Goal: Task Accomplishment & Management: Use online tool/utility

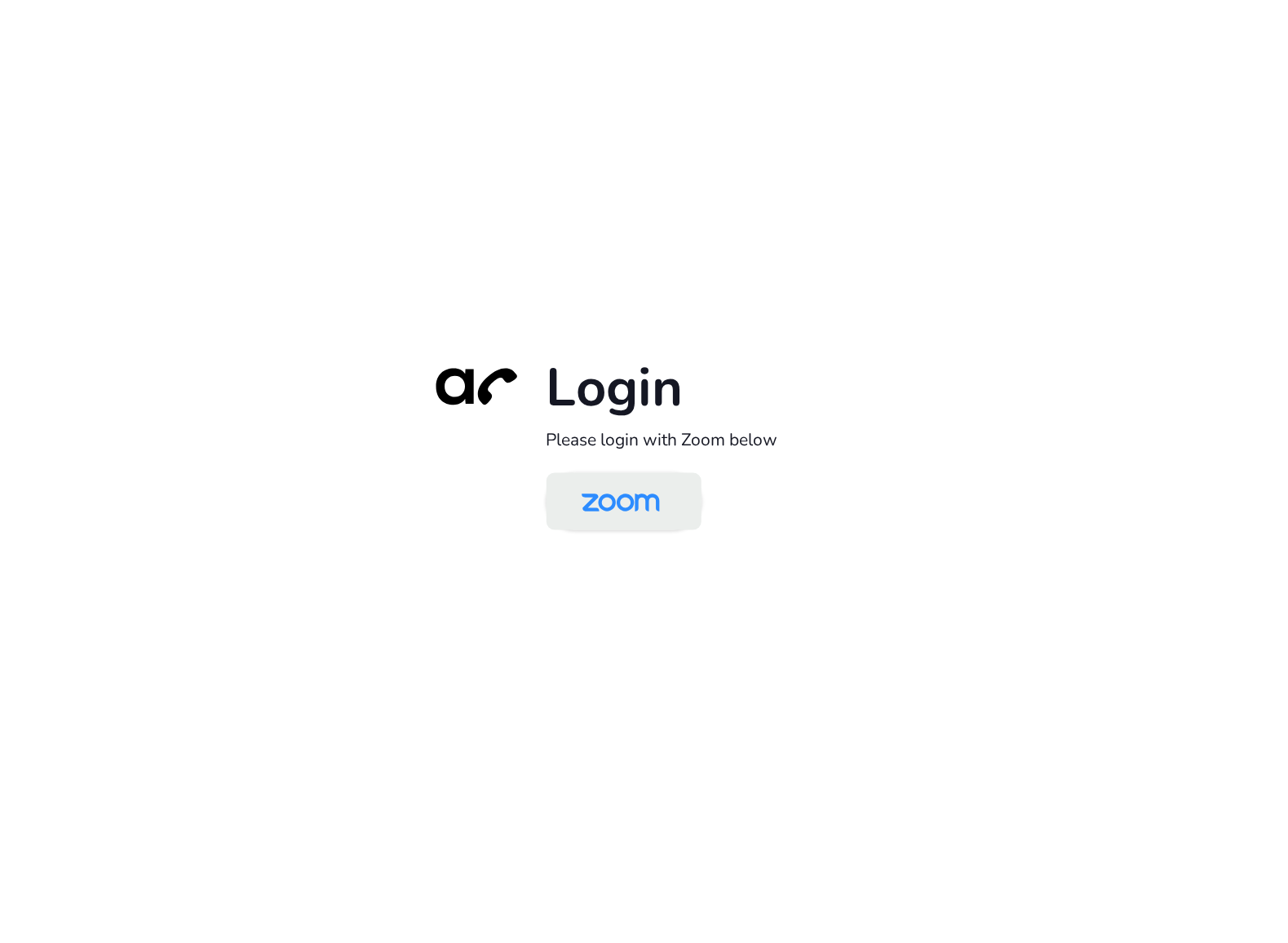
click at [628, 513] on img at bounding box center [620, 503] width 112 height 53
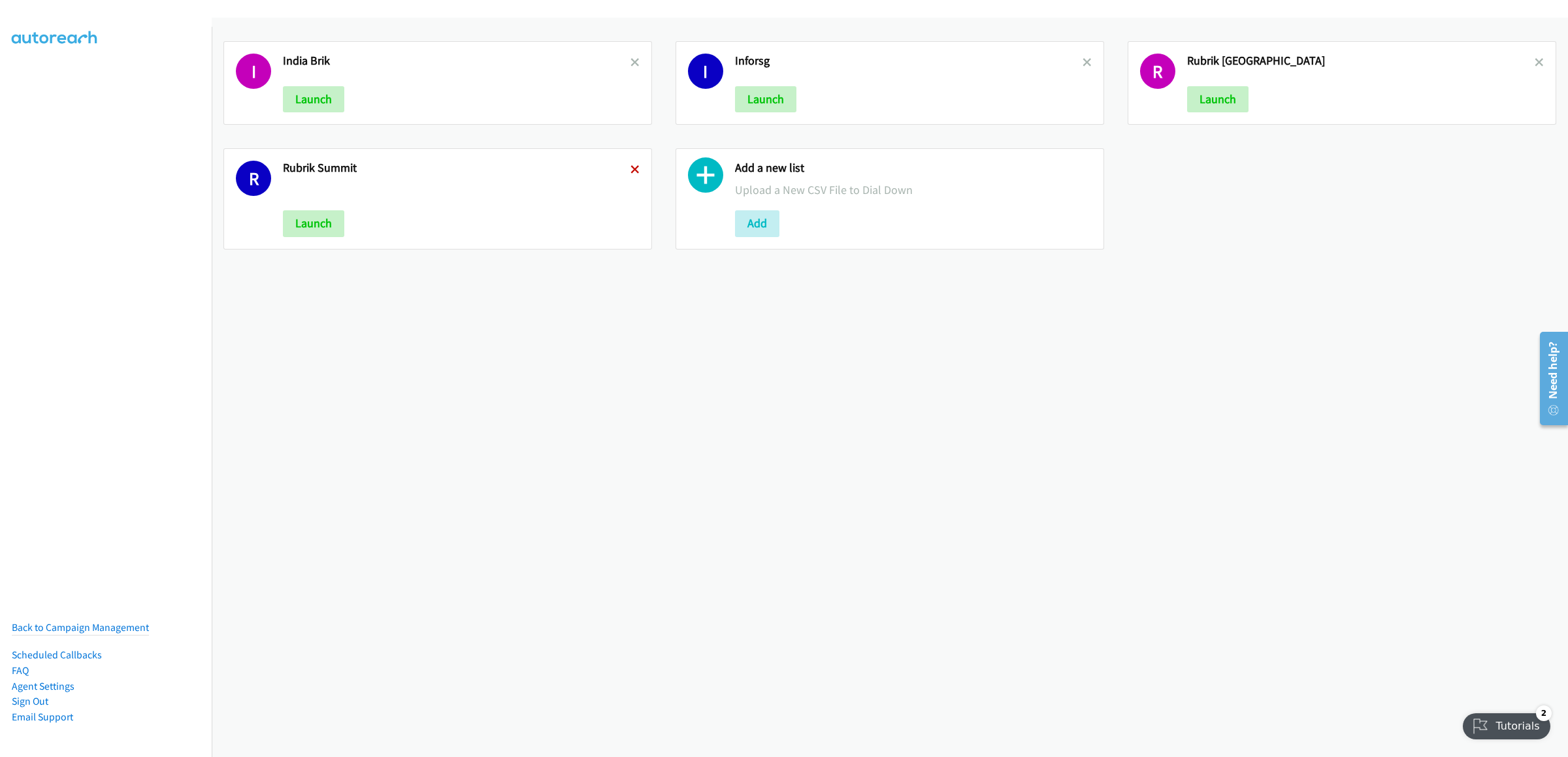
click at [631, 171] on icon at bounding box center [635, 170] width 9 height 9
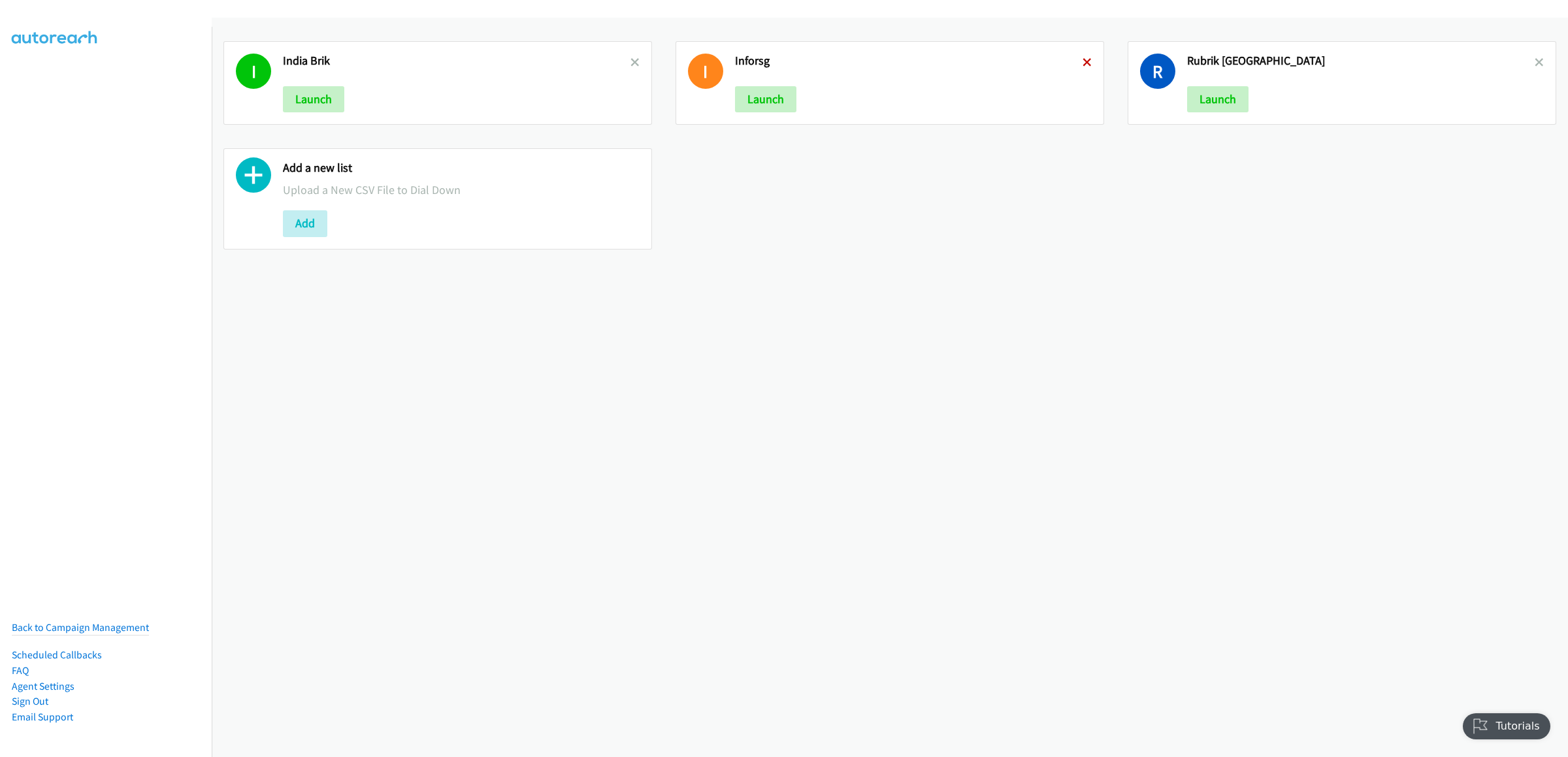
click at [1083, 63] on icon at bounding box center [1087, 63] width 9 height 9
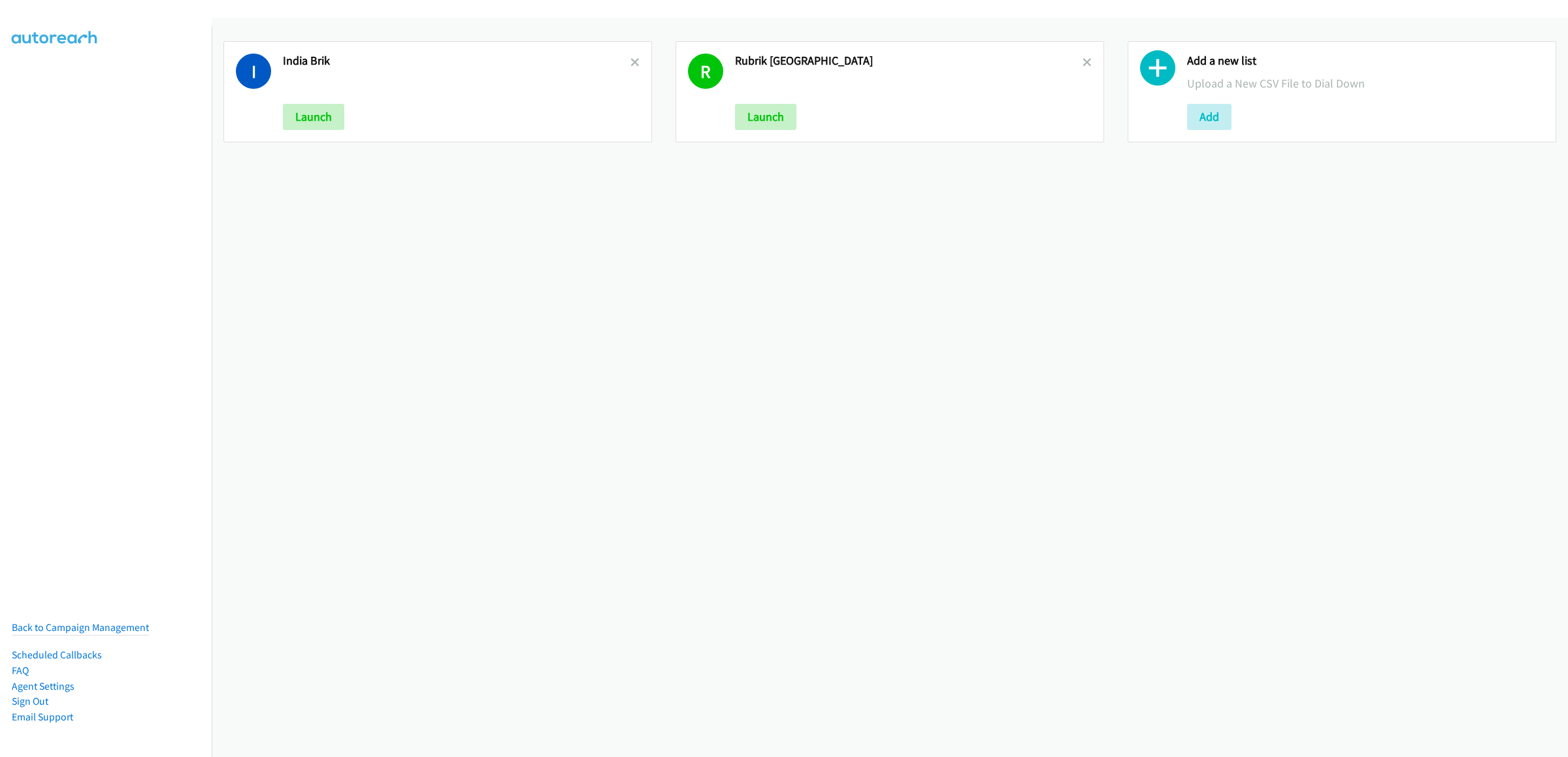
click at [1083, 63] on icon at bounding box center [1087, 63] width 9 height 9
click at [749, 114] on button "Add" at bounding box center [757, 117] width 44 height 26
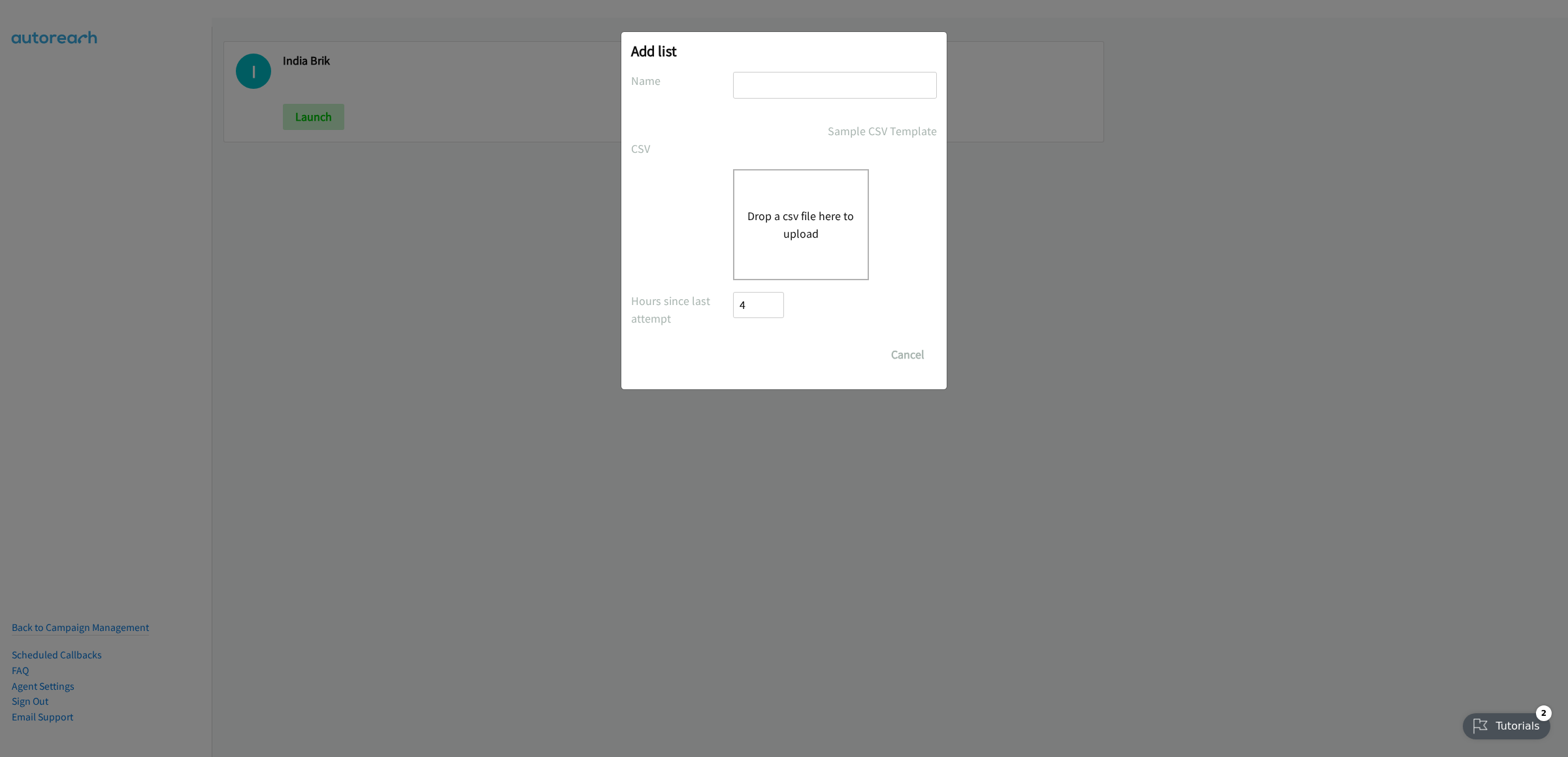
click at [761, 94] on input "text" at bounding box center [834, 85] width 204 height 26
type input "thurbik"
click at [784, 191] on div "Drop a csv file here to upload" at bounding box center [801, 224] width 136 height 111
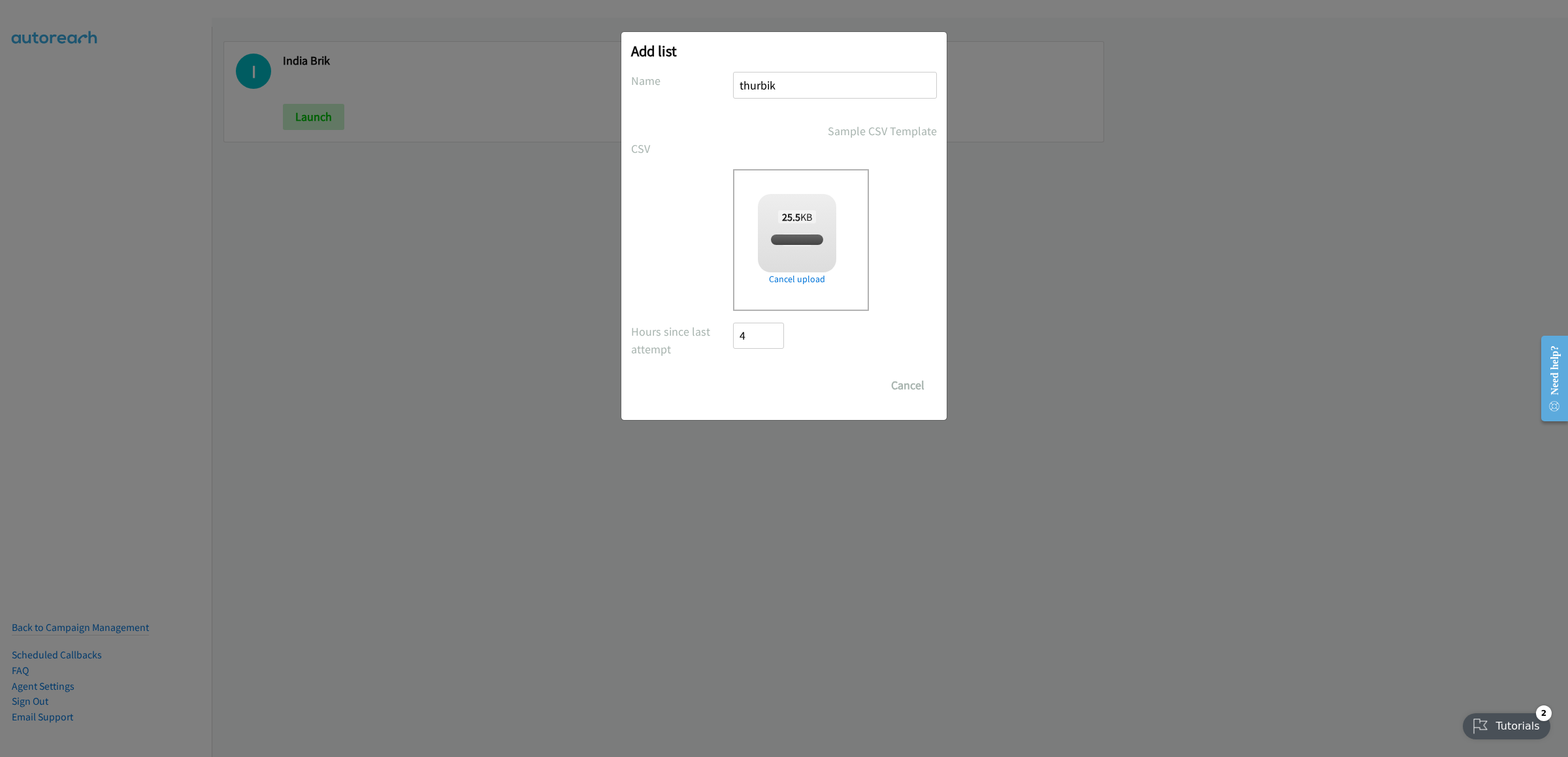
checkbox input "true"
click at [766, 389] on input "Save List" at bounding box center [767, 385] width 69 height 26
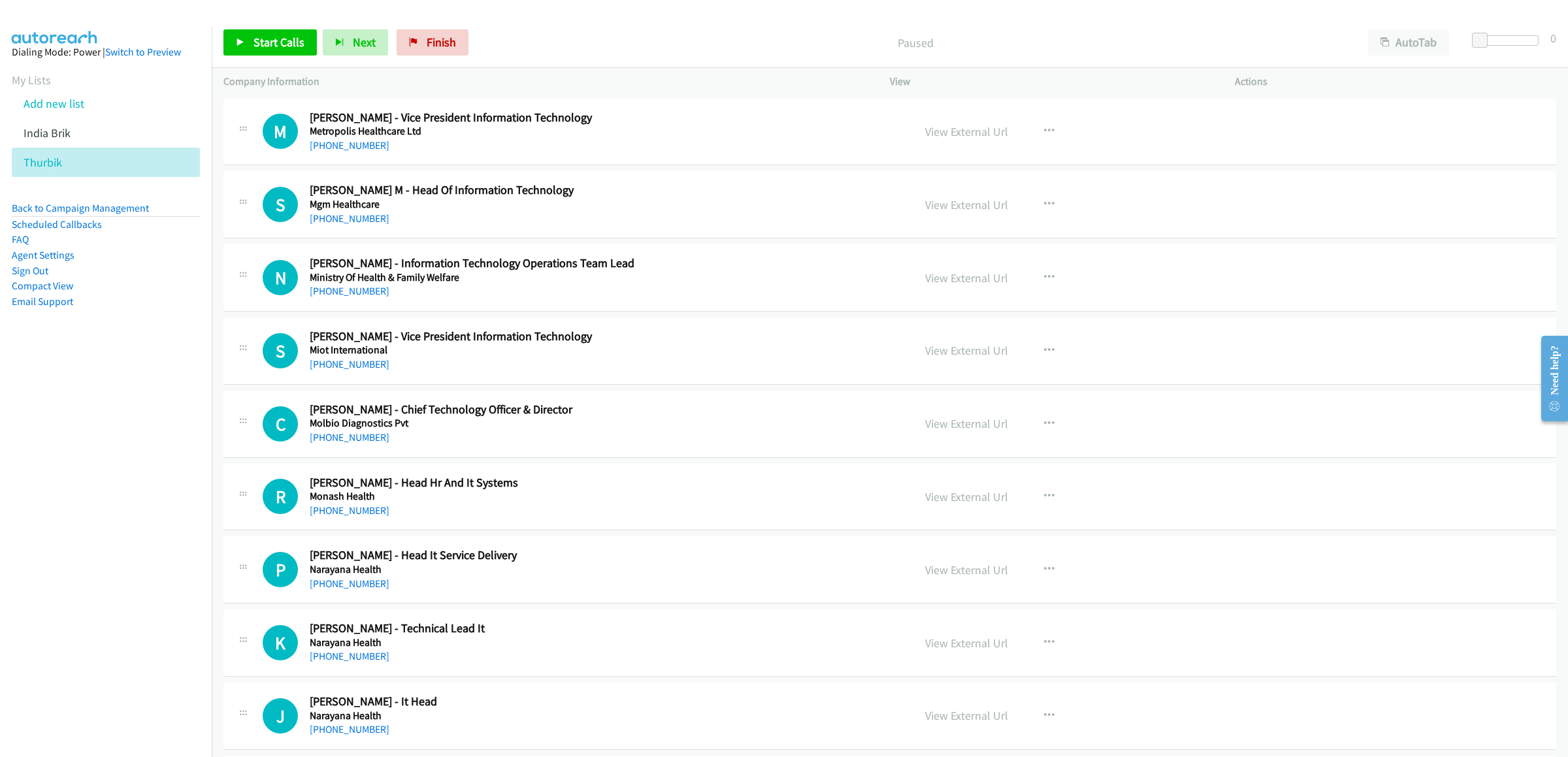
click at [1402, 28] on div "Start Calls Pause Next Finish Paused AutoTab AutoTab 0" at bounding box center [889, 43] width 1356 height 50
click at [1401, 29] on button "AutoTab" at bounding box center [1408, 42] width 81 height 26
click at [244, 40] on icon at bounding box center [240, 43] width 9 height 9
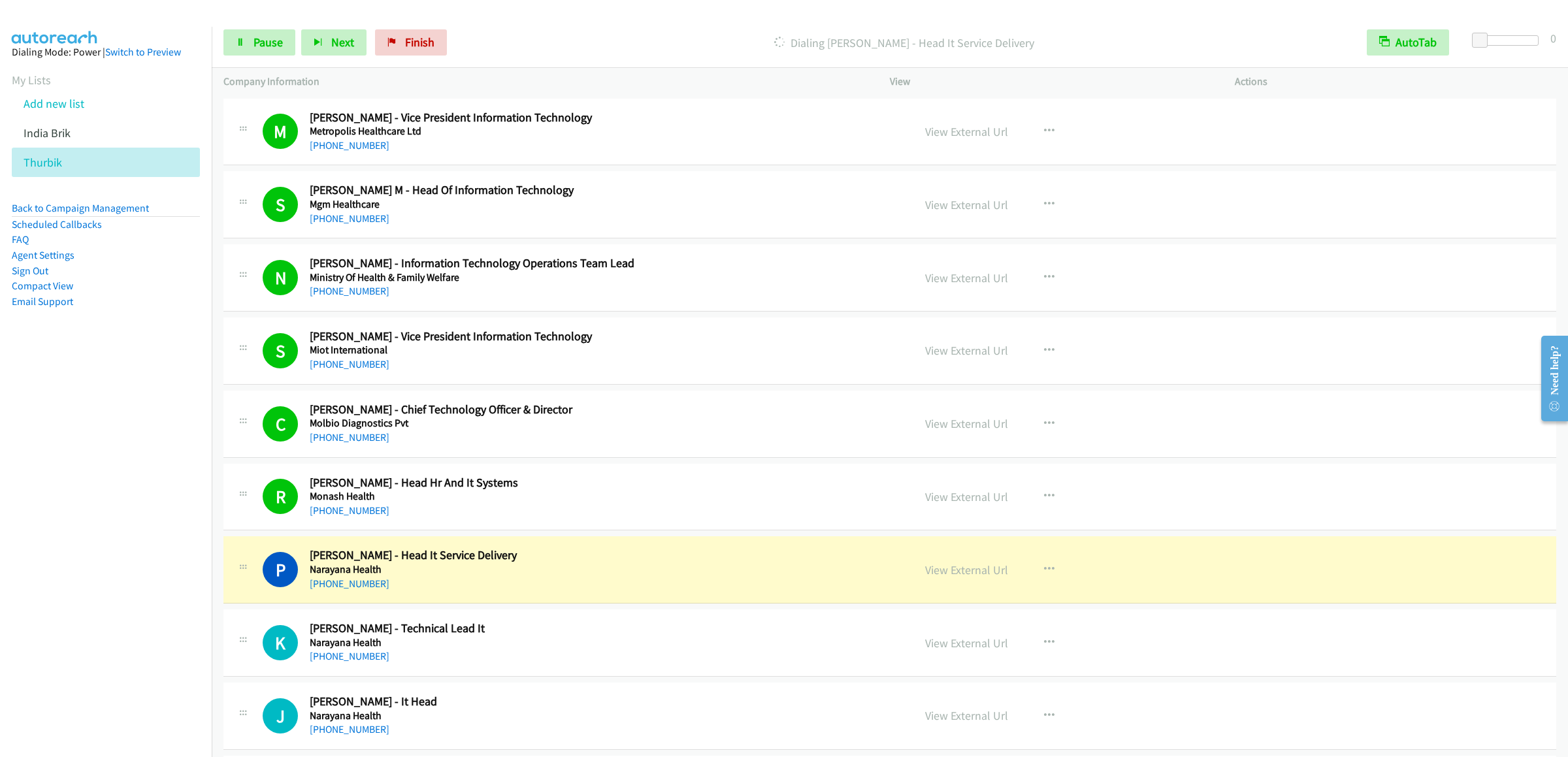
click at [227, 59] on div "Start Calls Pause Next Finish Dialing Prasad Nagaraja - Head It Service Deliver…" at bounding box center [889, 43] width 1356 height 50
click at [269, 57] on div "Start Calls Pause Next Finish Dialing Prasad Nagaraja - Head It Service Deliver…" at bounding box center [889, 43] width 1356 height 50
click at [265, 46] on span "Pause" at bounding box center [268, 41] width 29 height 15
click at [283, 41] on span "Start Calls" at bounding box center [279, 41] width 51 height 15
click at [292, 47] on link "Pause" at bounding box center [259, 42] width 72 height 26
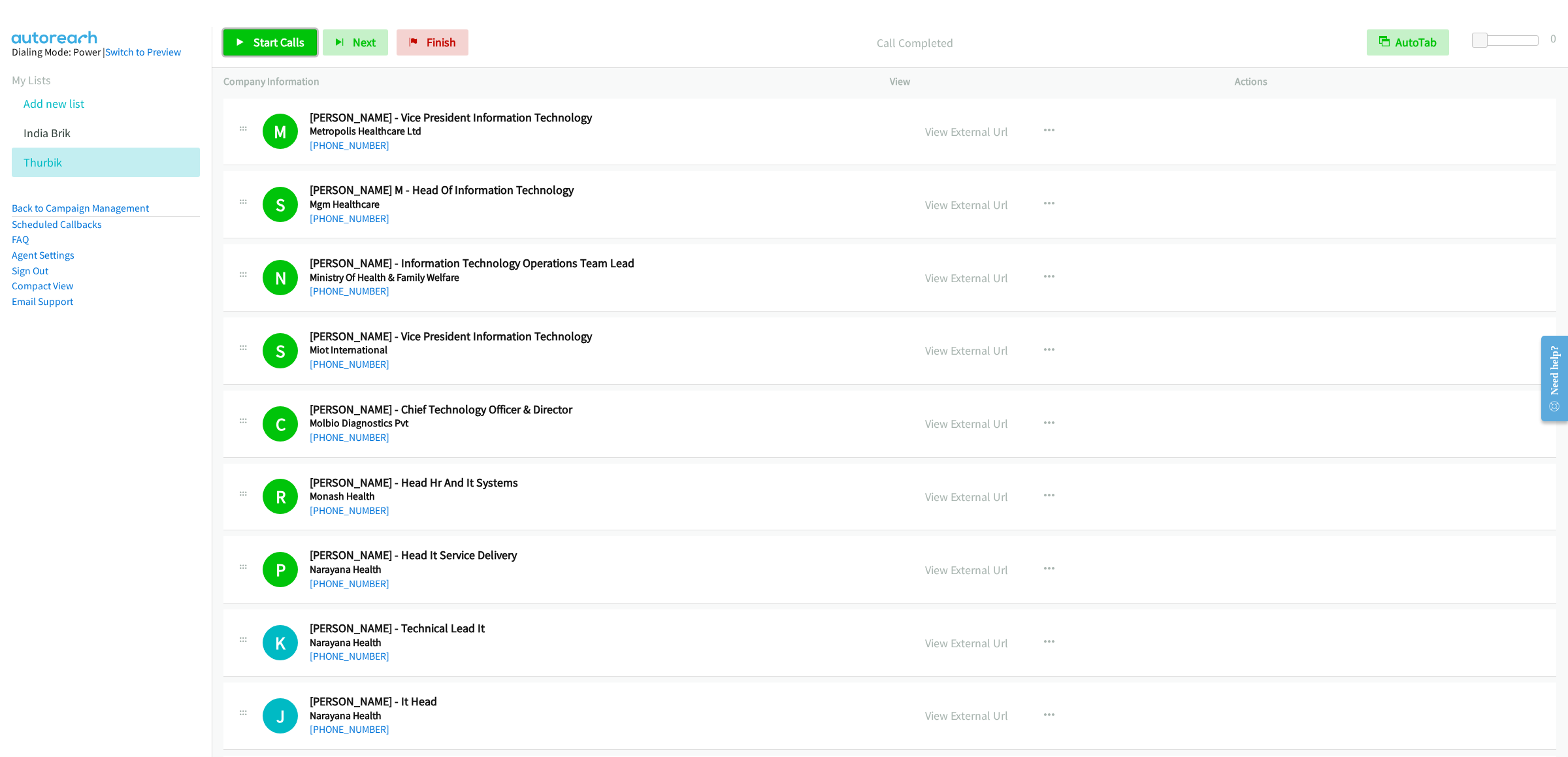
click at [261, 48] on span "Start Calls" at bounding box center [279, 41] width 51 height 15
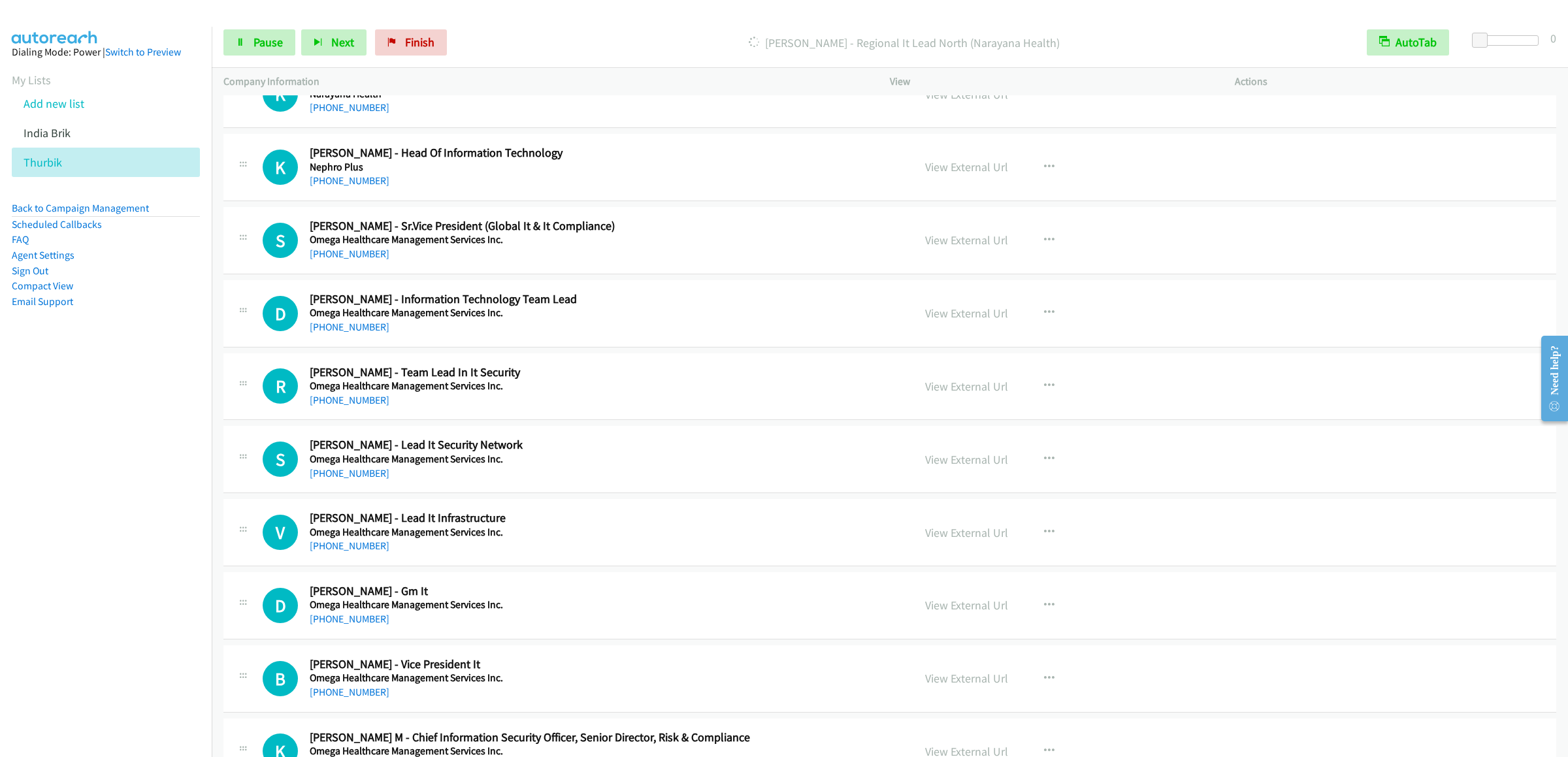
scroll to position [522, 0]
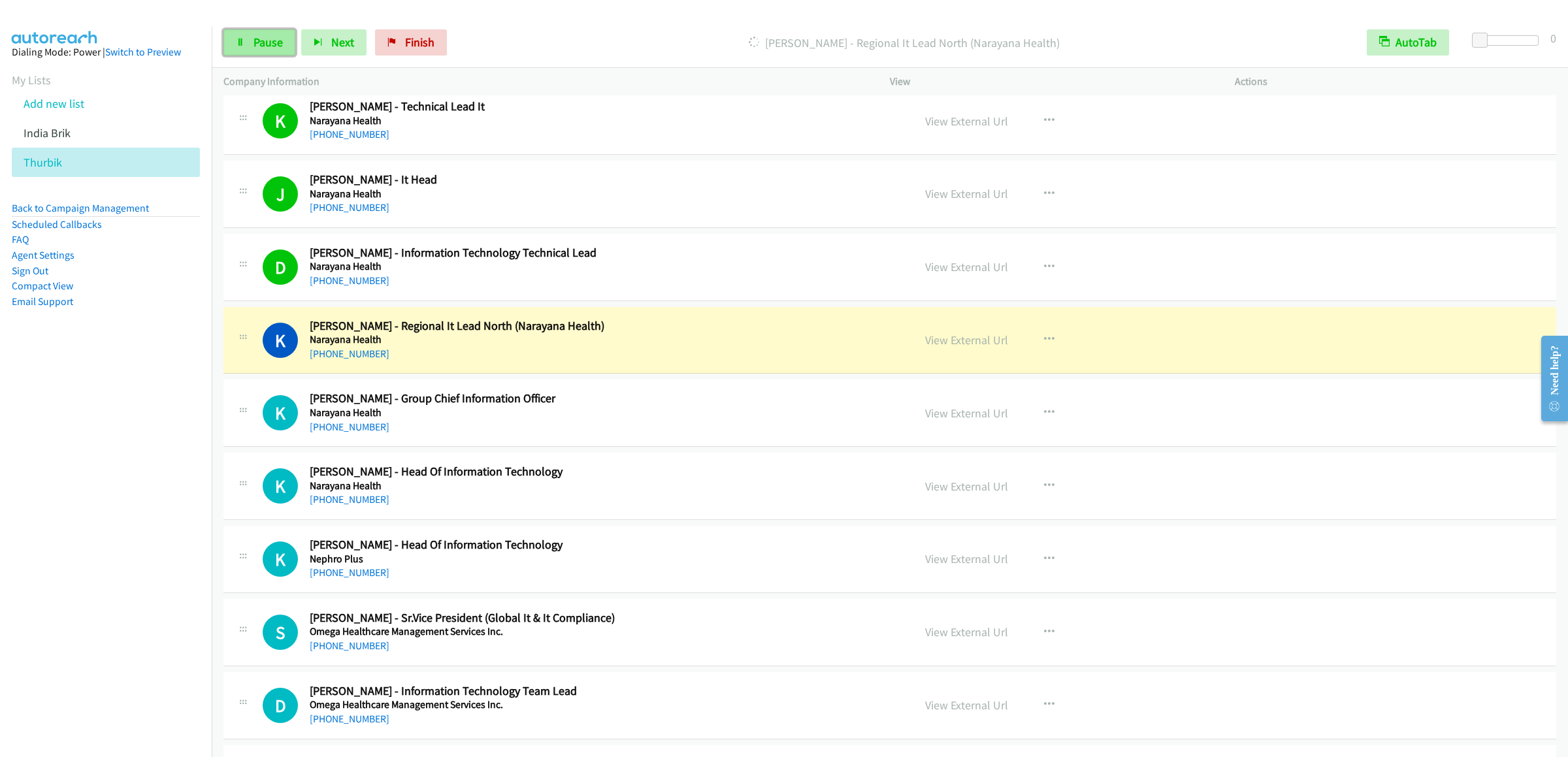
click at [247, 53] on link "Pause" at bounding box center [259, 42] width 72 height 26
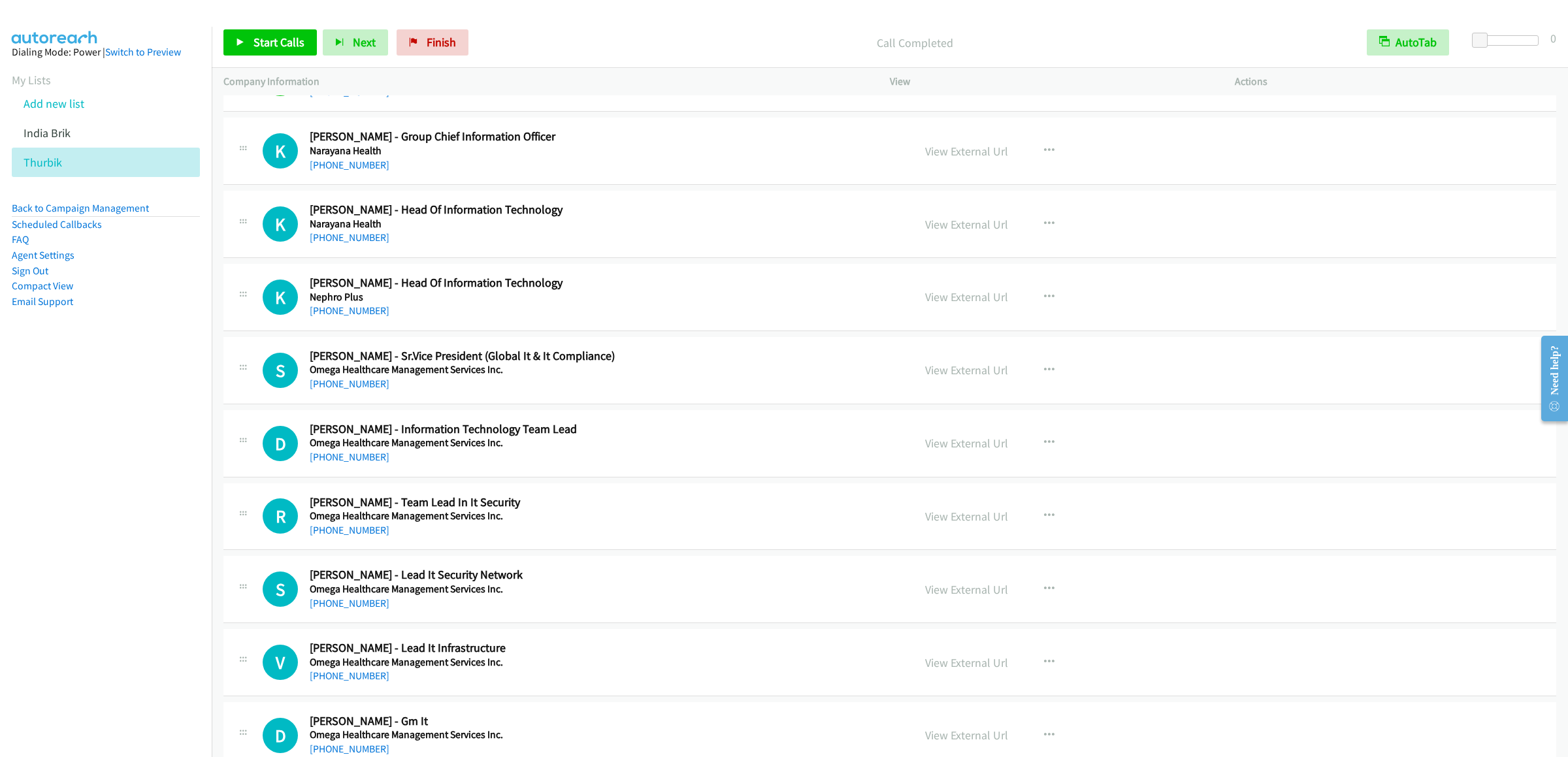
scroll to position [653, 0]
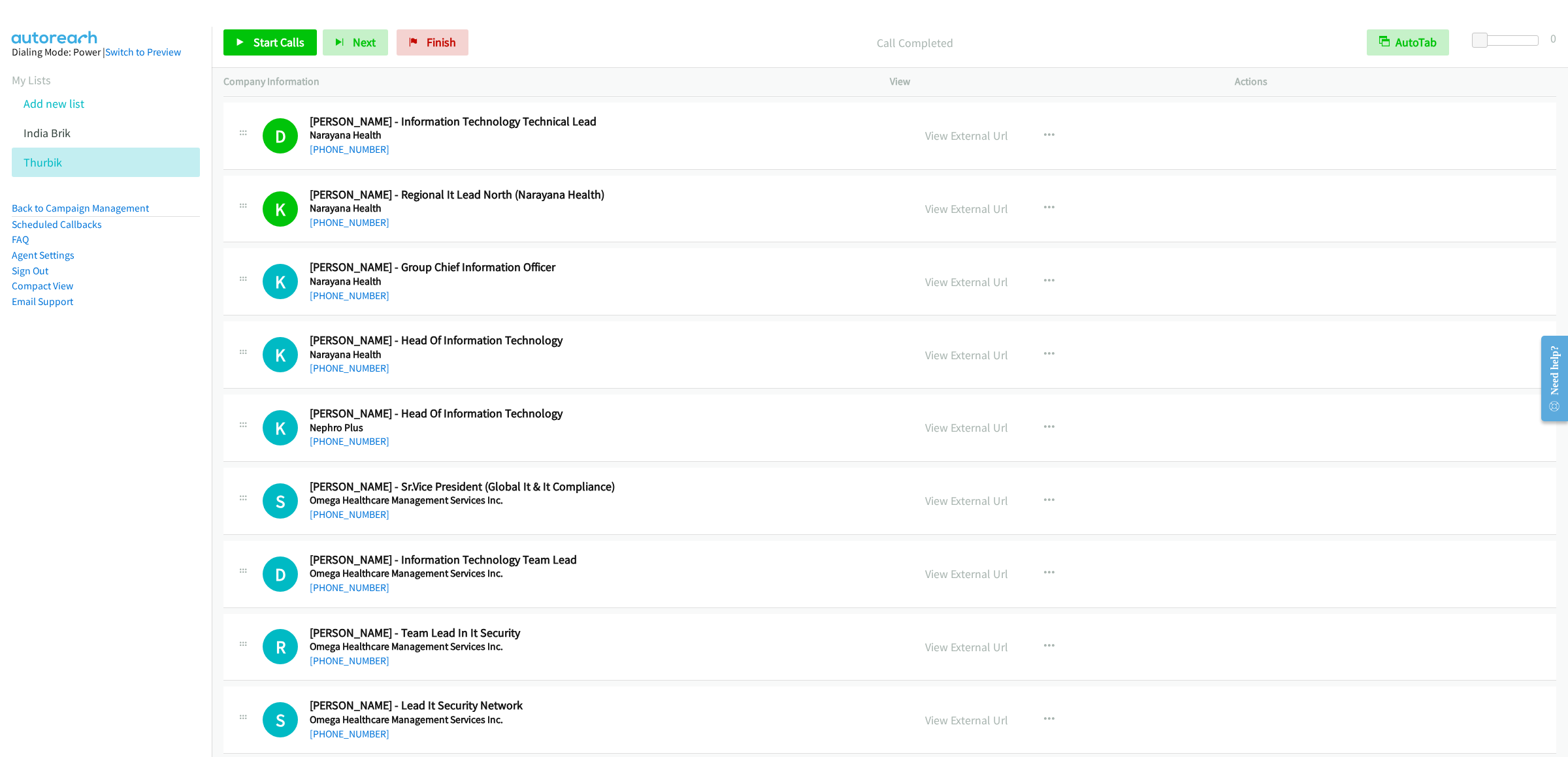
click at [272, 16] on div at bounding box center [778, 25] width 1556 height 50
click at [285, 51] on link "Start Calls" at bounding box center [270, 42] width 94 height 26
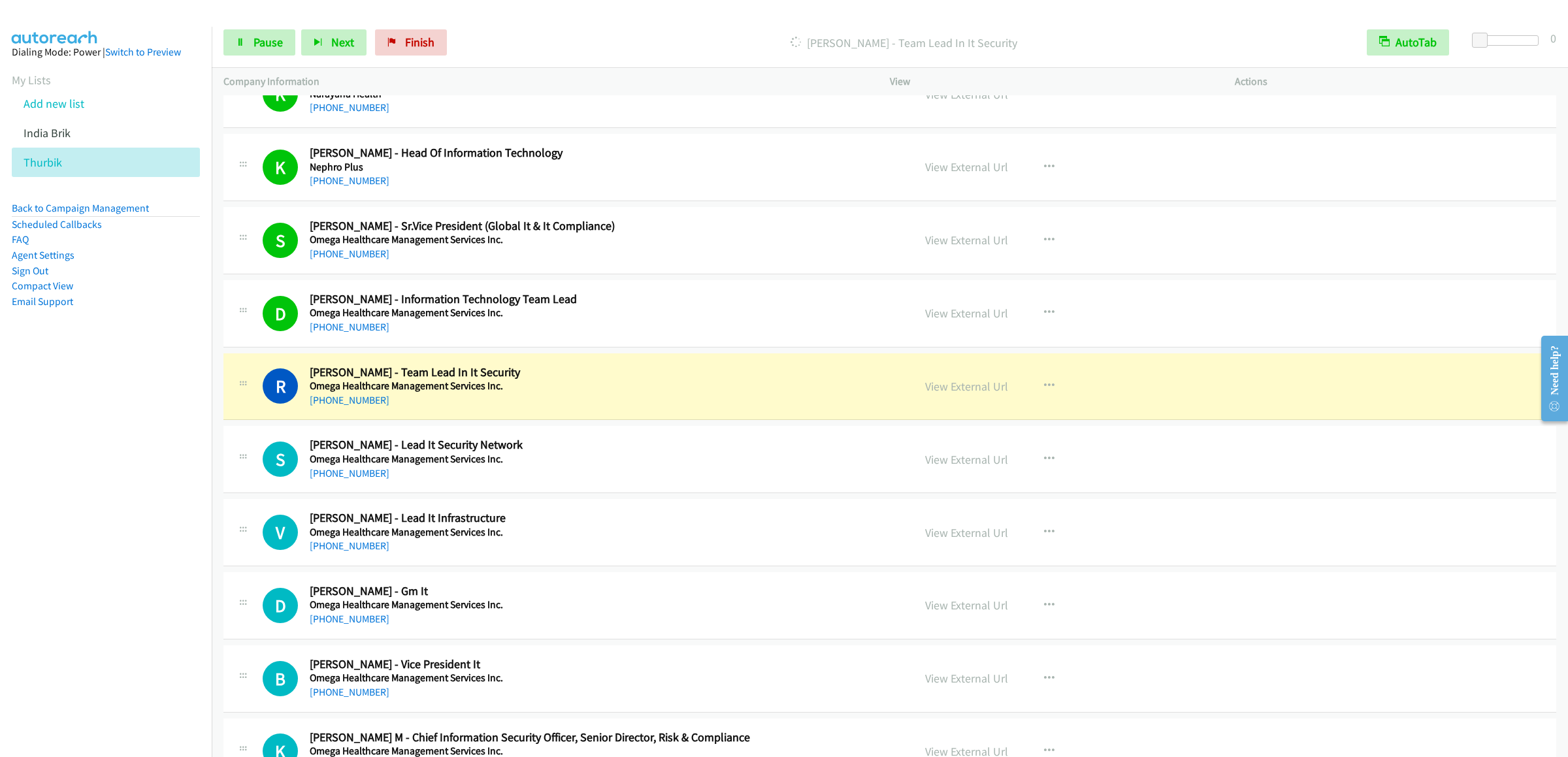
scroll to position [1045, 0]
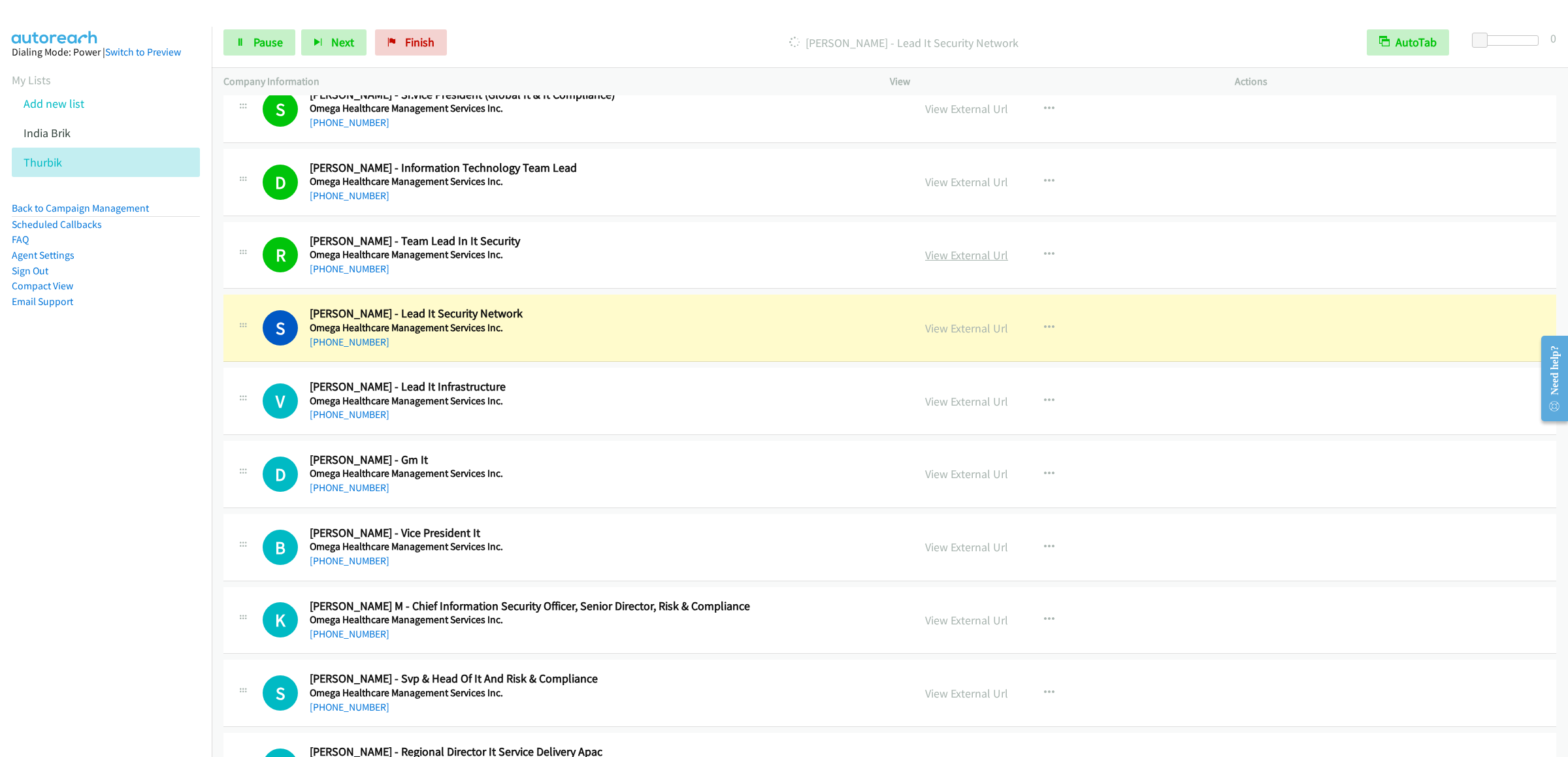
click at [961, 261] on link "View External Url" at bounding box center [967, 254] width 83 height 15
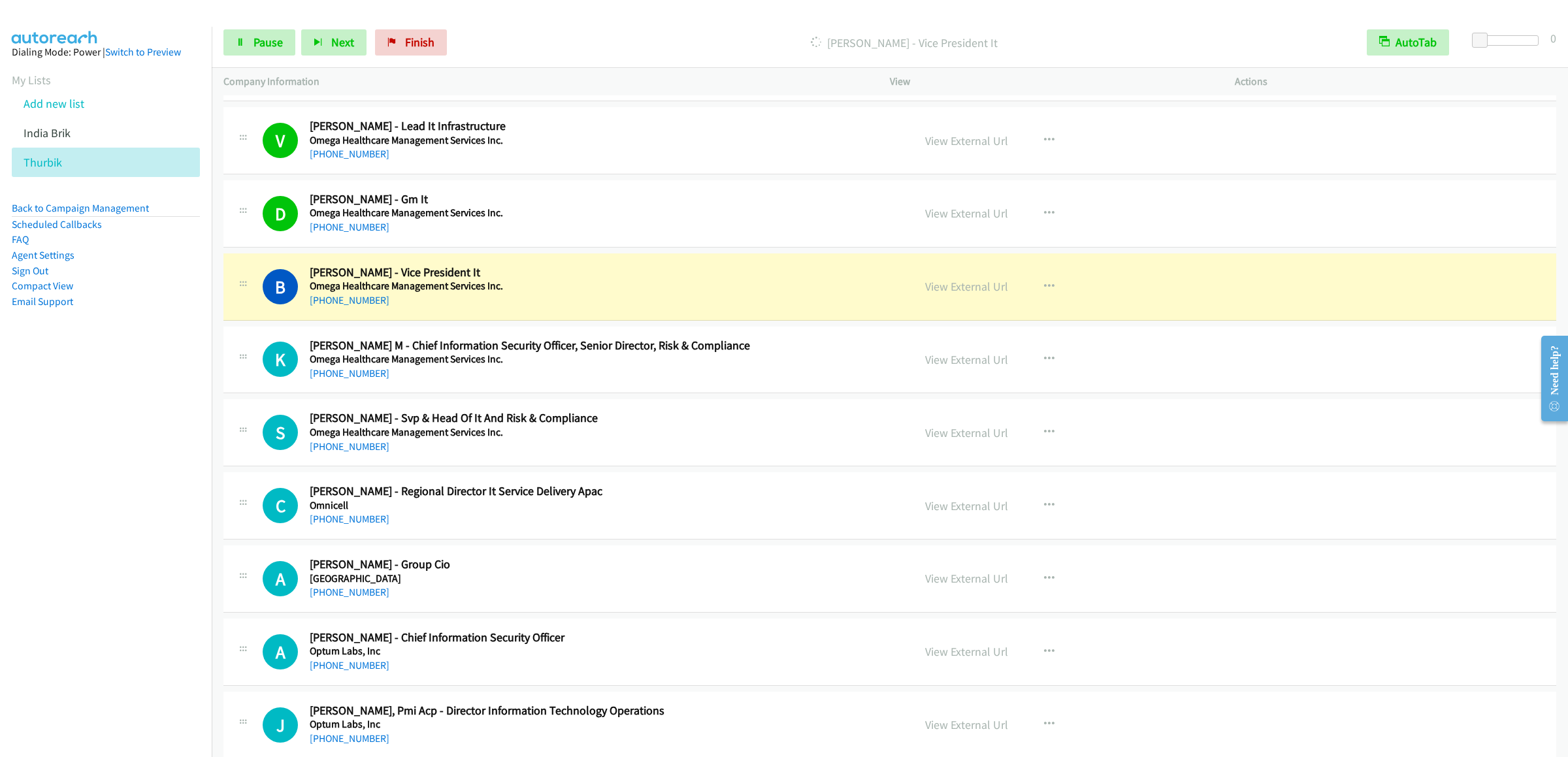
scroll to position [1437, 0]
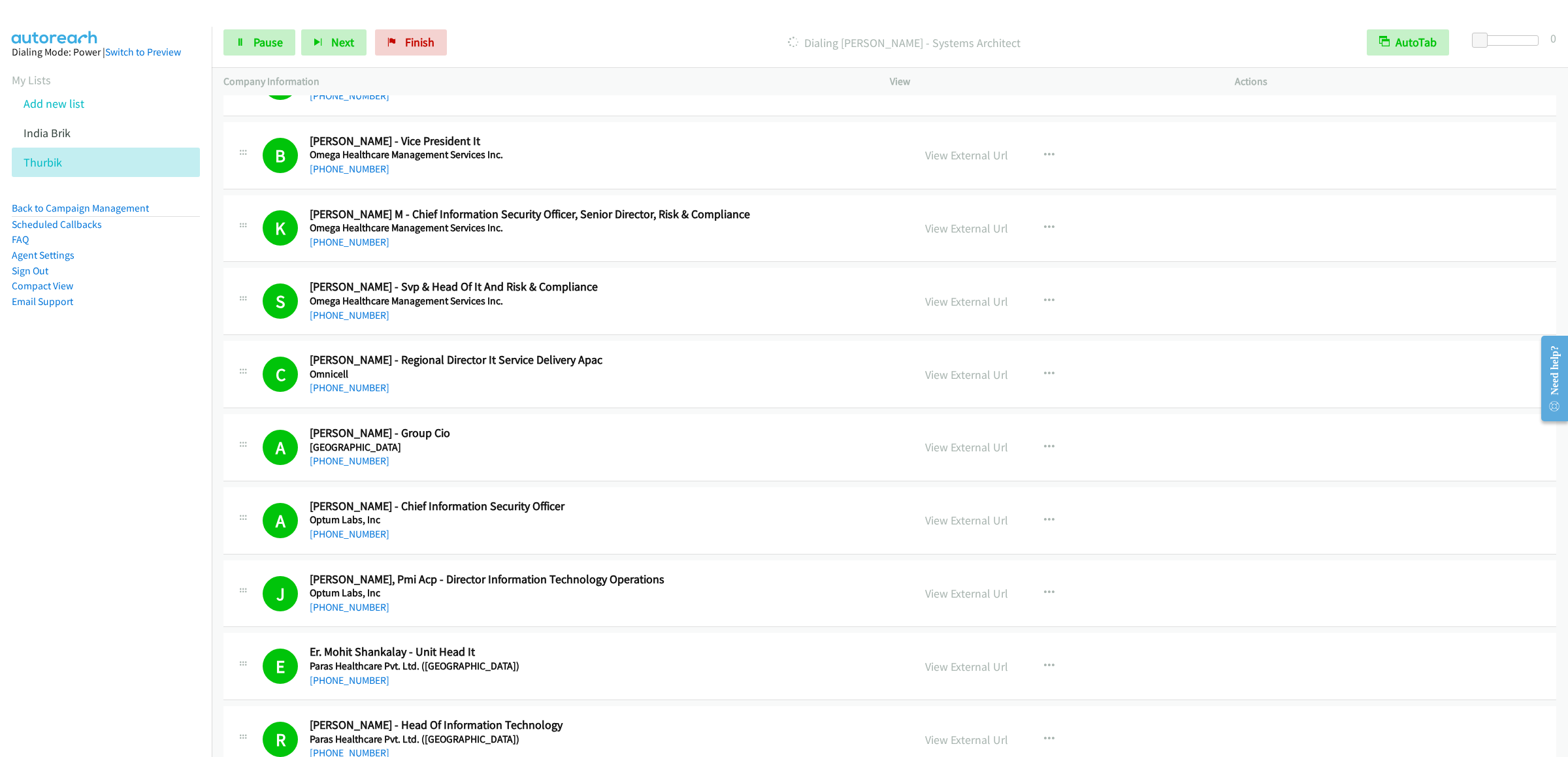
click at [1108, 31] on div "Dialing Soundararajan Mylswamy - Systems Architect" at bounding box center [904, 42] width 902 height 26
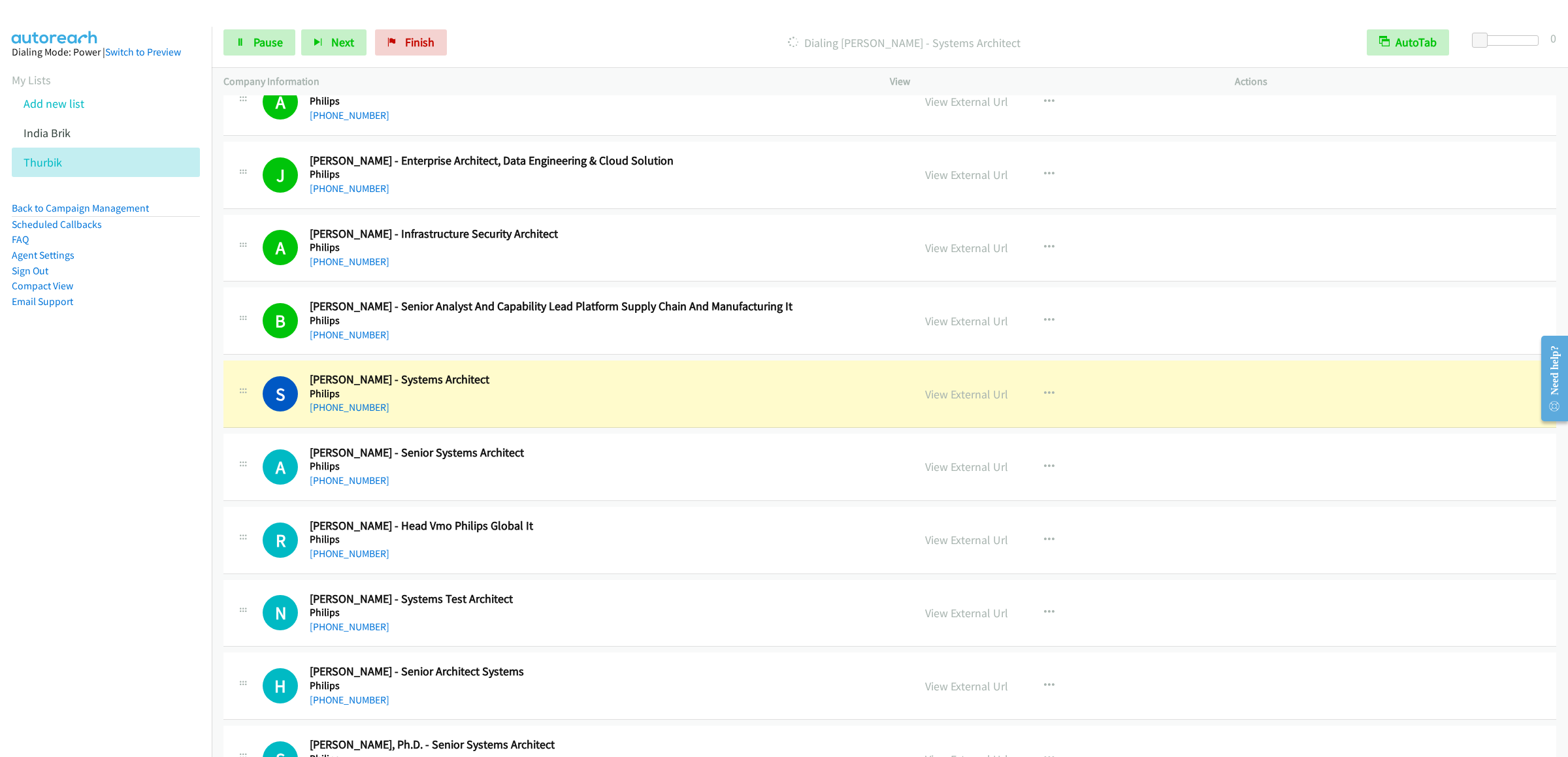
scroll to position [2481, 0]
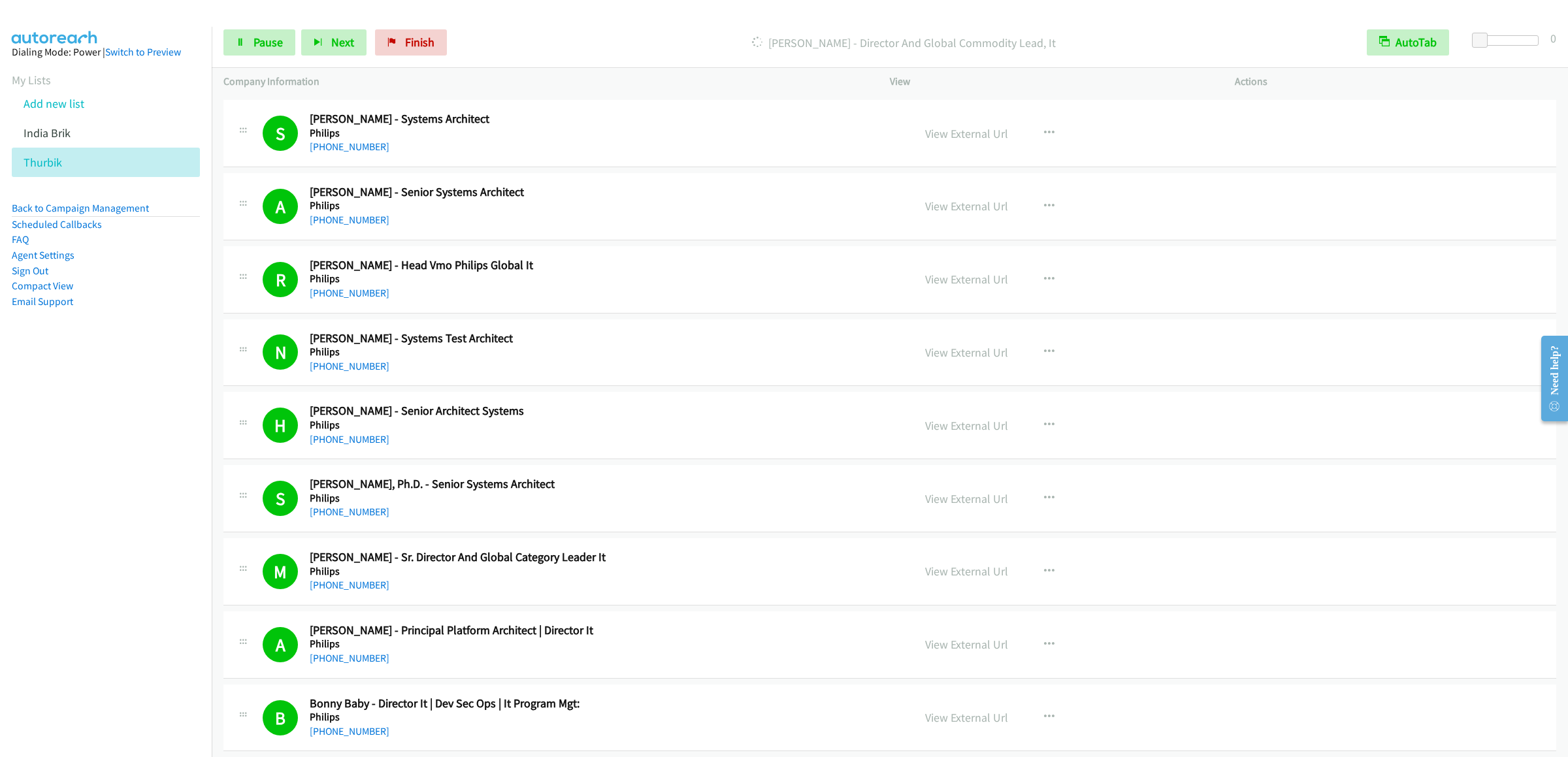
click at [1203, 34] on p "Dialing Sreedhar Madisetty - Director And Global Commodity Lead, It" at bounding box center [904, 43] width 879 height 18
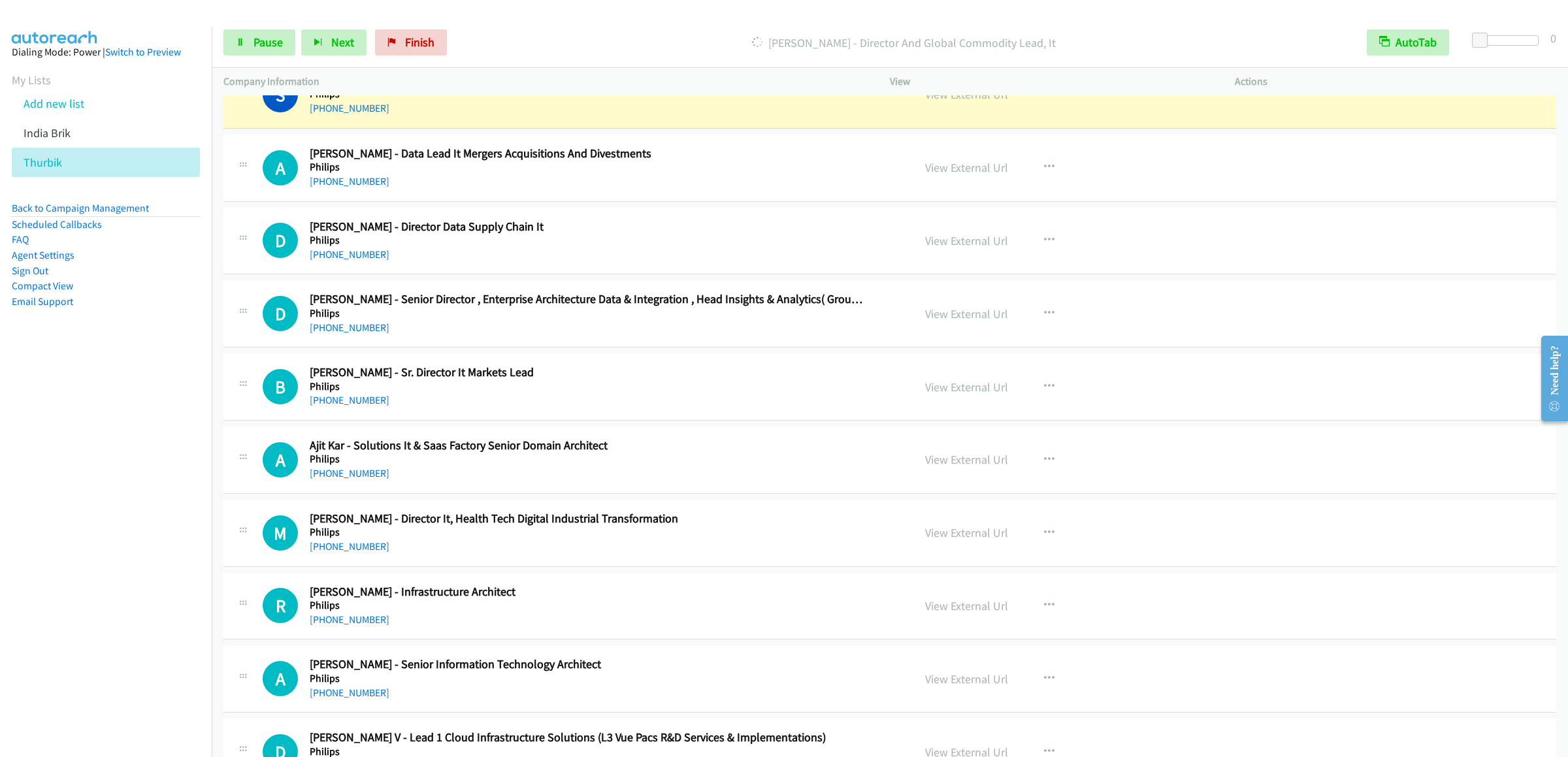
scroll to position [3265, 0]
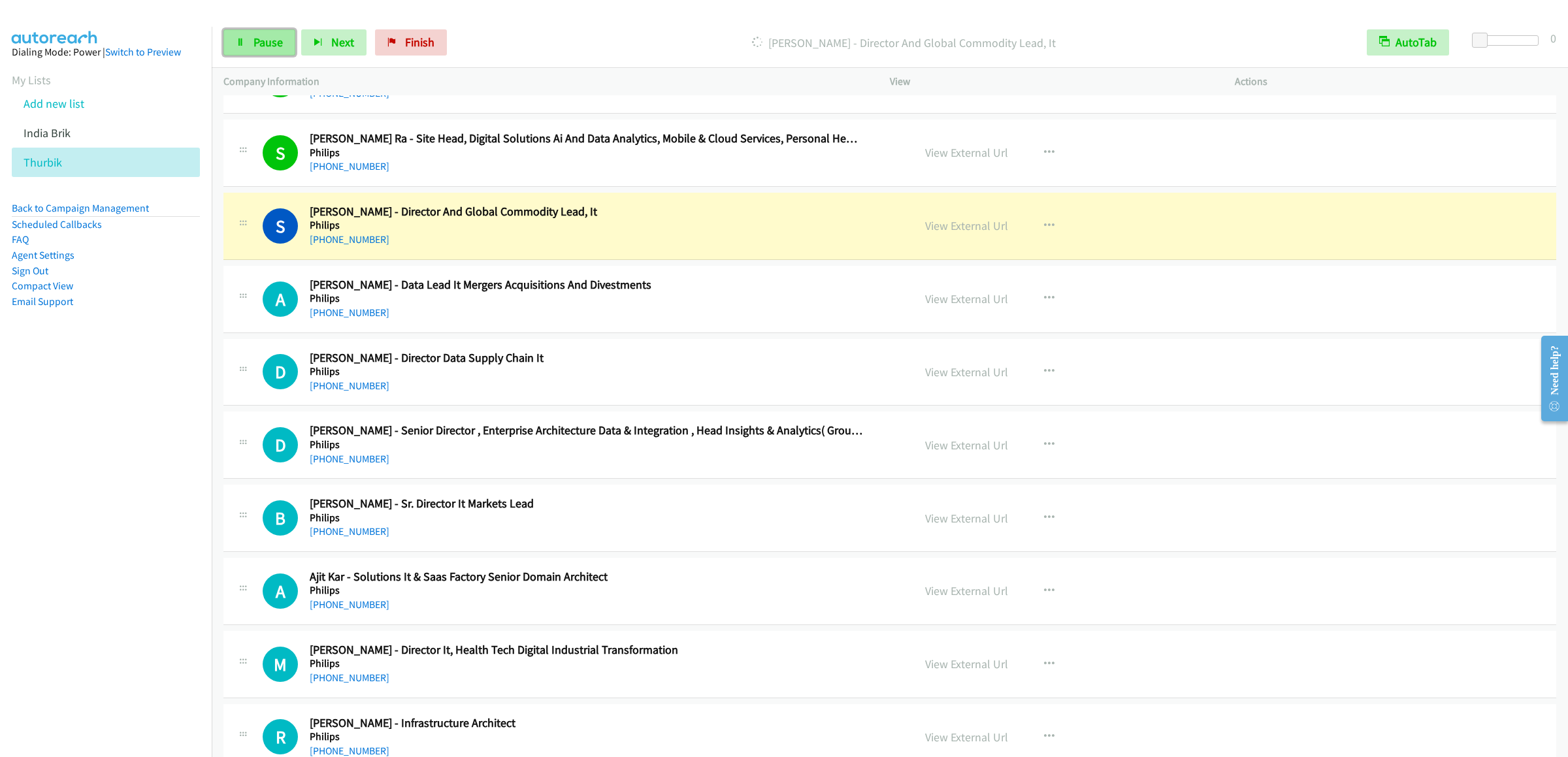
click at [251, 39] on link "Pause" at bounding box center [259, 42] width 72 height 26
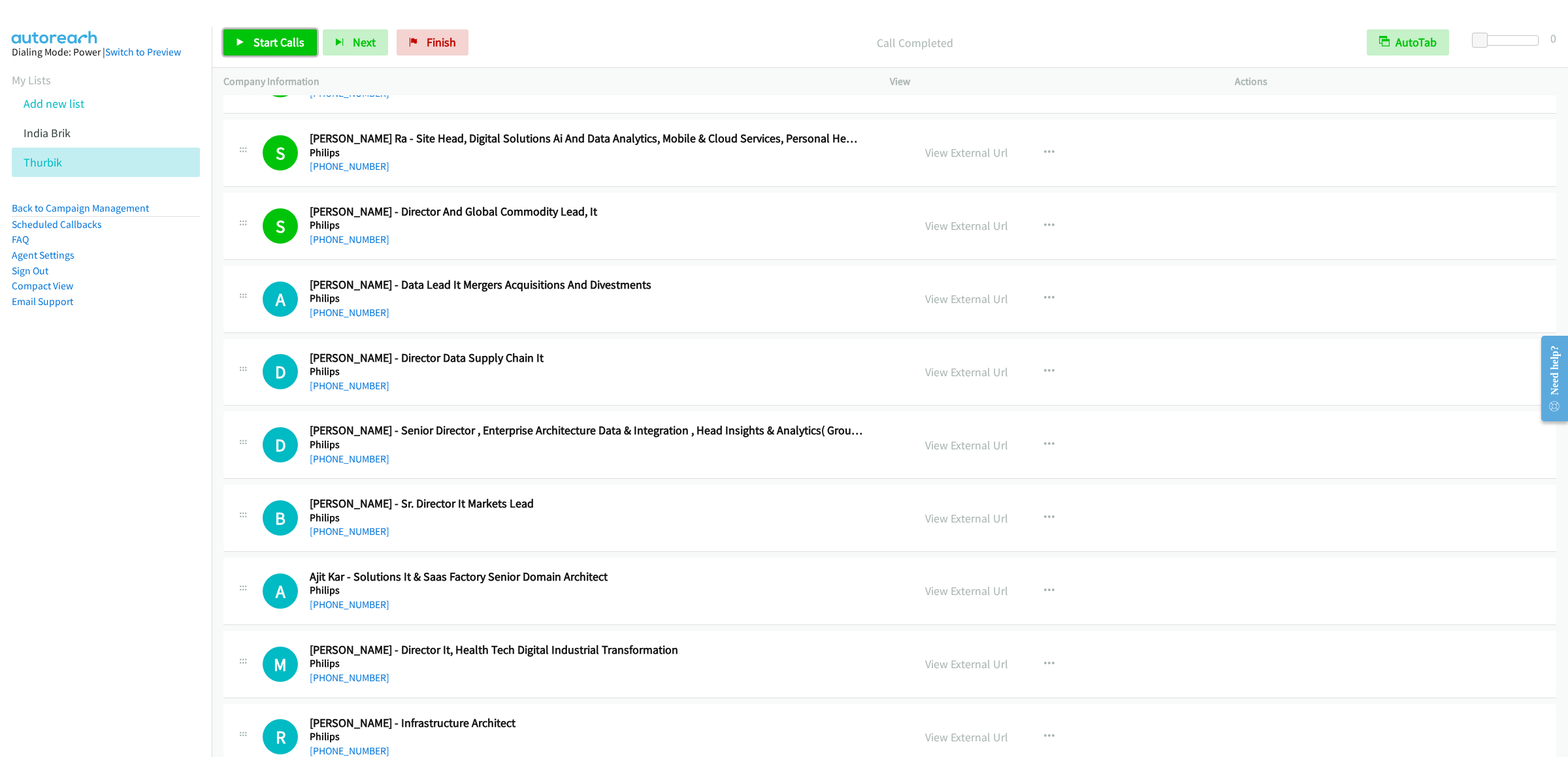
click at [278, 43] on span "Start Calls" at bounding box center [279, 41] width 51 height 15
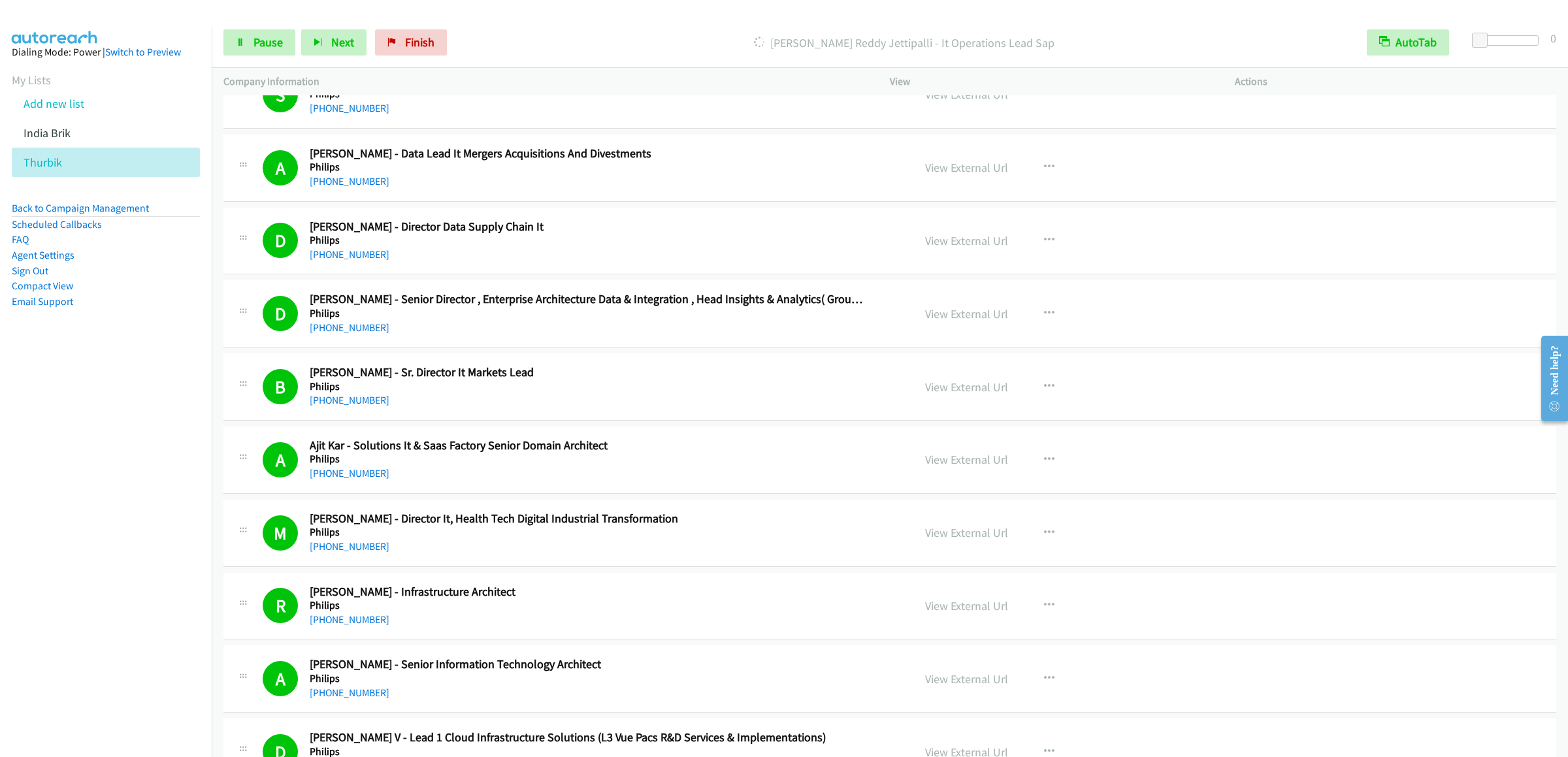
scroll to position [3919, 0]
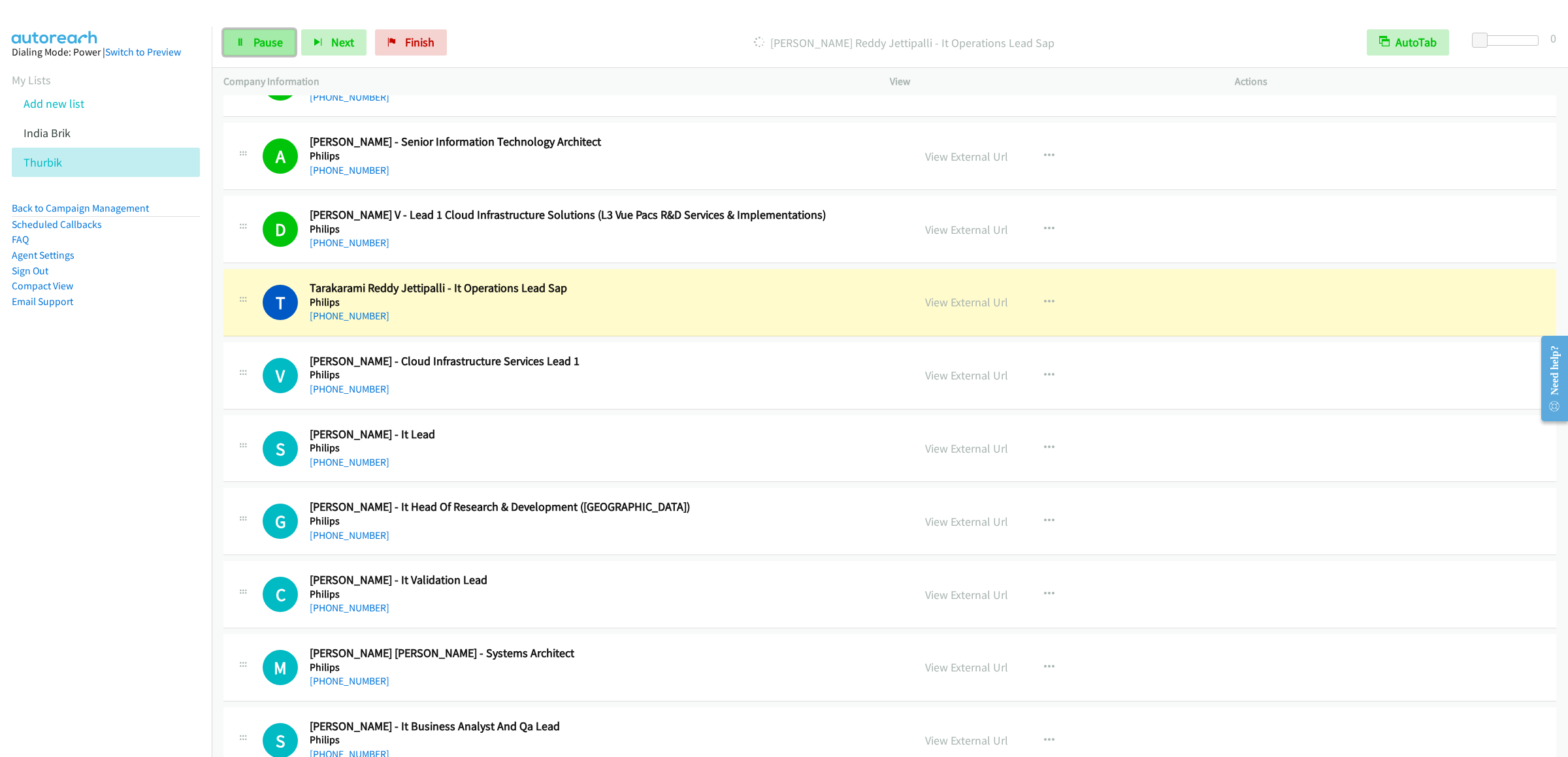
click at [269, 34] on link "Pause" at bounding box center [259, 42] width 72 height 26
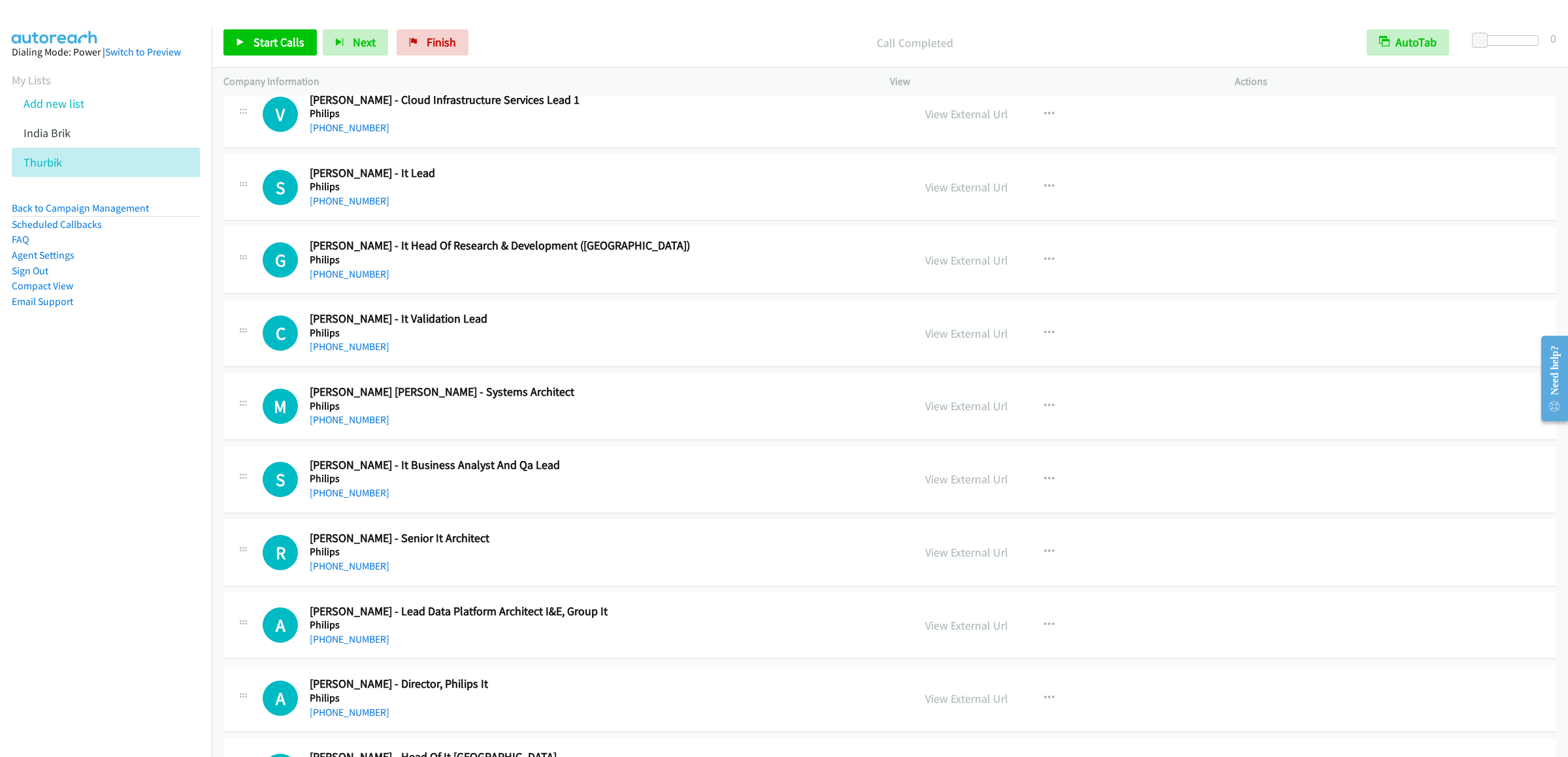
scroll to position [4049, 0]
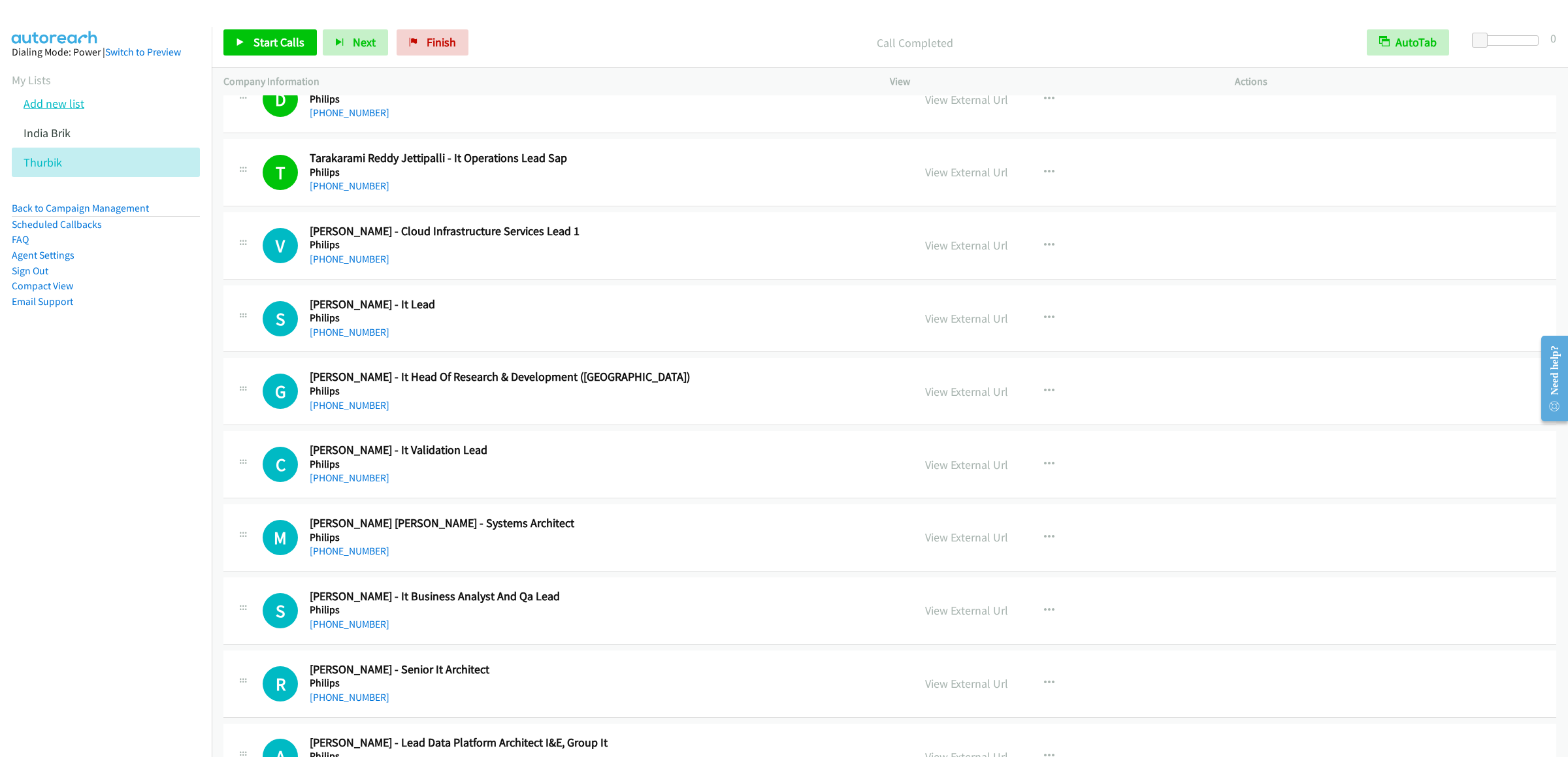
click at [64, 111] on link "Add new list" at bounding box center [54, 103] width 61 height 15
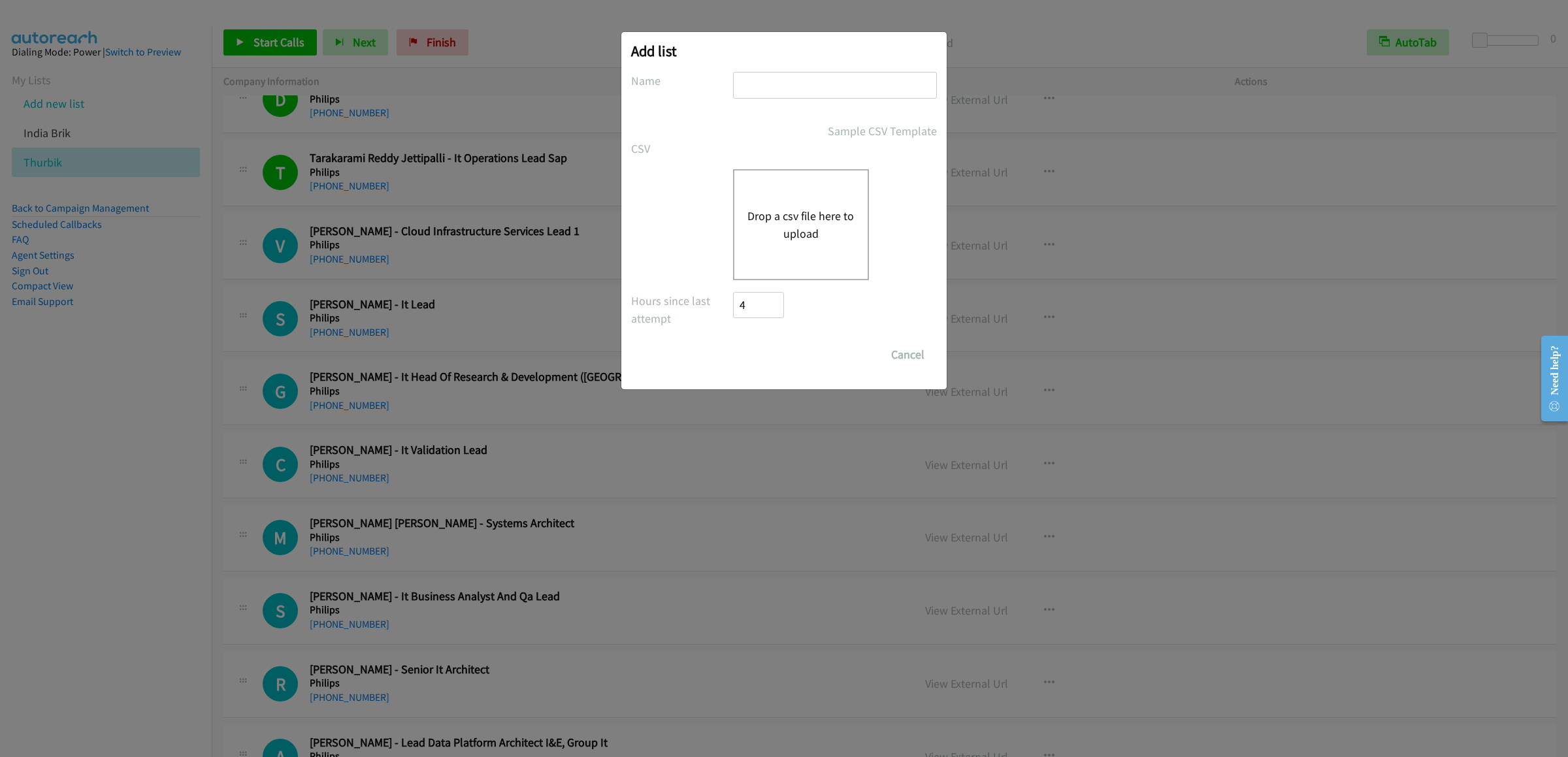
click at [794, 83] on input "text" at bounding box center [834, 85] width 204 height 26
type input "thurbik2"
click at [733, 342] on input "Save List" at bounding box center [745, 348] width 25 height 13
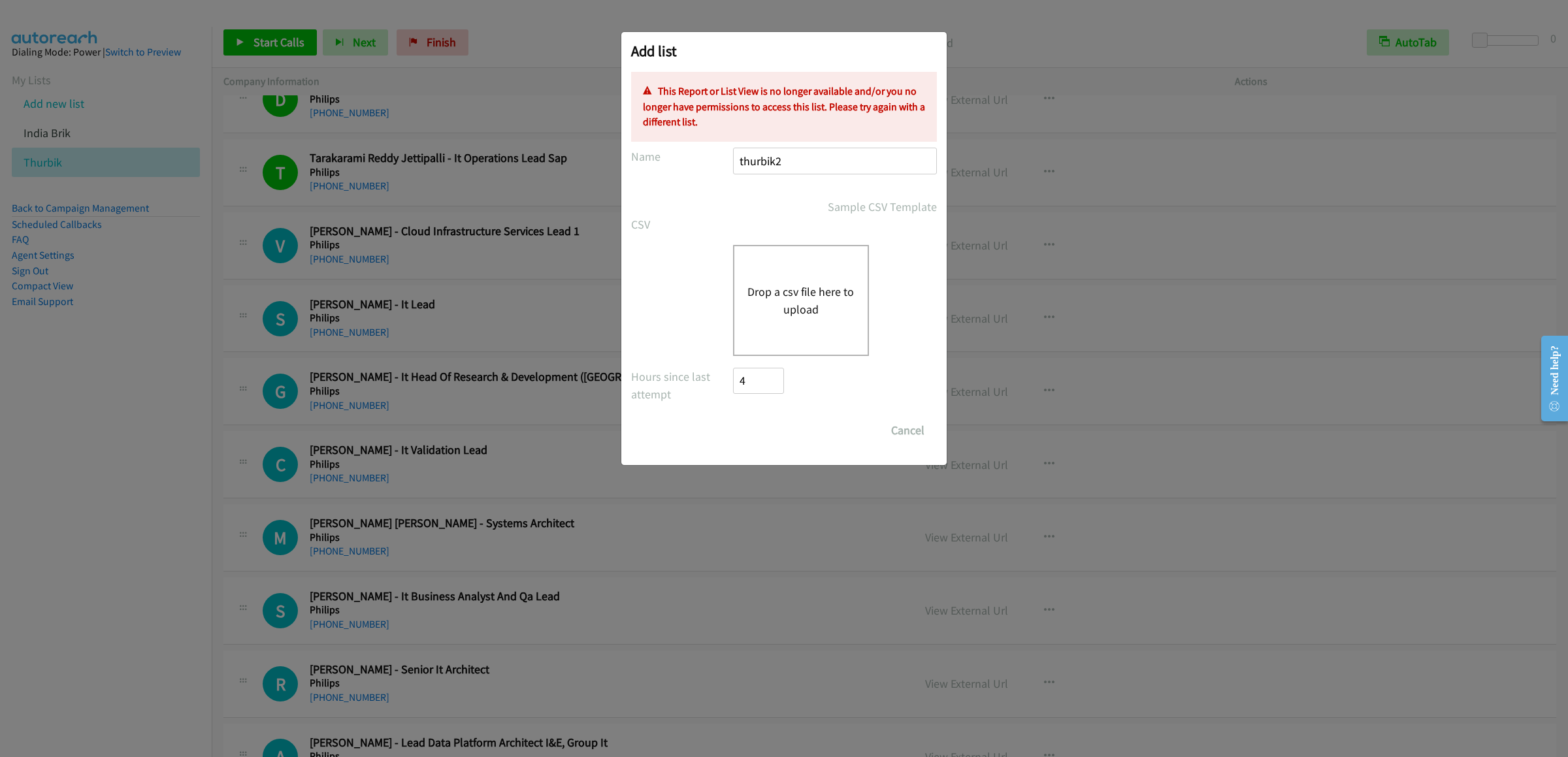
click at [798, 292] on button "Drop a csv file here to upload" at bounding box center [801, 300] width 107 height 35
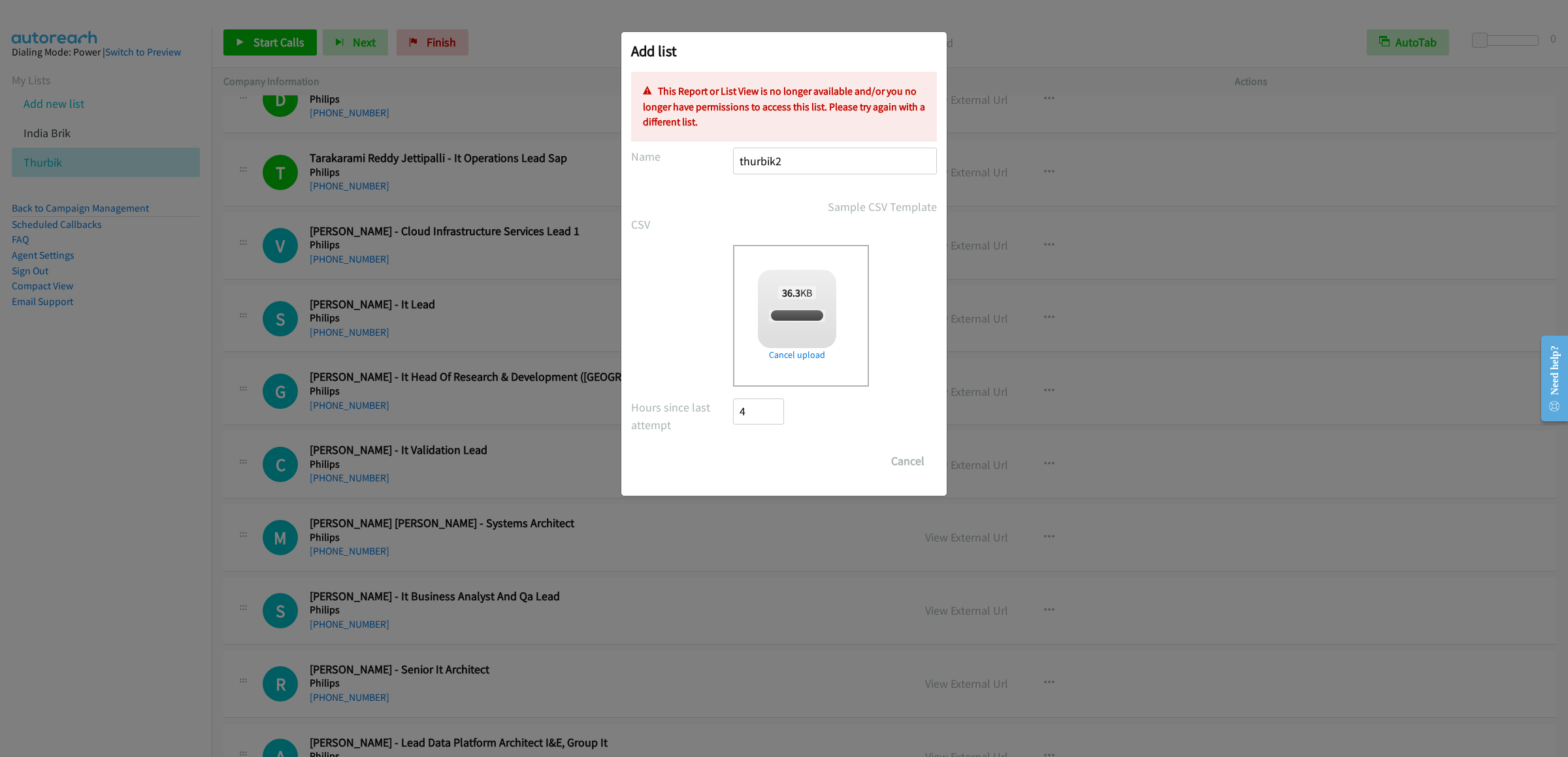
checkbox input "true"
click at [907, 460] on button "Cancel" at bounding box center [907, 461] width 58 height 26
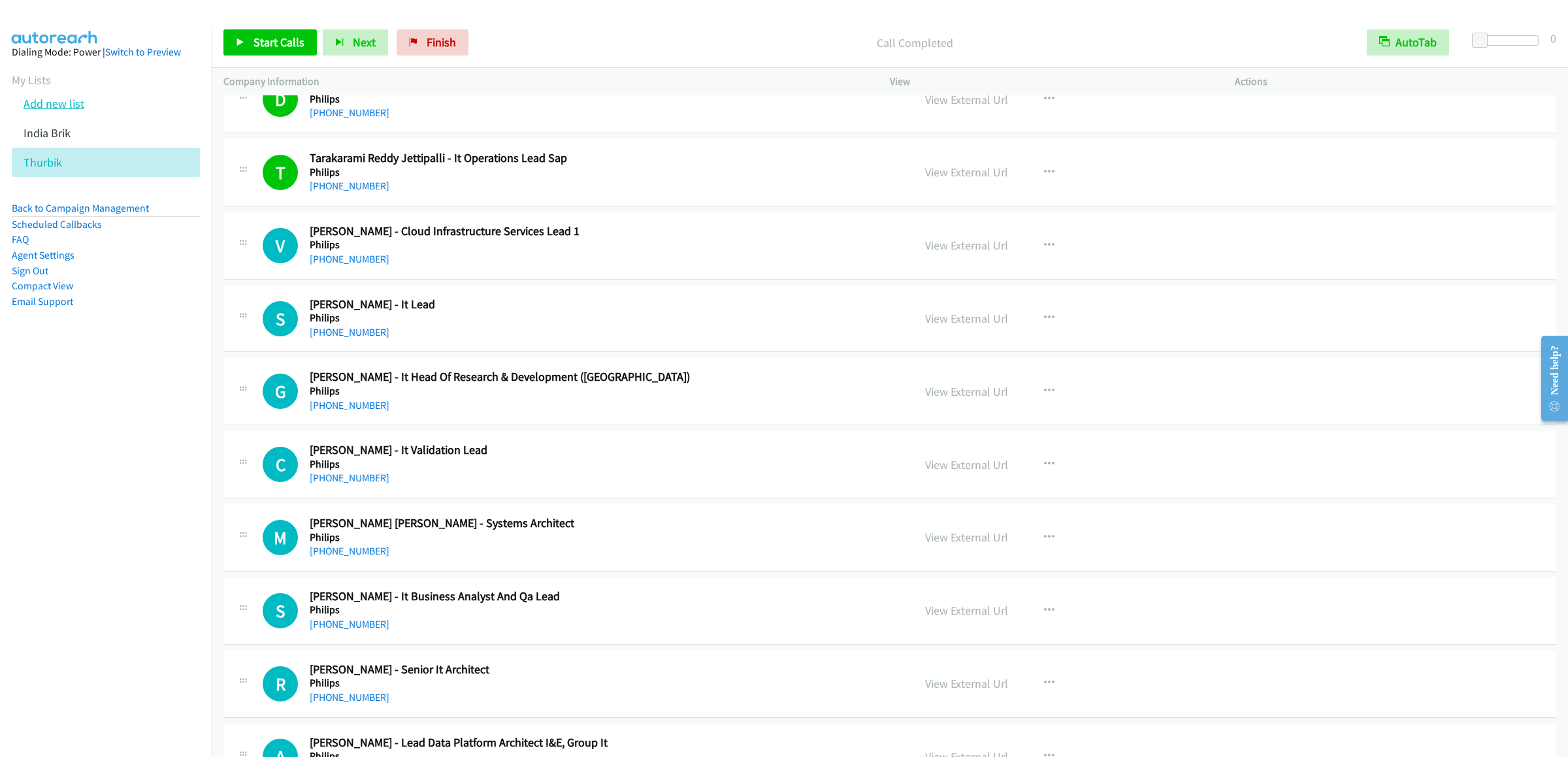
click at [63, 111] on link "Add new list" at bounding box center [54, 103] width 61 height 15
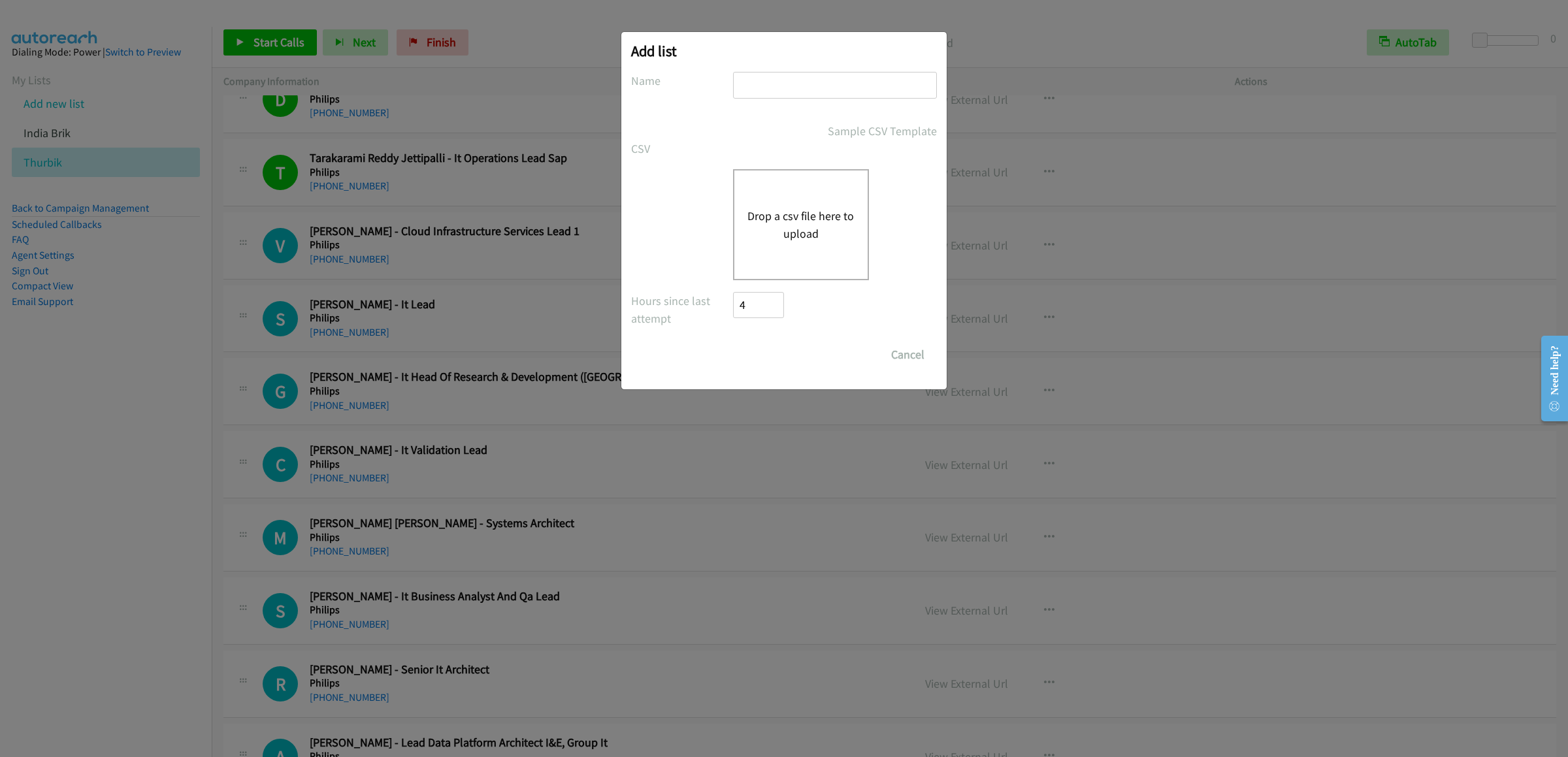
click at [776, 86] on input "text" at bounding box center [834, 85] width 204 height 26
type input "bikthur"
click at [757, 216] on button "Drop a csv file here to upload" at bounding box center [801, 224] width 107 height 35
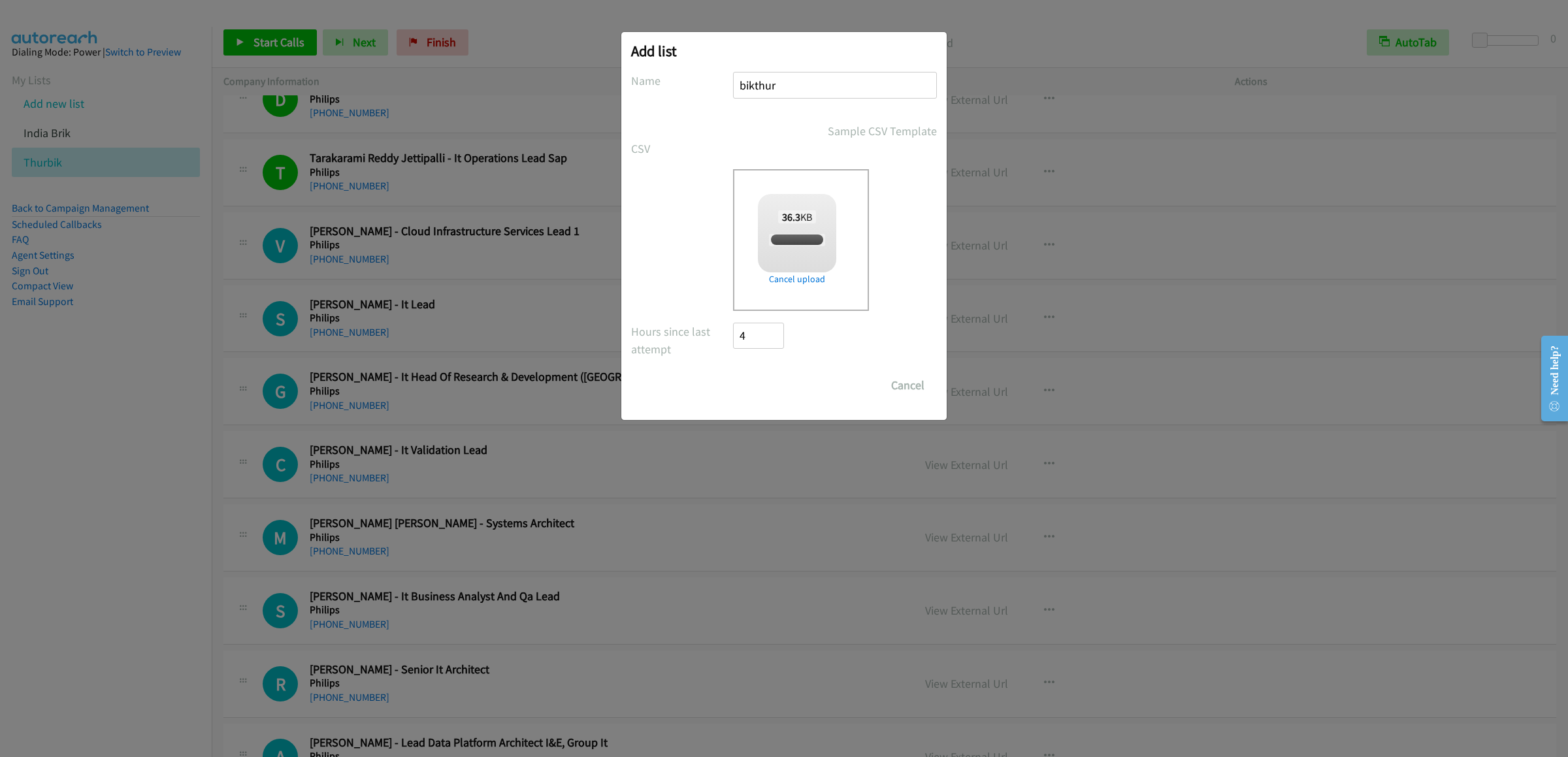
checkbox input "true"
click at [773, 384] on input "Save List" at bounding box center [767, 385] width 69 height 26
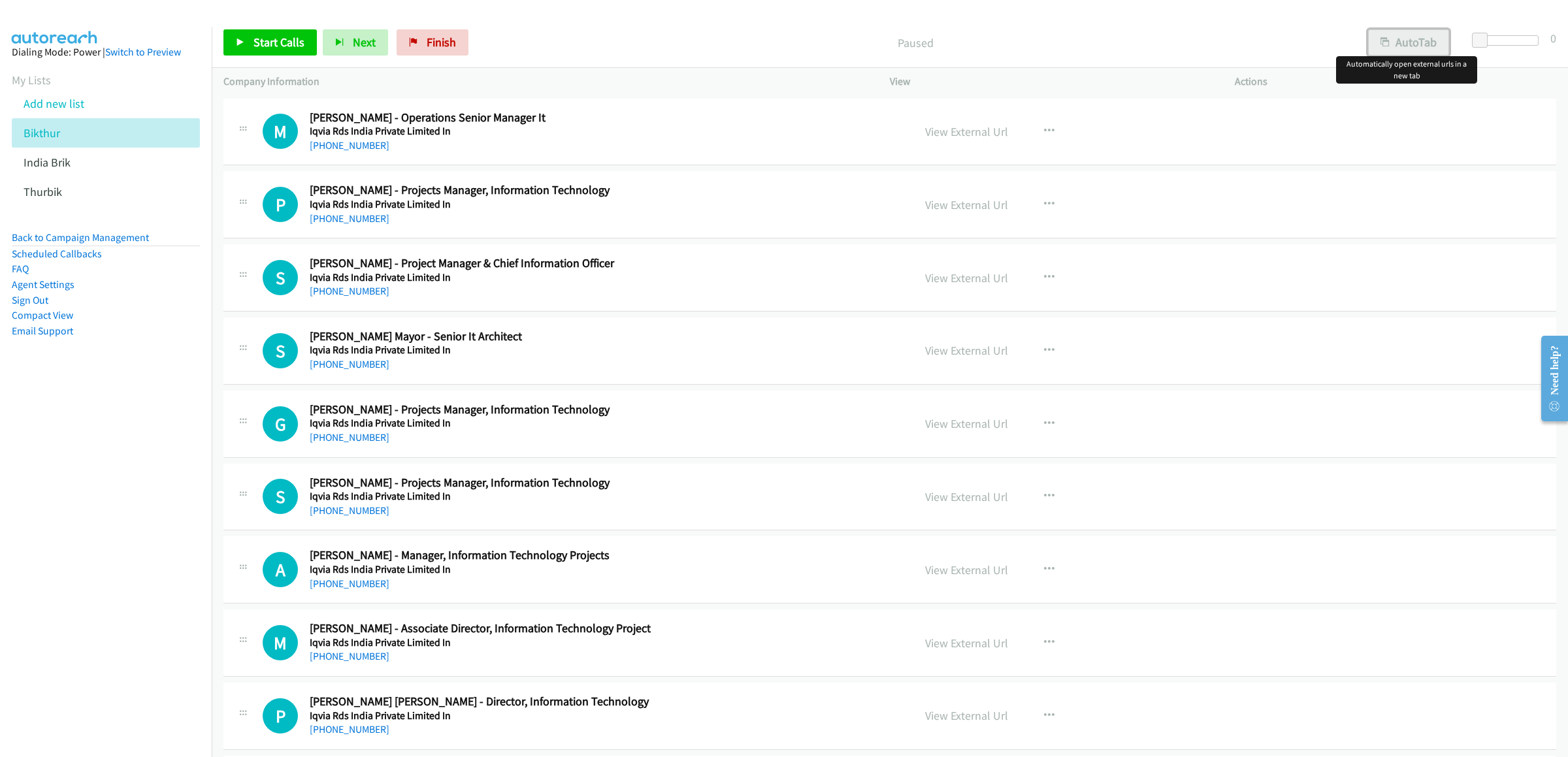
click at [1401, 39] on button "AutoTab" at bounding box center [1408, 42] width 81 height 26
click at [272, 34] on link "Start Calls" at bounding box center [270, 42] width 94 height 26
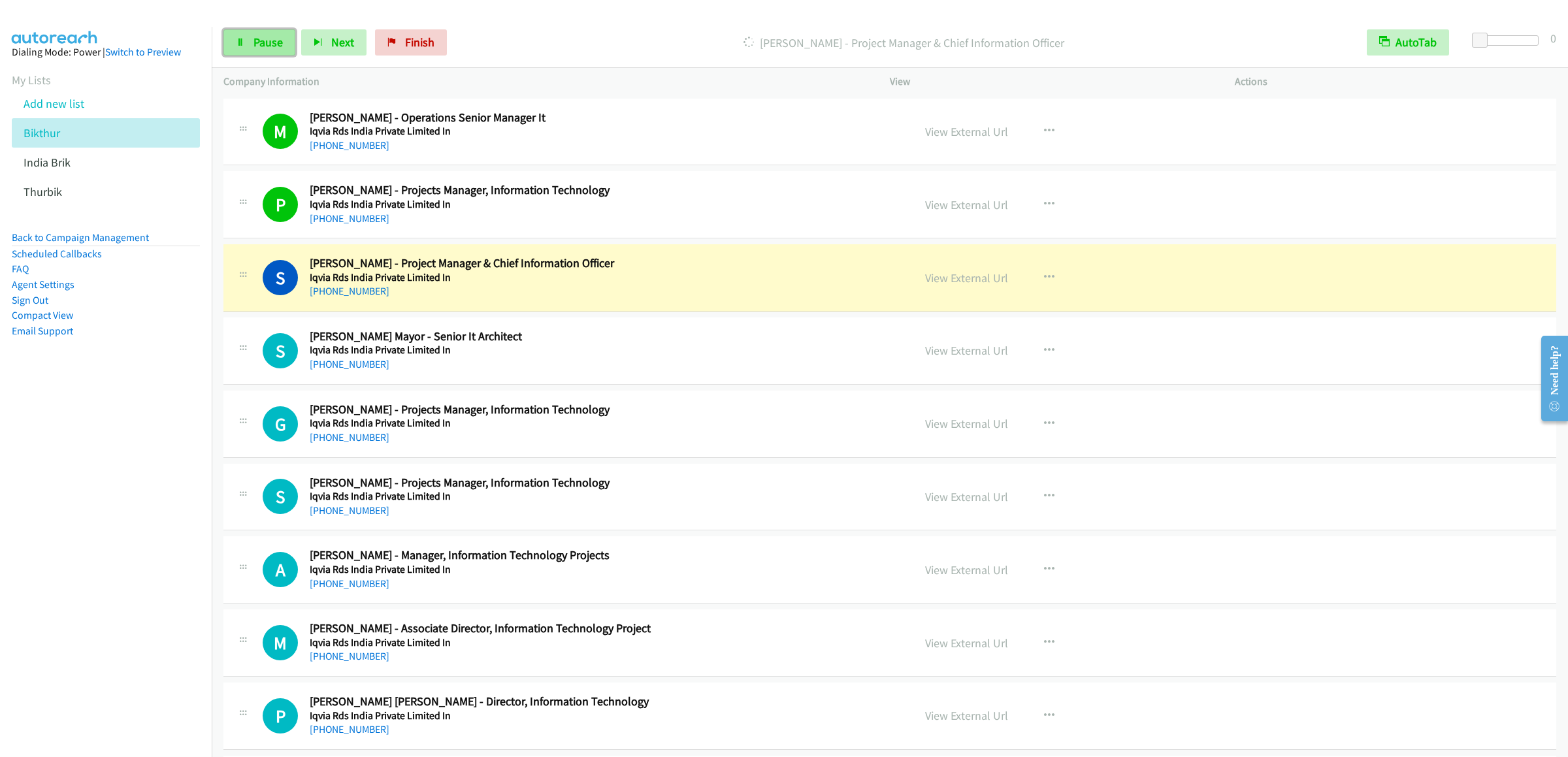
click at [269, 56] on link "Pause" at bounding box center [259, 42] width 72 height 26
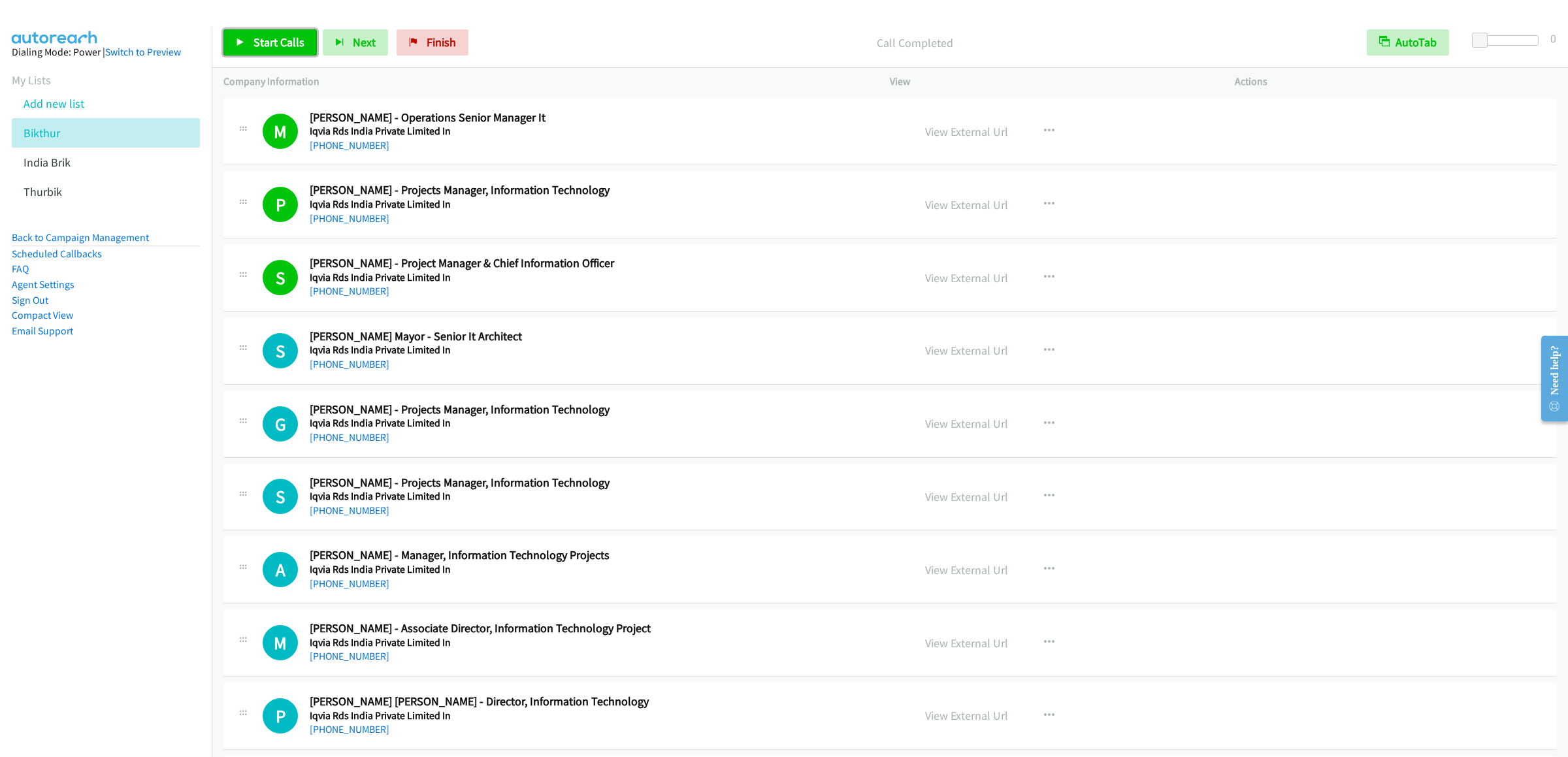
click at [226, 31] on link "Start Calls" at bounding box center [270, 42] width 94 height 26
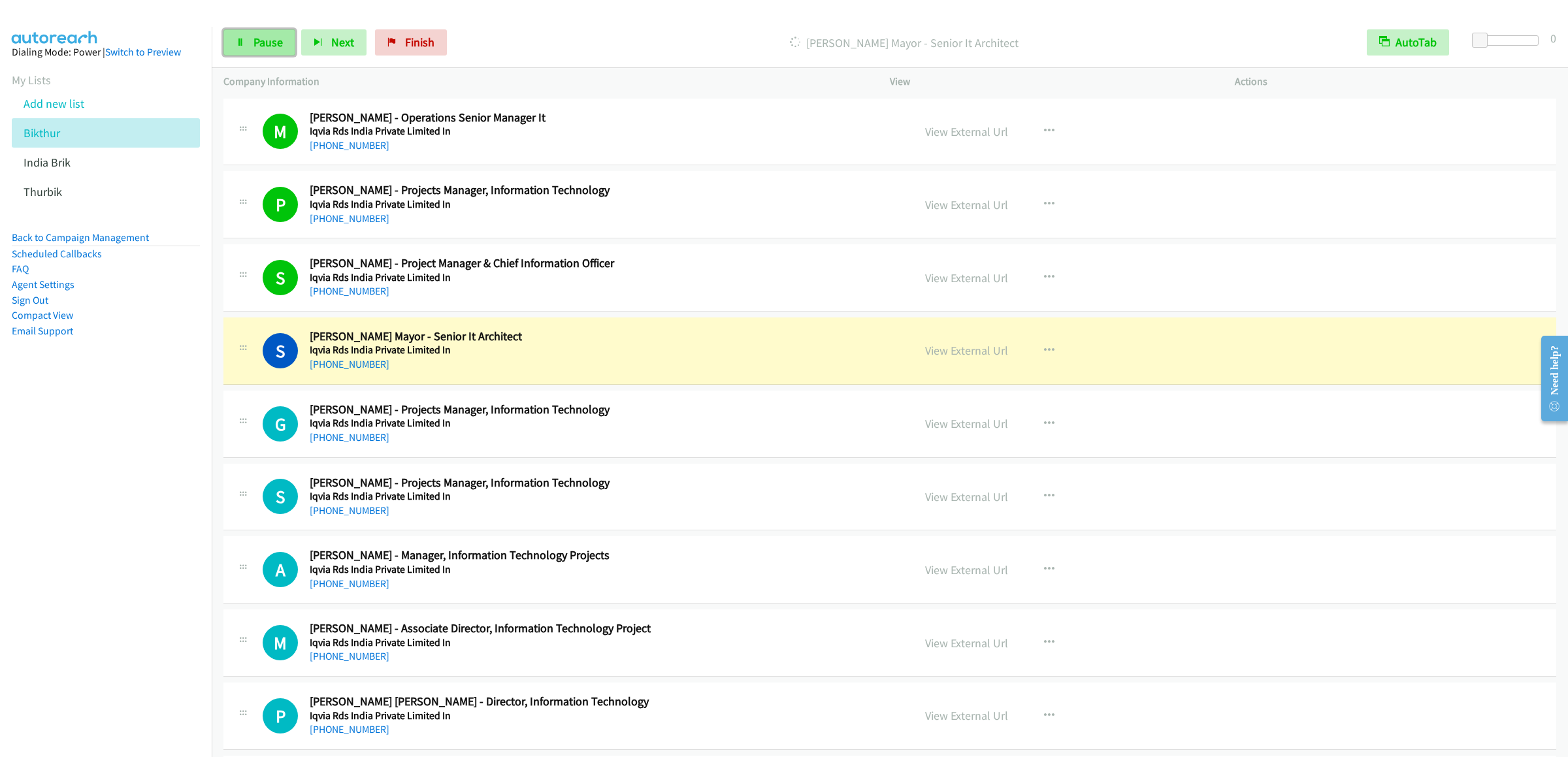
click at [263, 45] on span "Pause" at bounding box center [268, 41] width 29 height 15
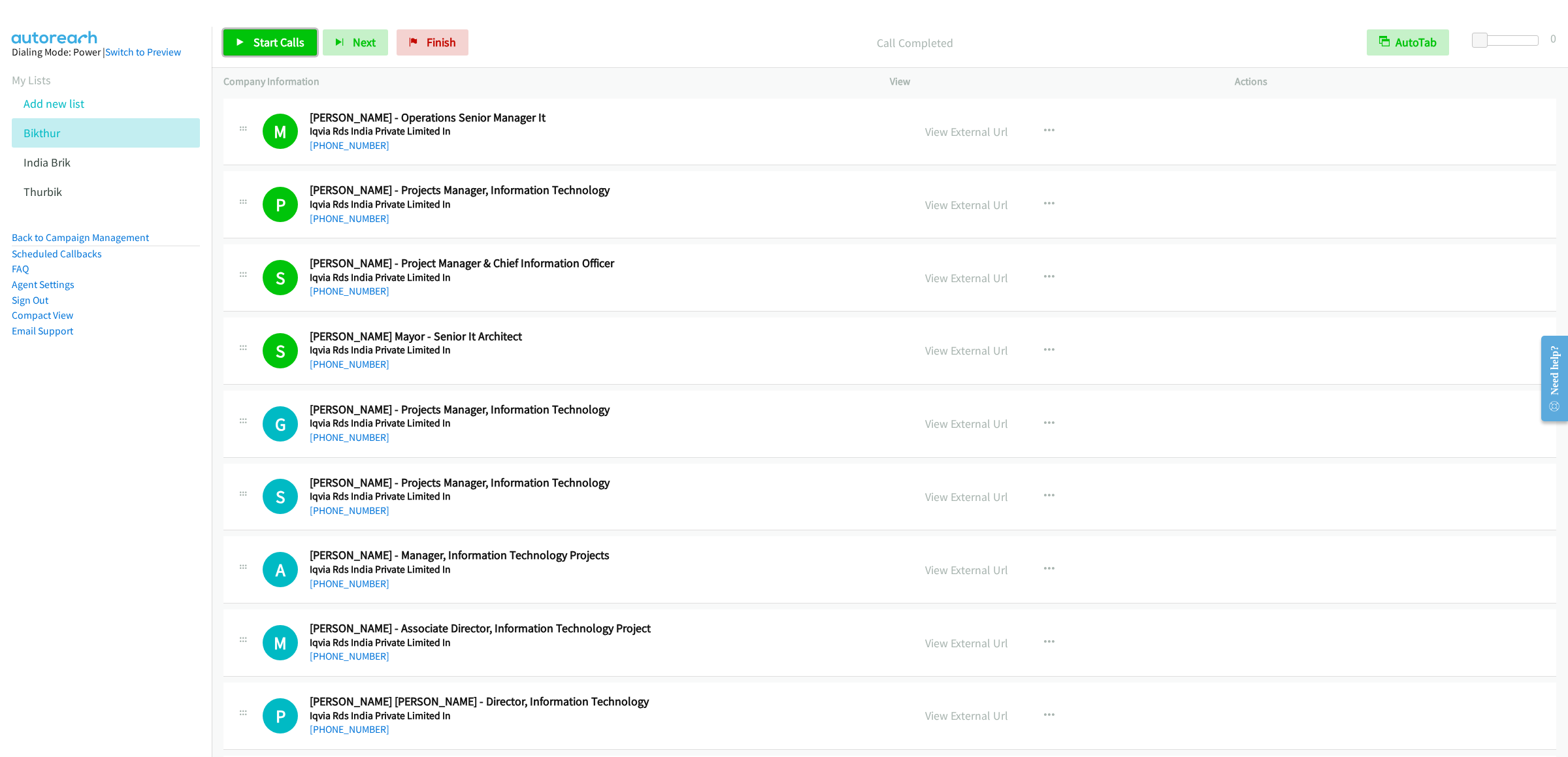
click at [263, 30] on link "Start Calls" at bounding box center [270, 42] width 94 height 26
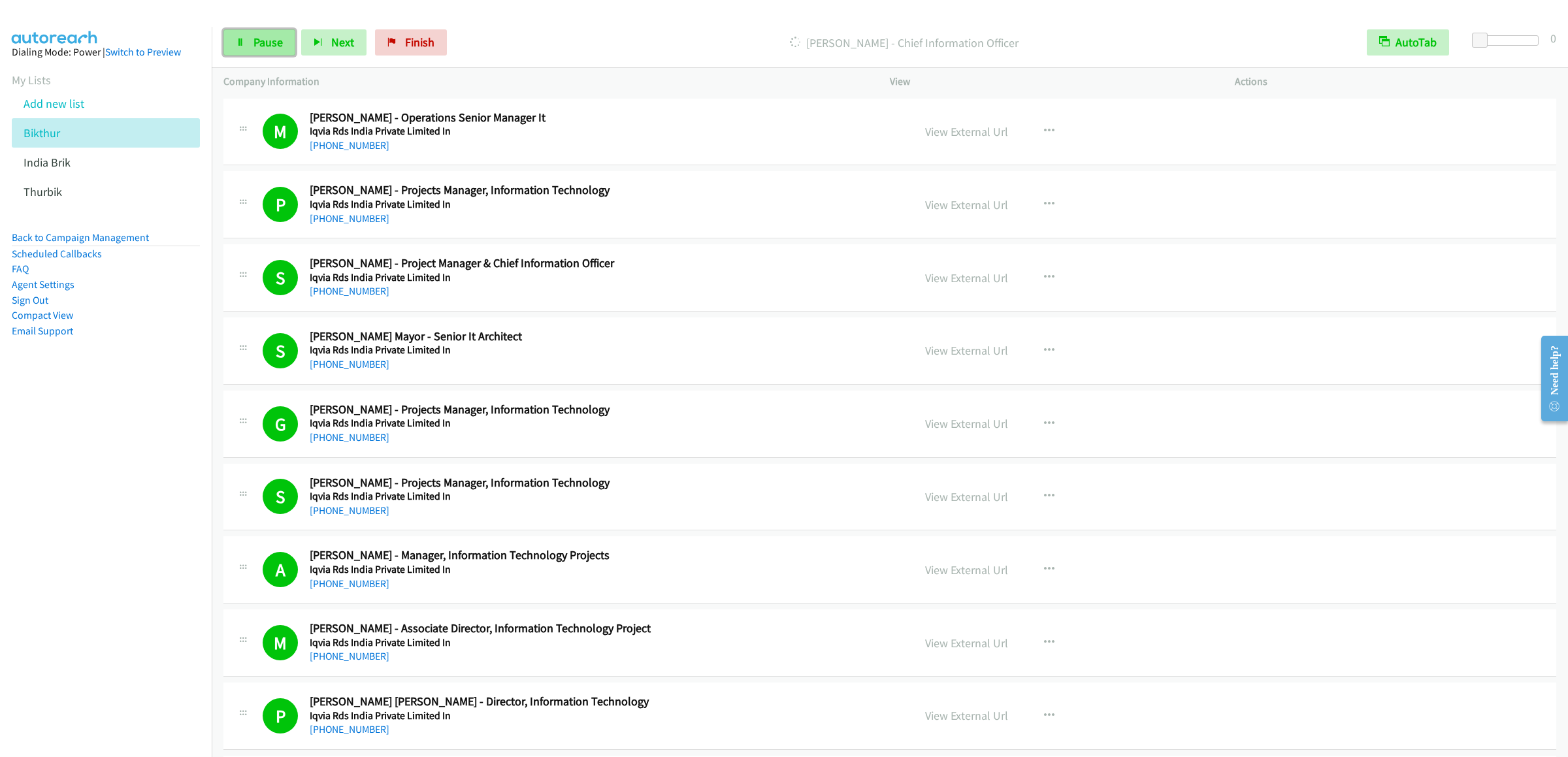
click at [232, 41] on link "Pause" at bounding box center [259, 42] width 72 height 26
drag, startPoint x: 286, startPoint y: 45, endPoint x: 287, endPoint y: 24, distance: 21.0
click at [286, 45] on span "Start Calls" at bounding box center [279, 41] width 51 height 15
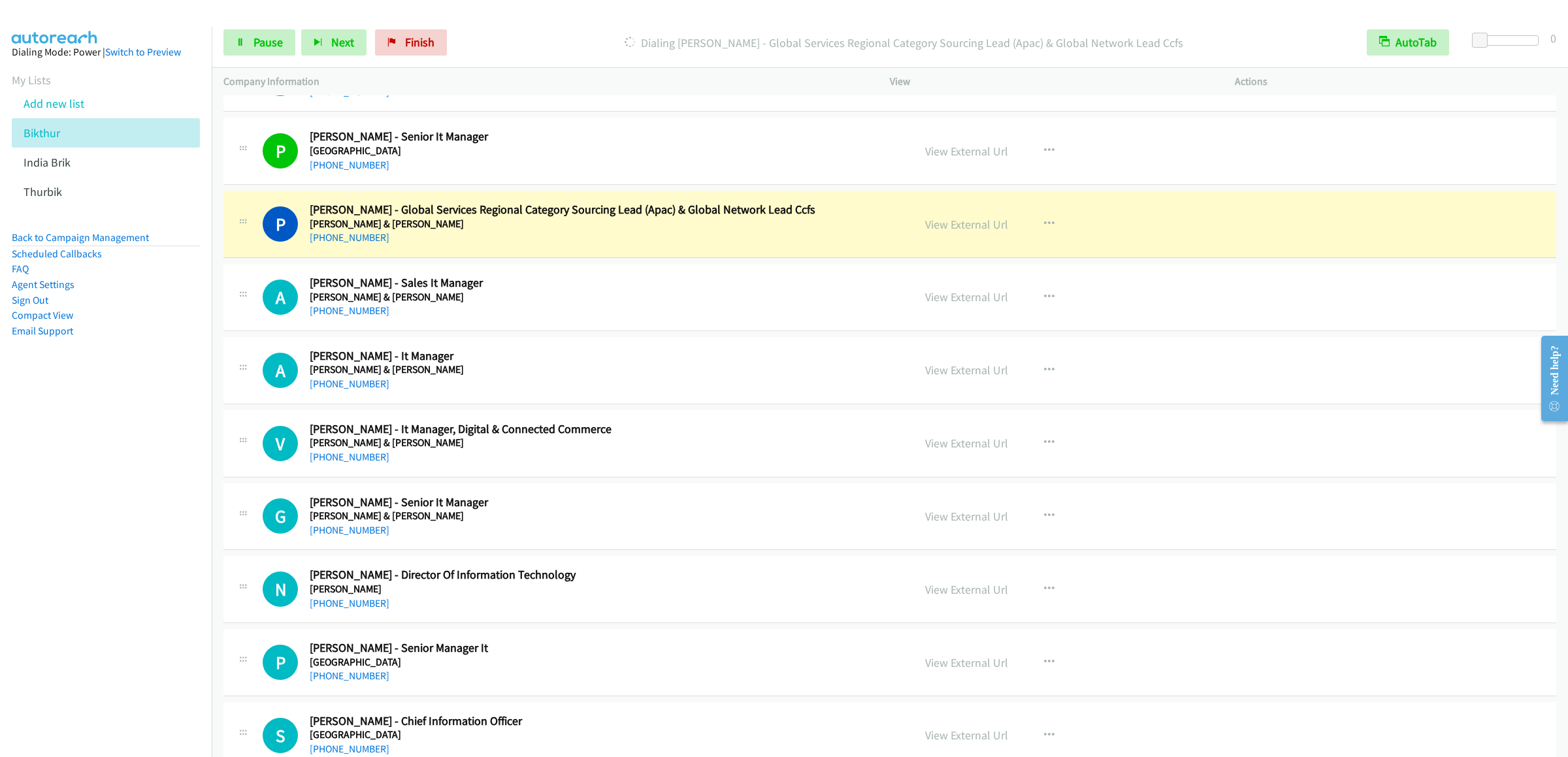
scroll to position [914, 0]
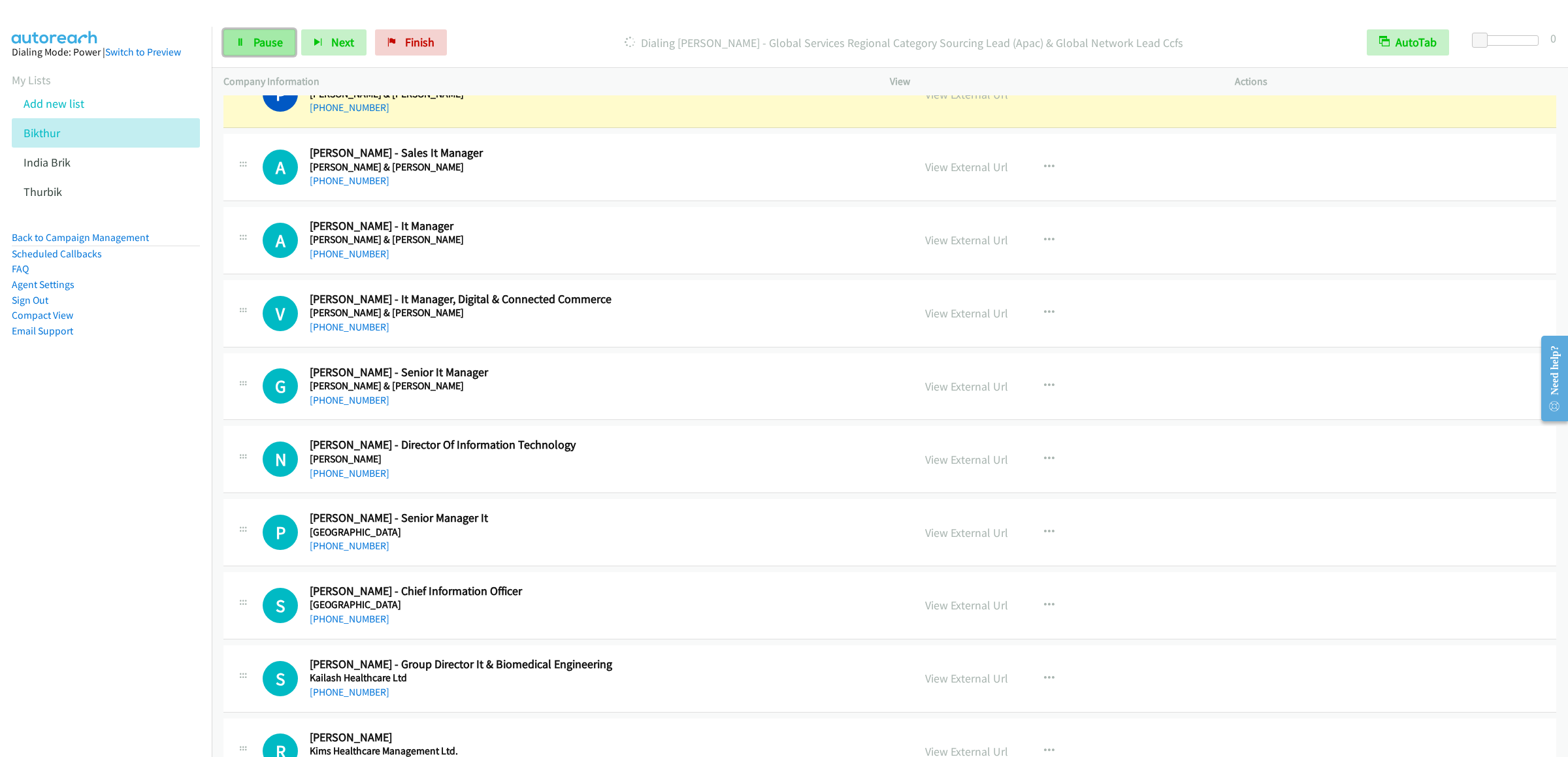
click at [279, 54] on link "Pause" at bounding box center [259, 42] width 72 height 26
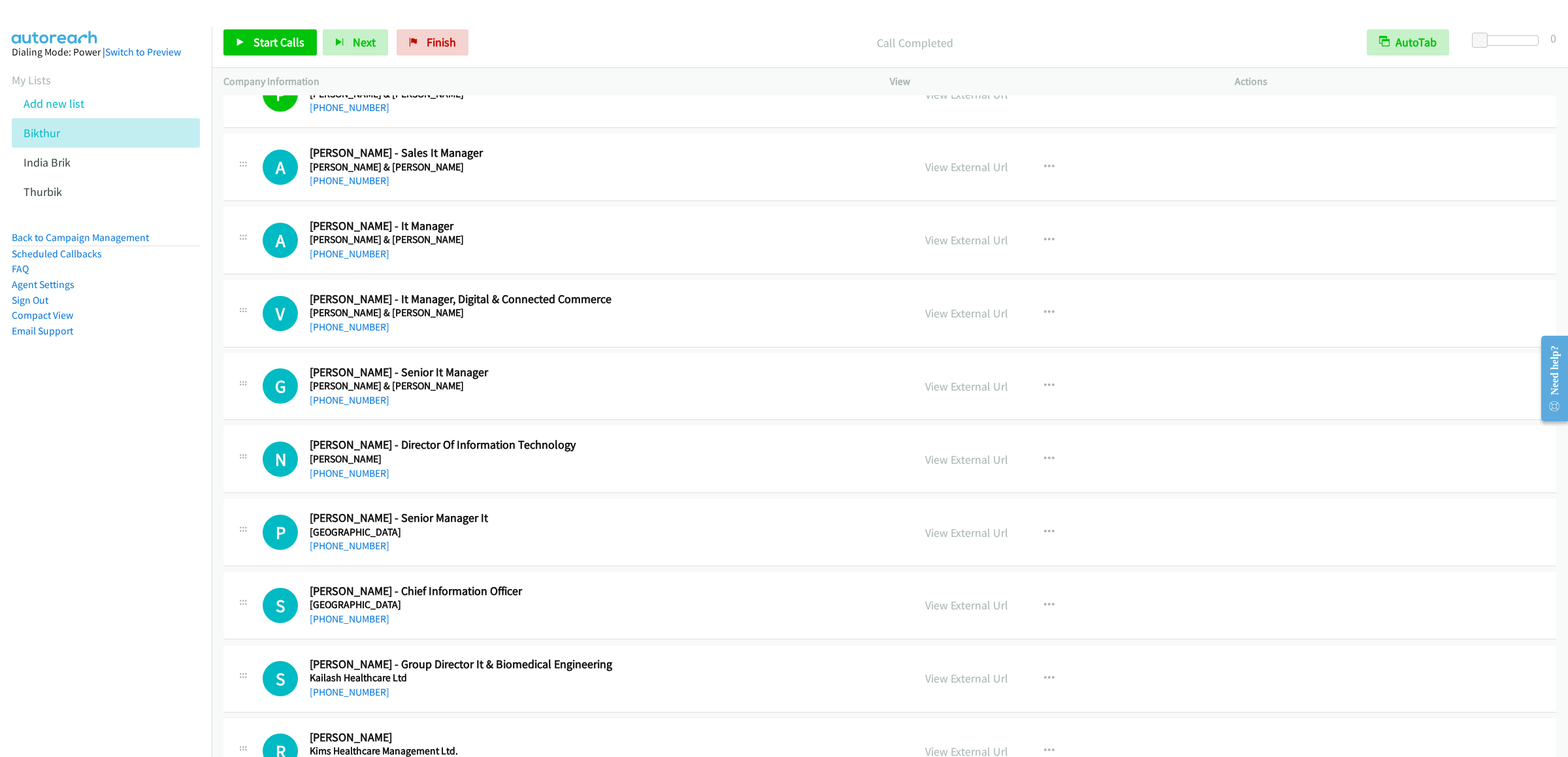
click at [273, 27] on div "Start Calls Pause Next Finish Call Completed AutoTab AutoTab 0" at bounding box center [889, 43] width 1356 height 50
click at [276, 49] on span "Start Calls" at bounding box center [279, 41] width 51 height 15
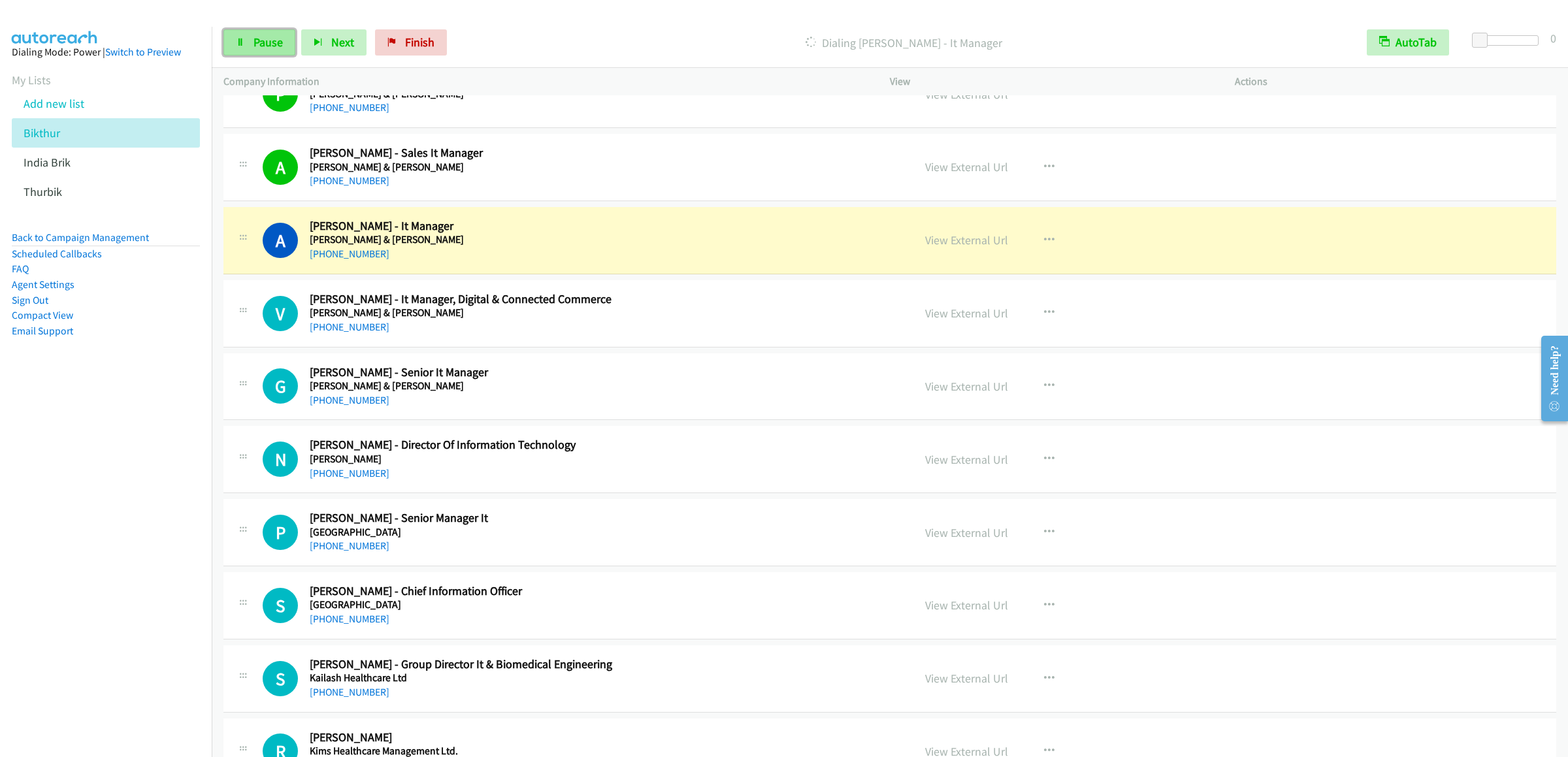
click at [253, 55] on link "Pause" at bounding box center [259, 42] width 72 height 26
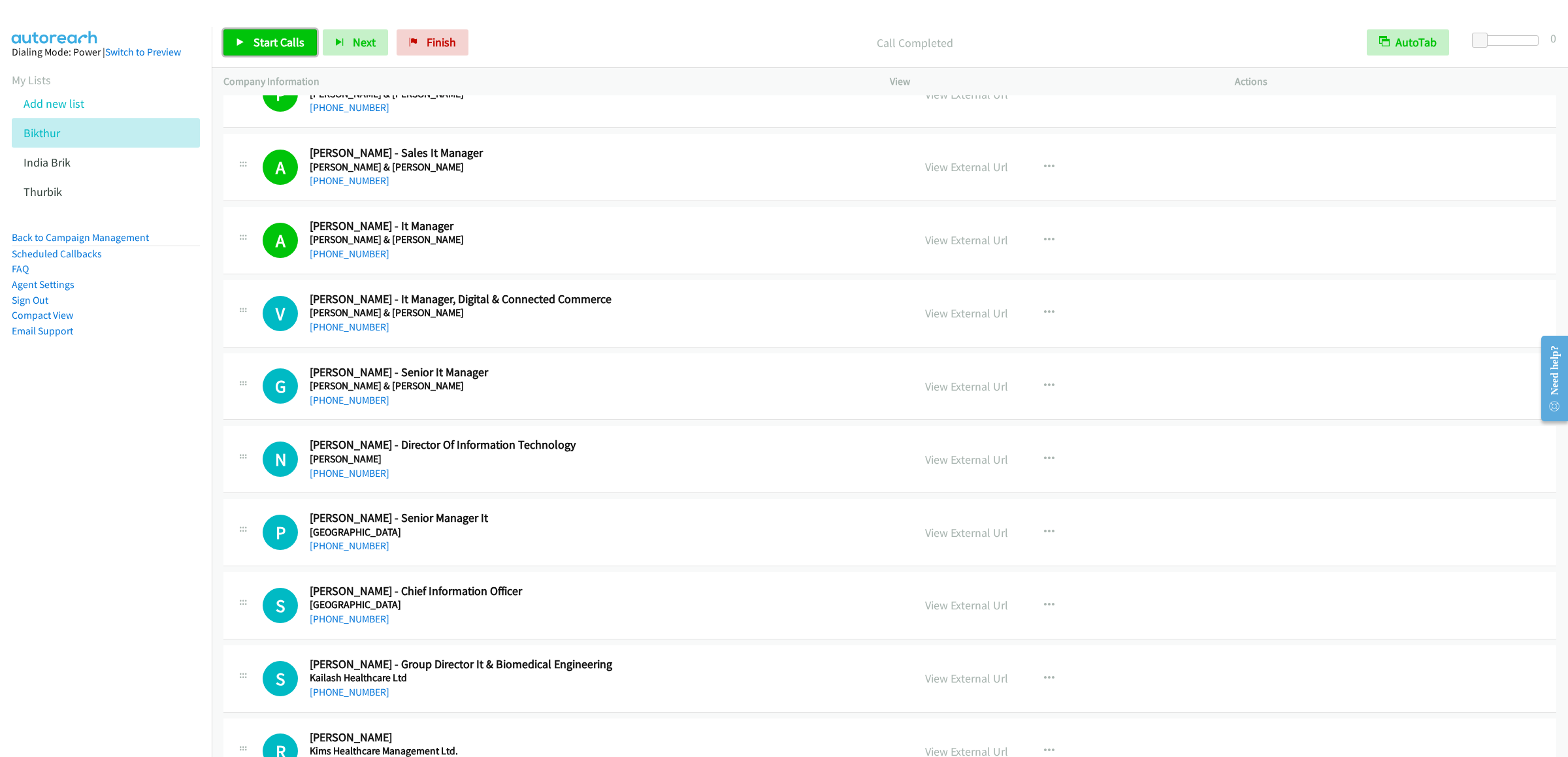
click at [276, 48] on span "Start Calls" at bounding box center [279, 41] width 51 height 15
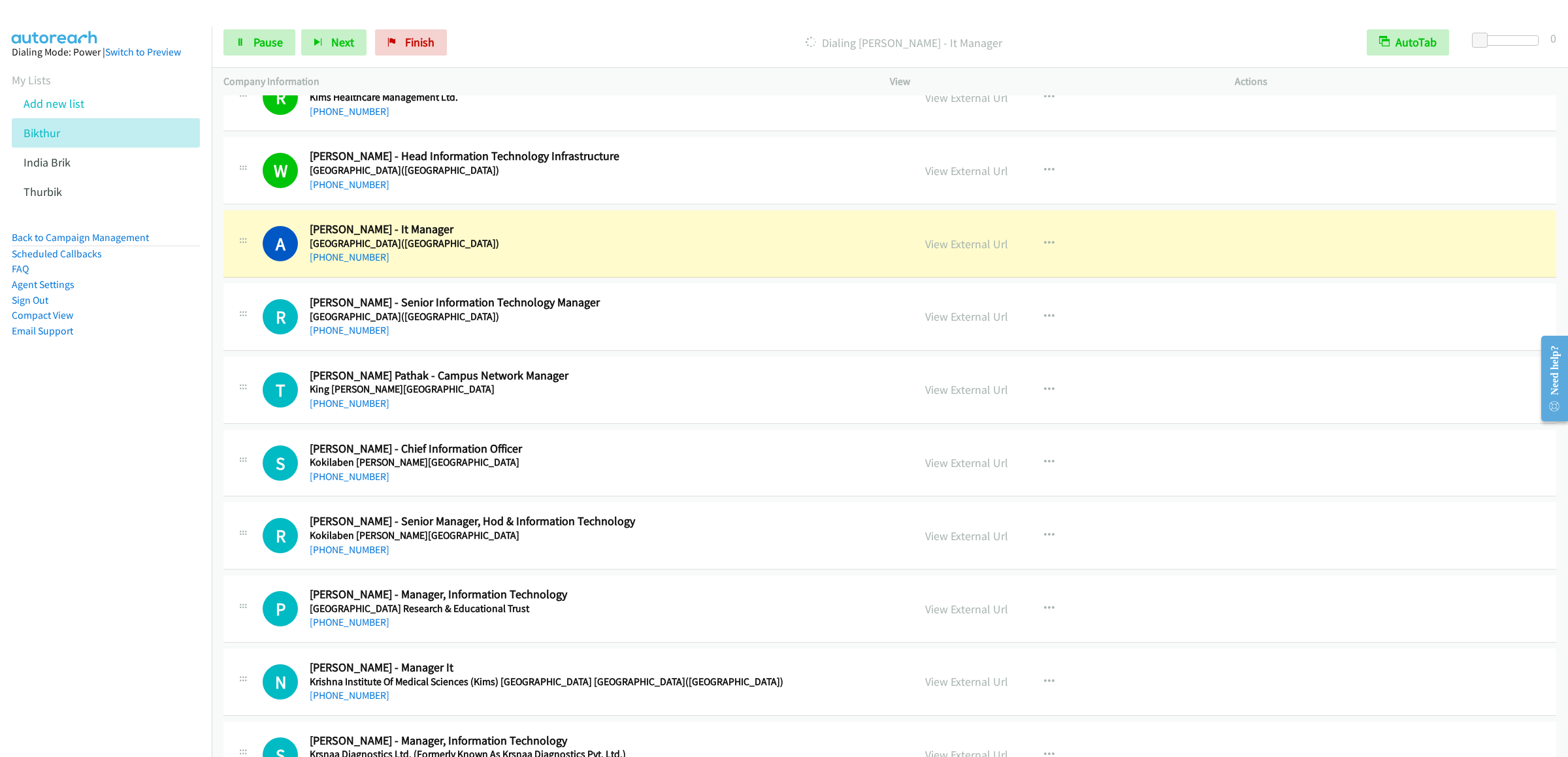
scroll to position [1698, 0]
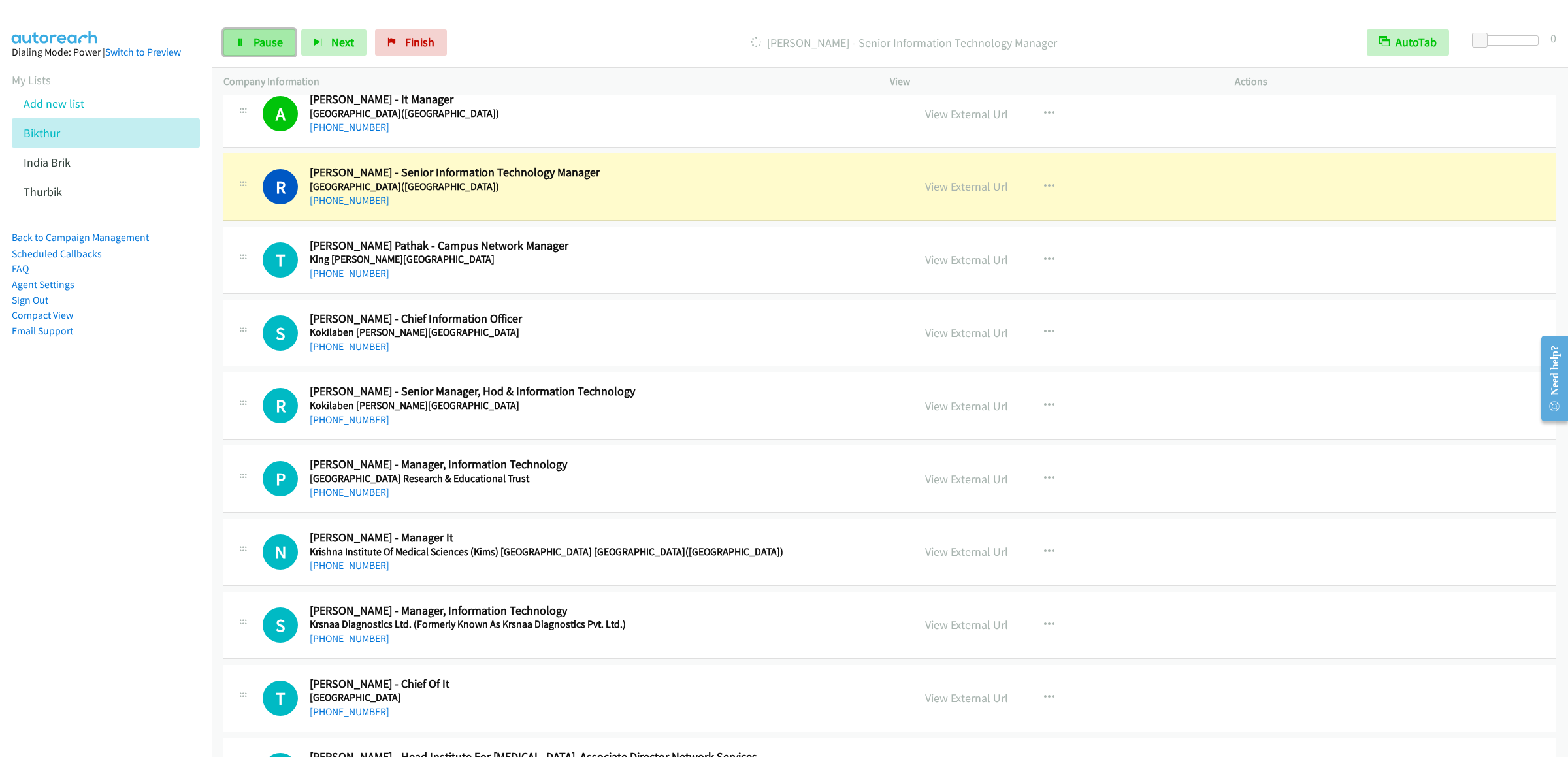
click at [246, 39] on link "Pause" at bounding box center [259, 42] width 72 height 26
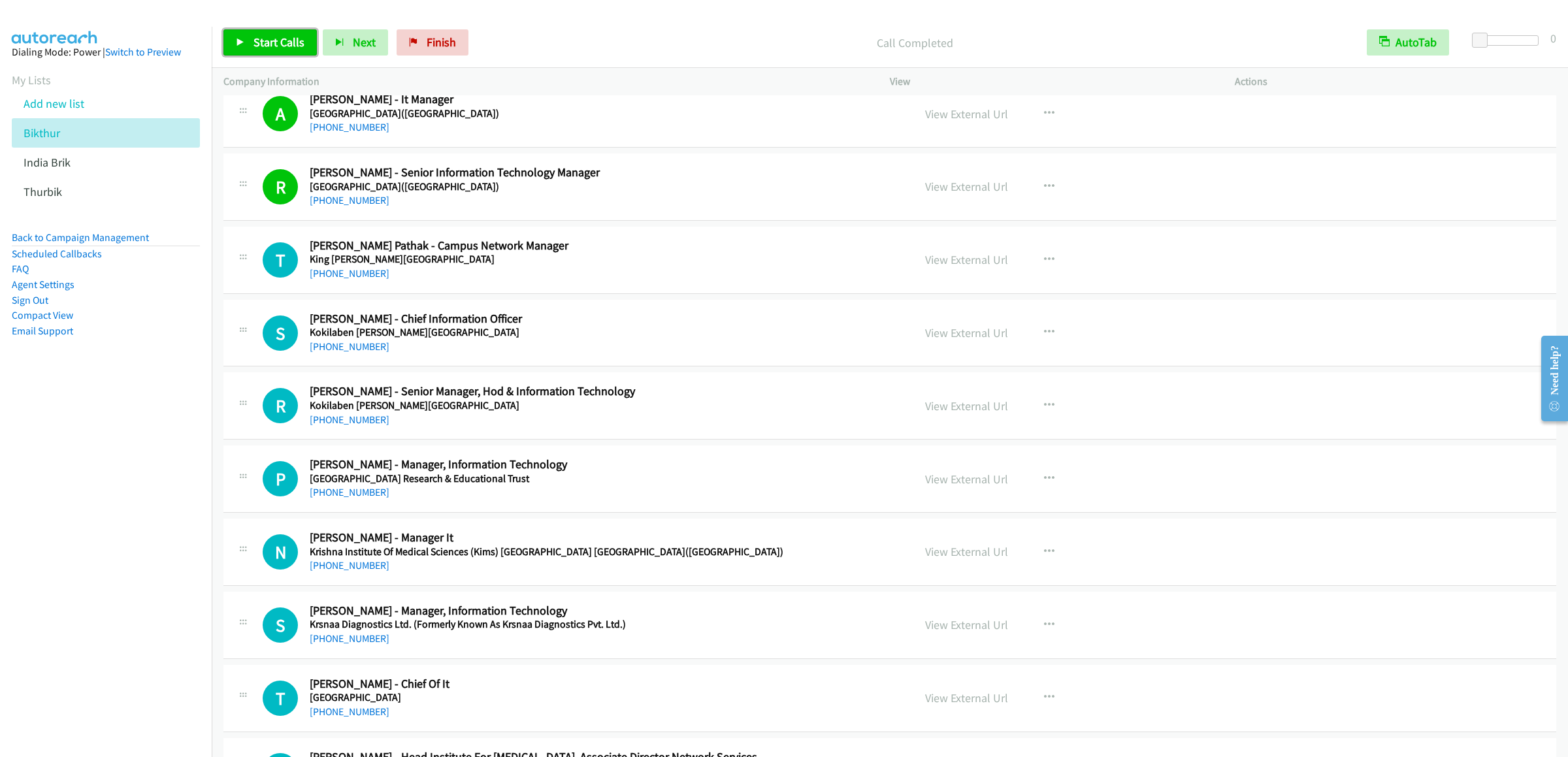
click at [226, 49] on link "Start Calls" at bounding box center [270, 42] width 94 height 26
drag, startPoint x: 467, startPoint y: 678, endPoint x: 473, endPoint y: 641, distance: 37.5
click at [467, 678] on div "T Callback Scheduled [PERSON_NAME] - Chief Of It [GEOGRAPHIC_DATA] [GEOGRAPHIC_…" at bounding box center [889, 698] width 1333 height 67
click at [561, 704] on h5 "[GEOGRAPHIC_DATA]" at bounding box center [602, 698] width 585 height 13
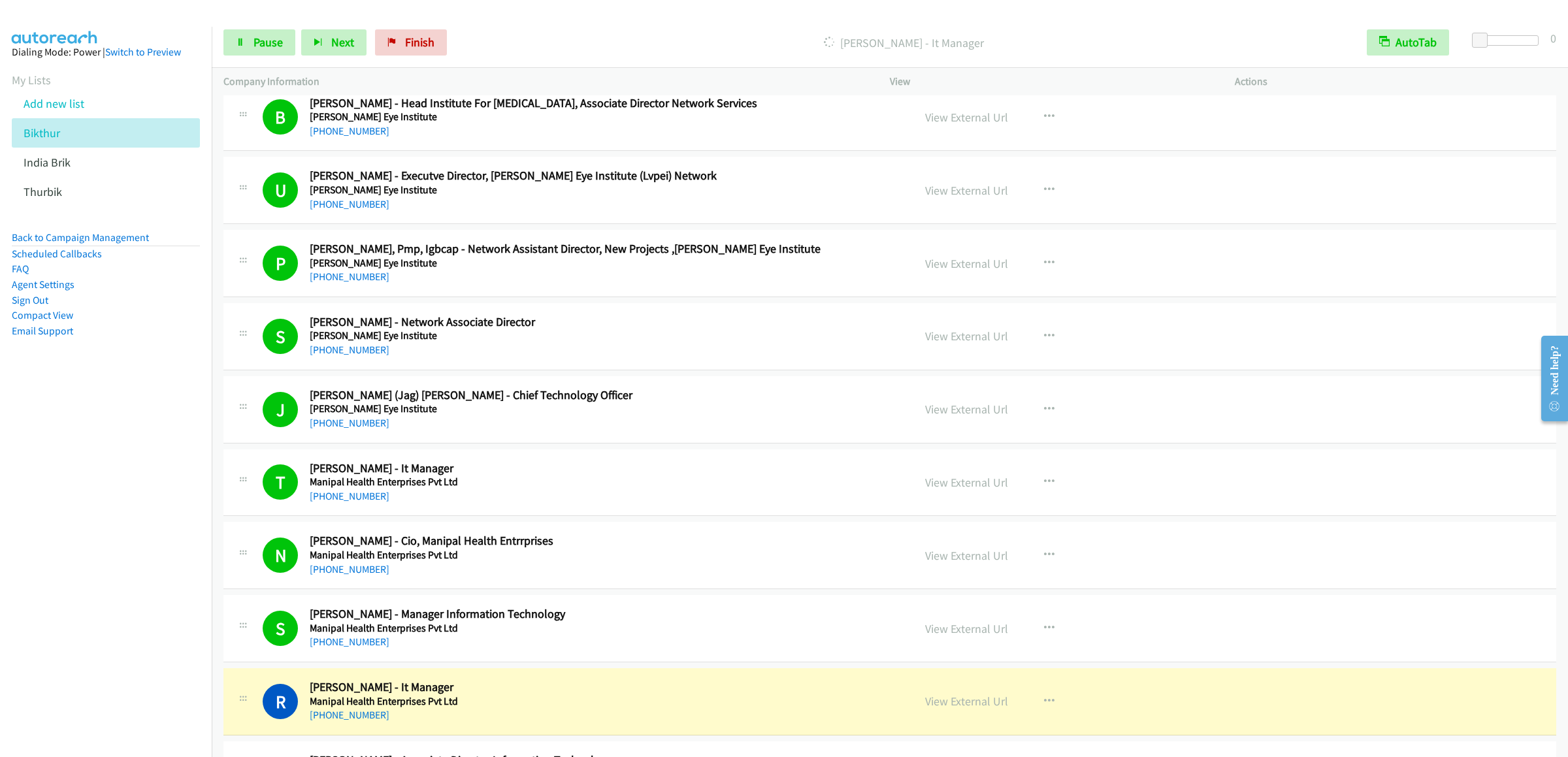
scroll to position [2743, 0]
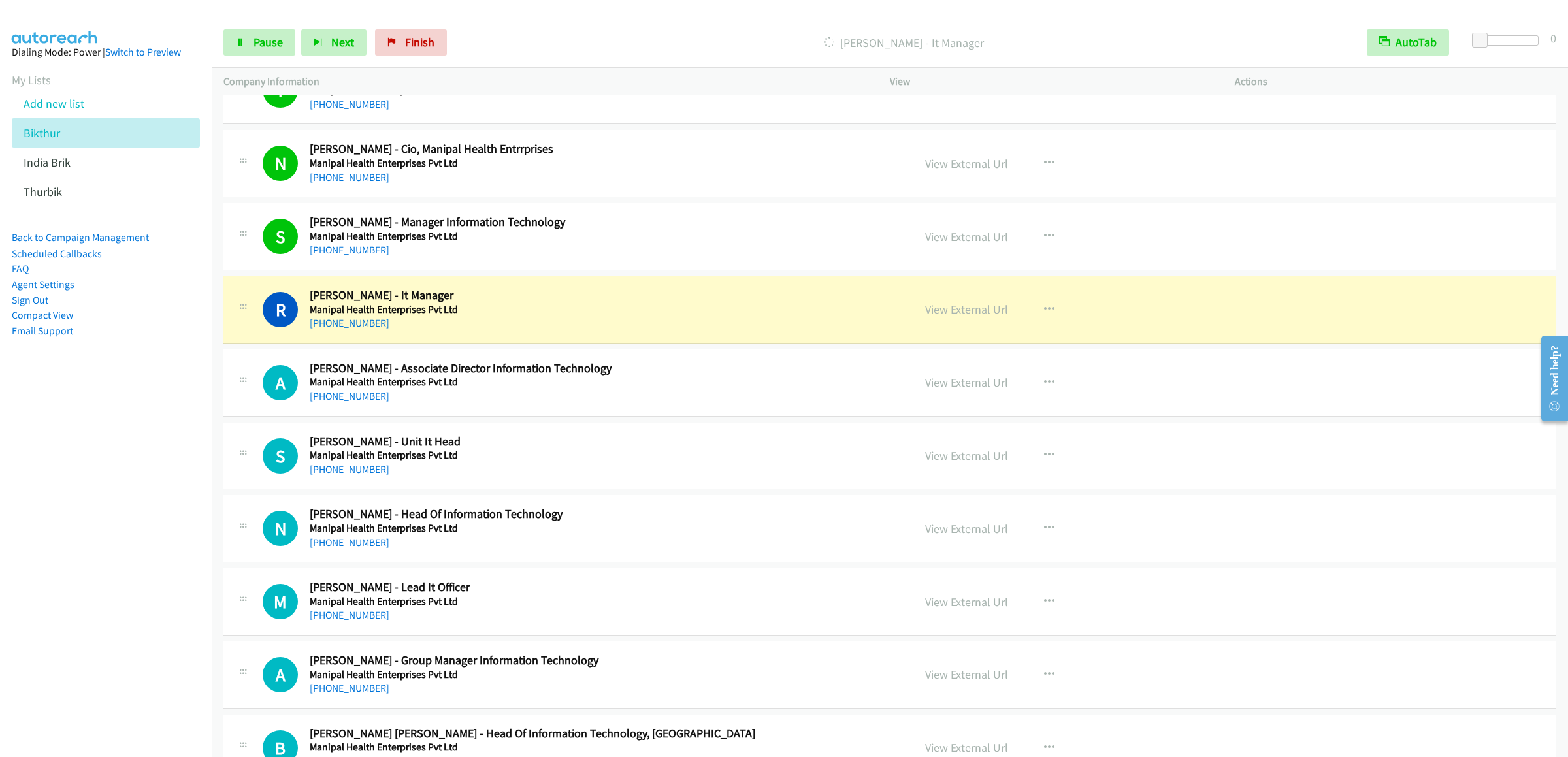
click at [269, 61] on div "Start Calls Pause Next Finish [PERSON_NAME] - It Manager AutoTab AutoTab 0" at bounding box center [889, 43] width 1356 height 50
click at [277, 56] on link "Pause" at bounding box center [259, 42] width 72 height 26
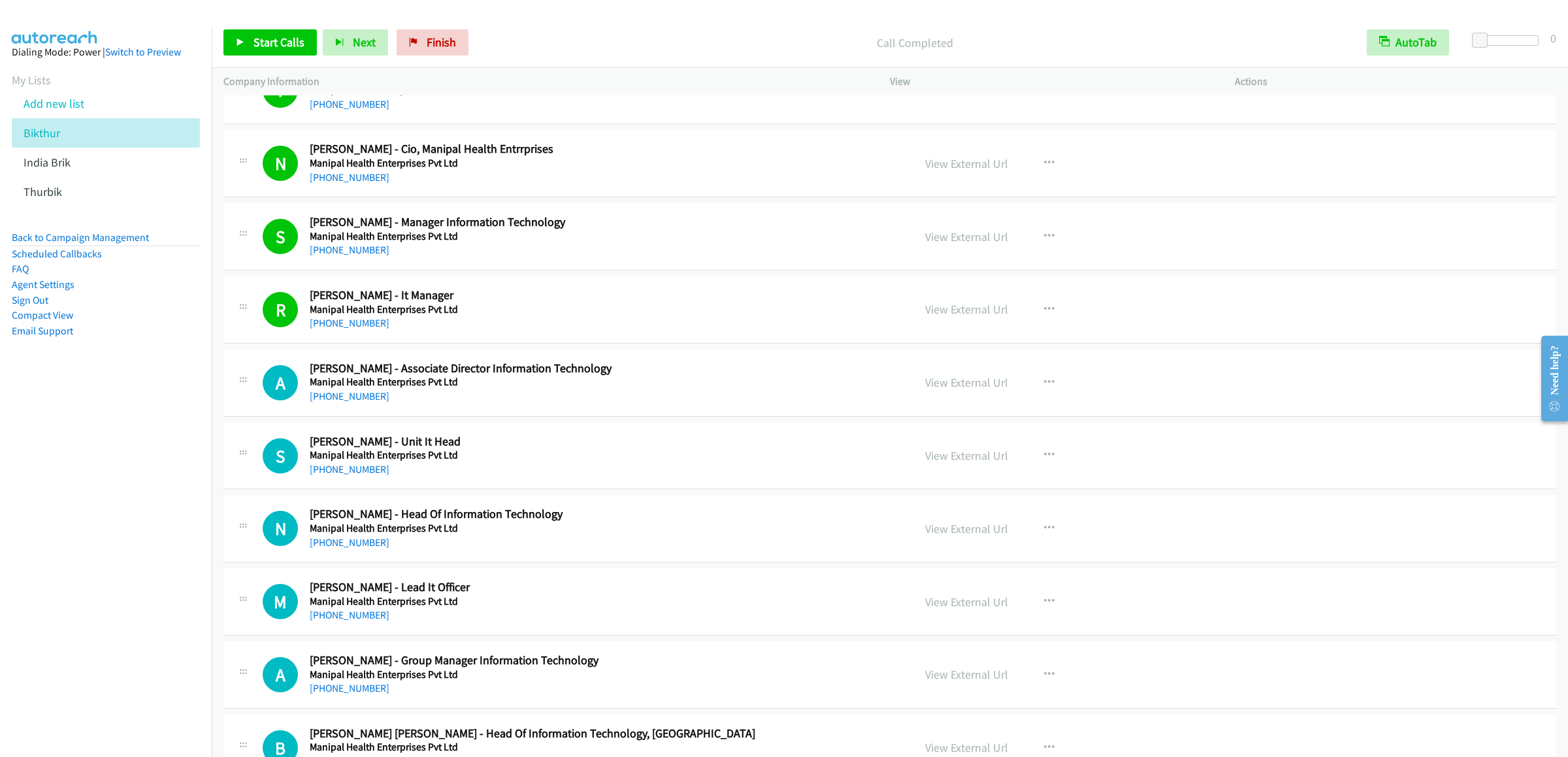
scroll to position [3265, 0]
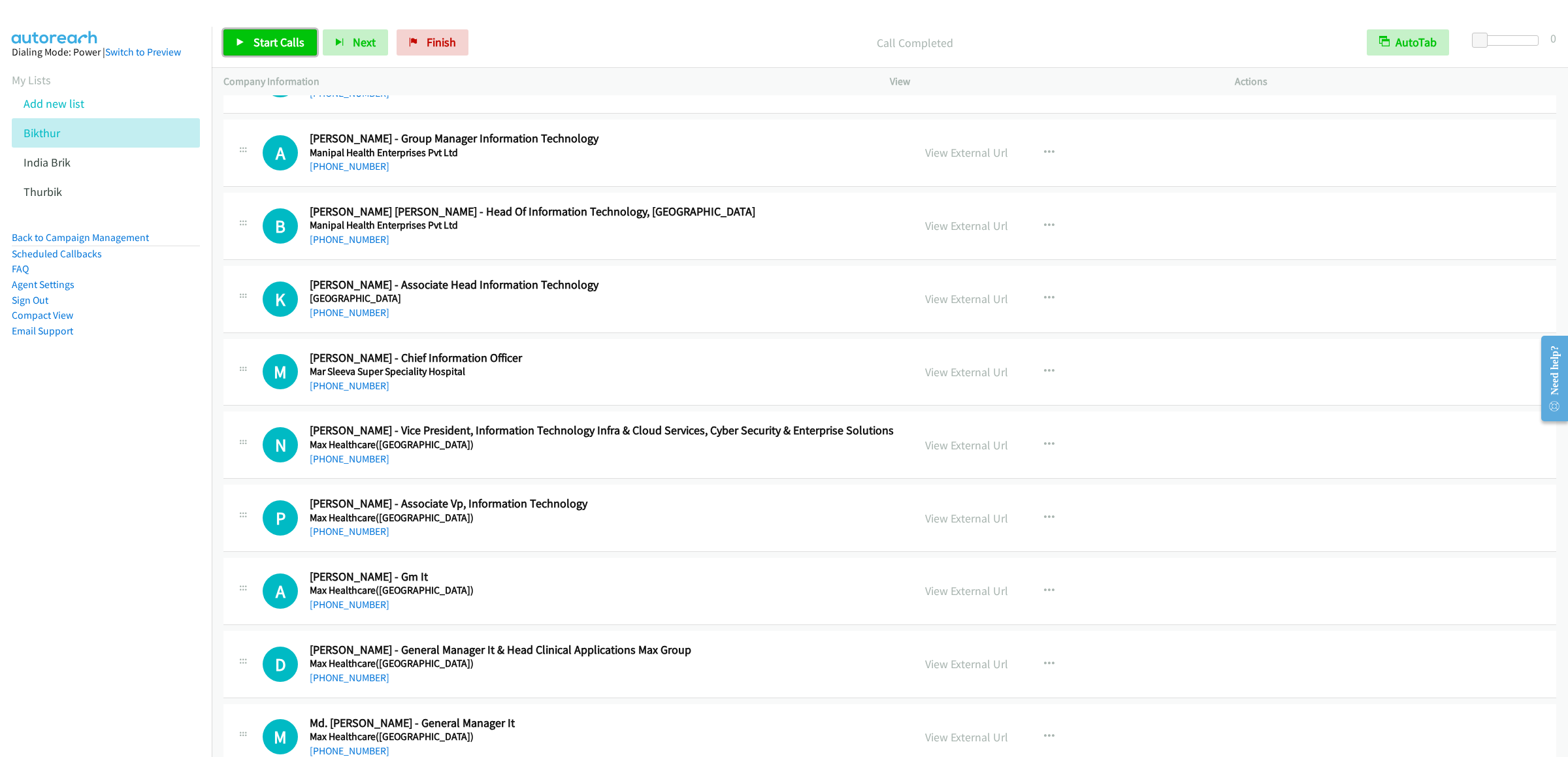
click at [235, 40] on link "Start Calls" at bounding box center [270, 42] width 94 height 26
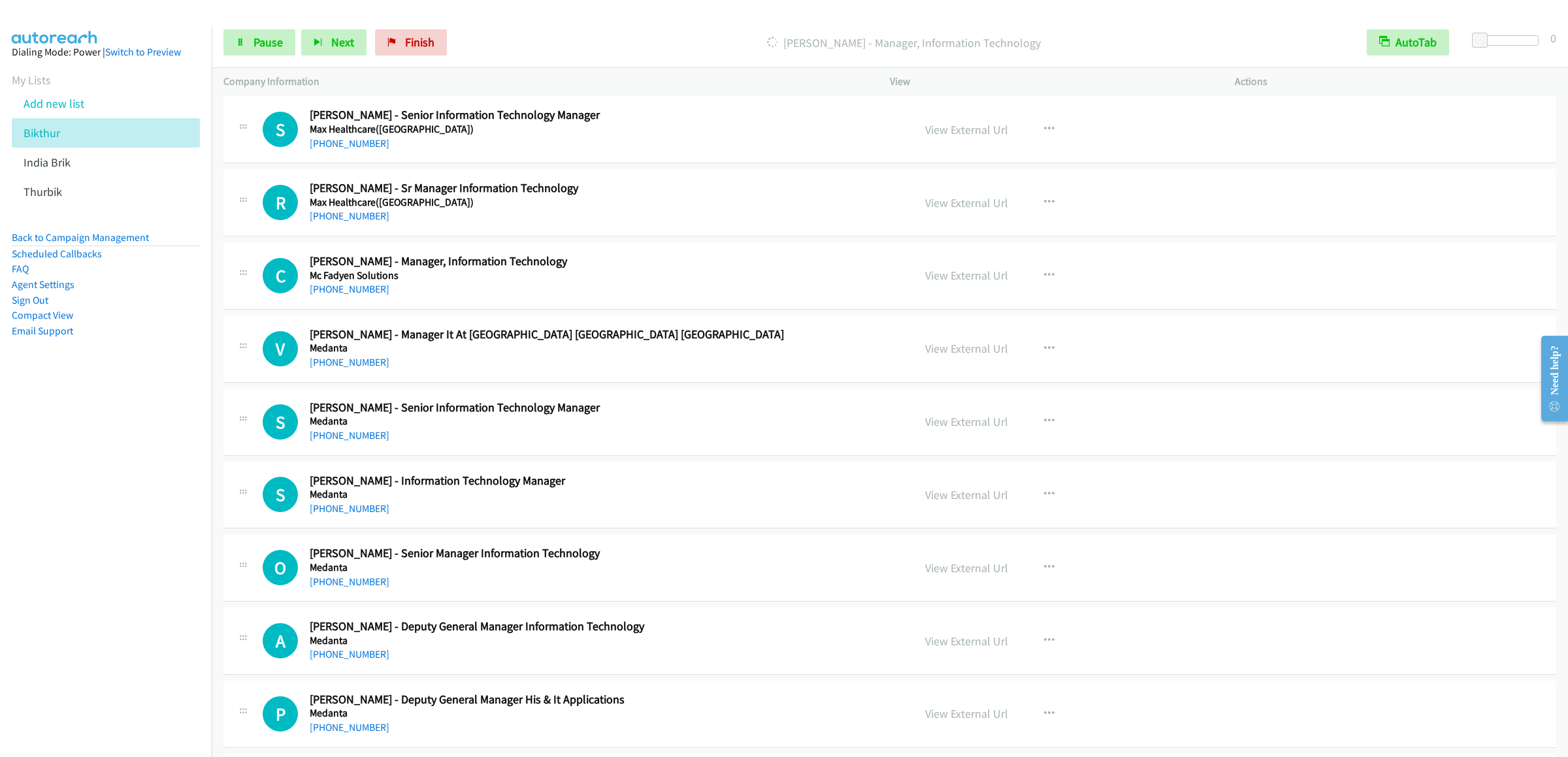
scroll to position [4180, 0]
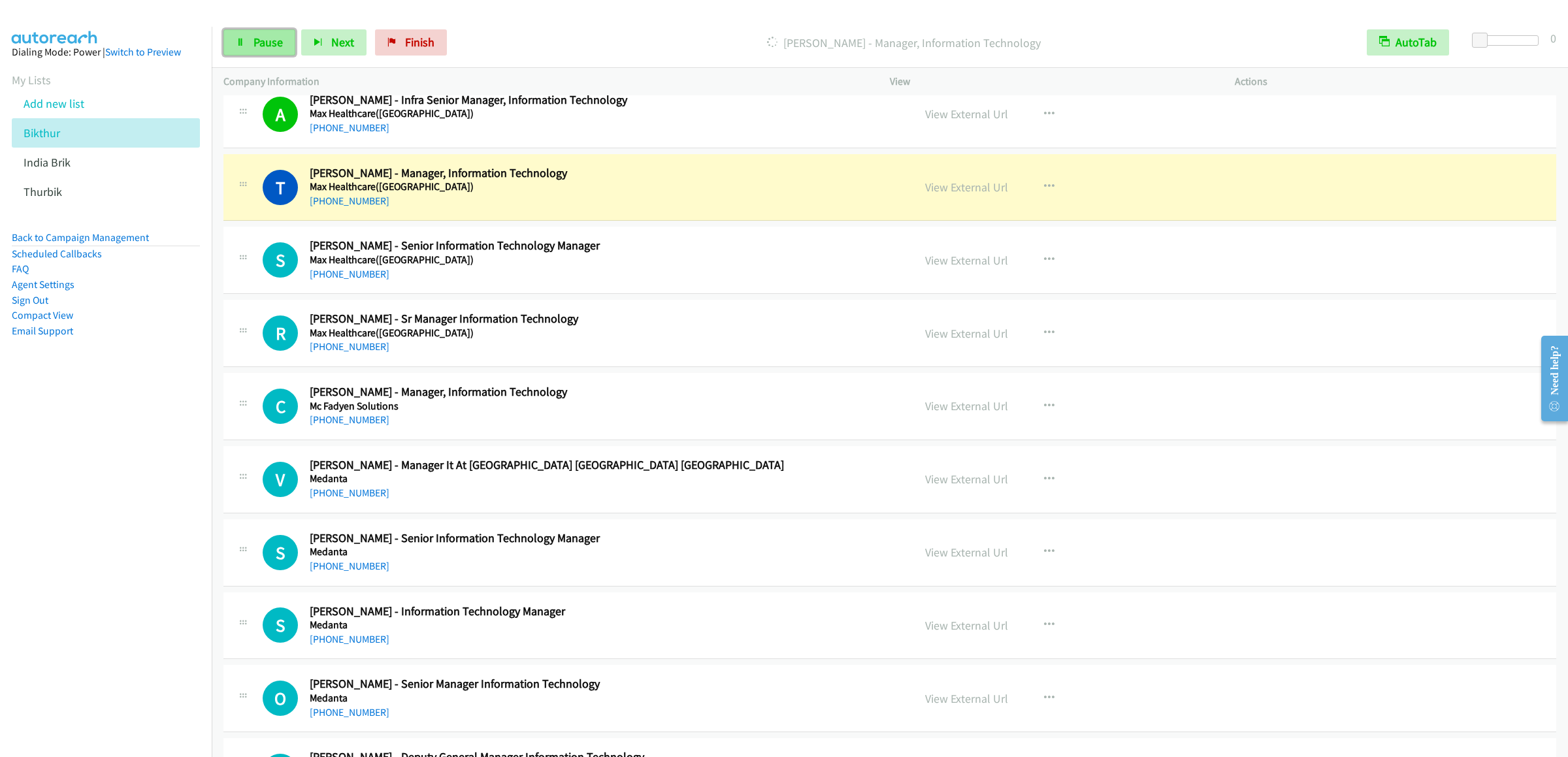
click at [257, 45] on span "Pause" at bounding box center [268, 41] width 29 height 15
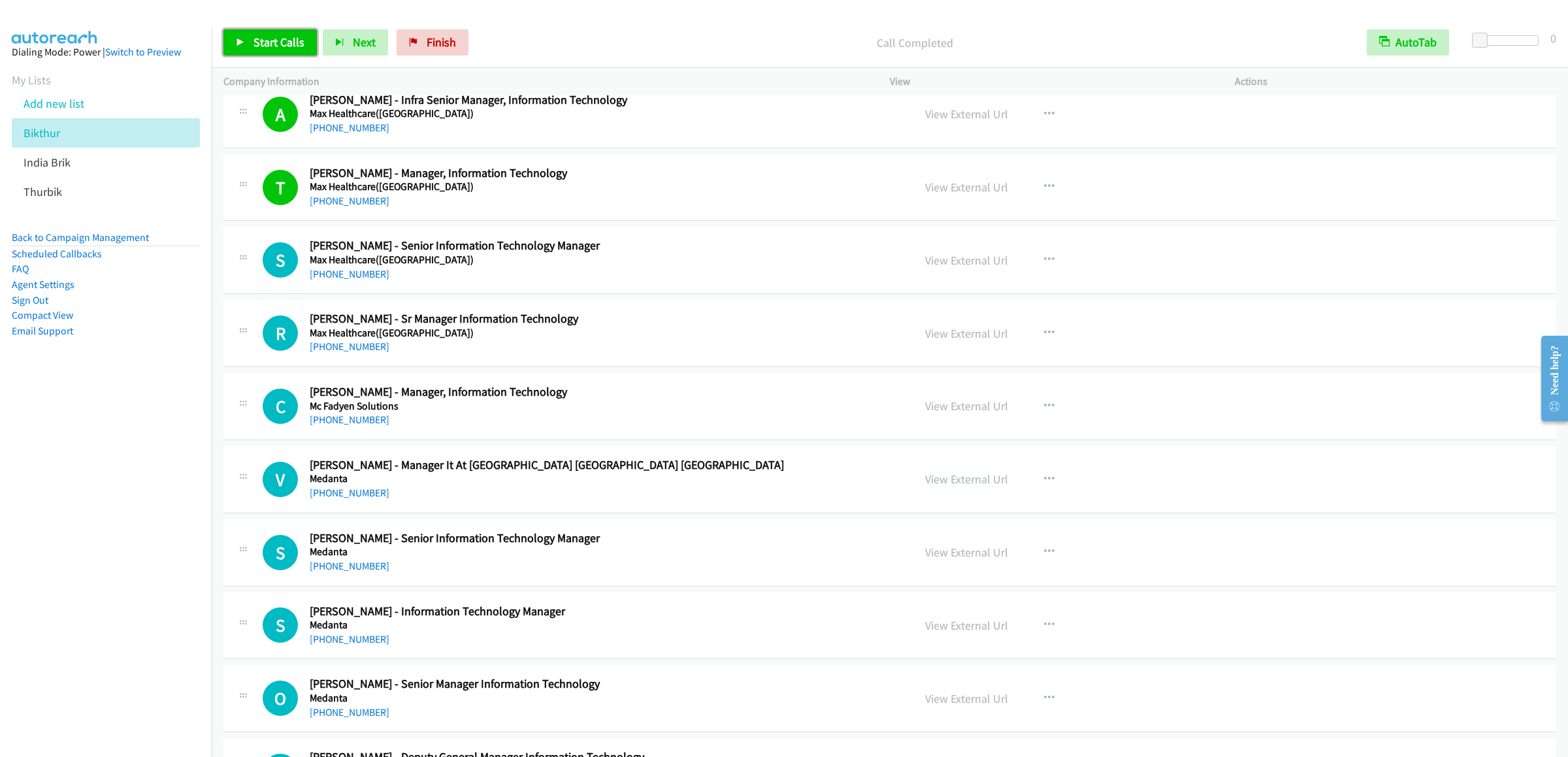
click at [255, 56] on link "Start Calls" at bounding box center [270, 42] width 94 height 26
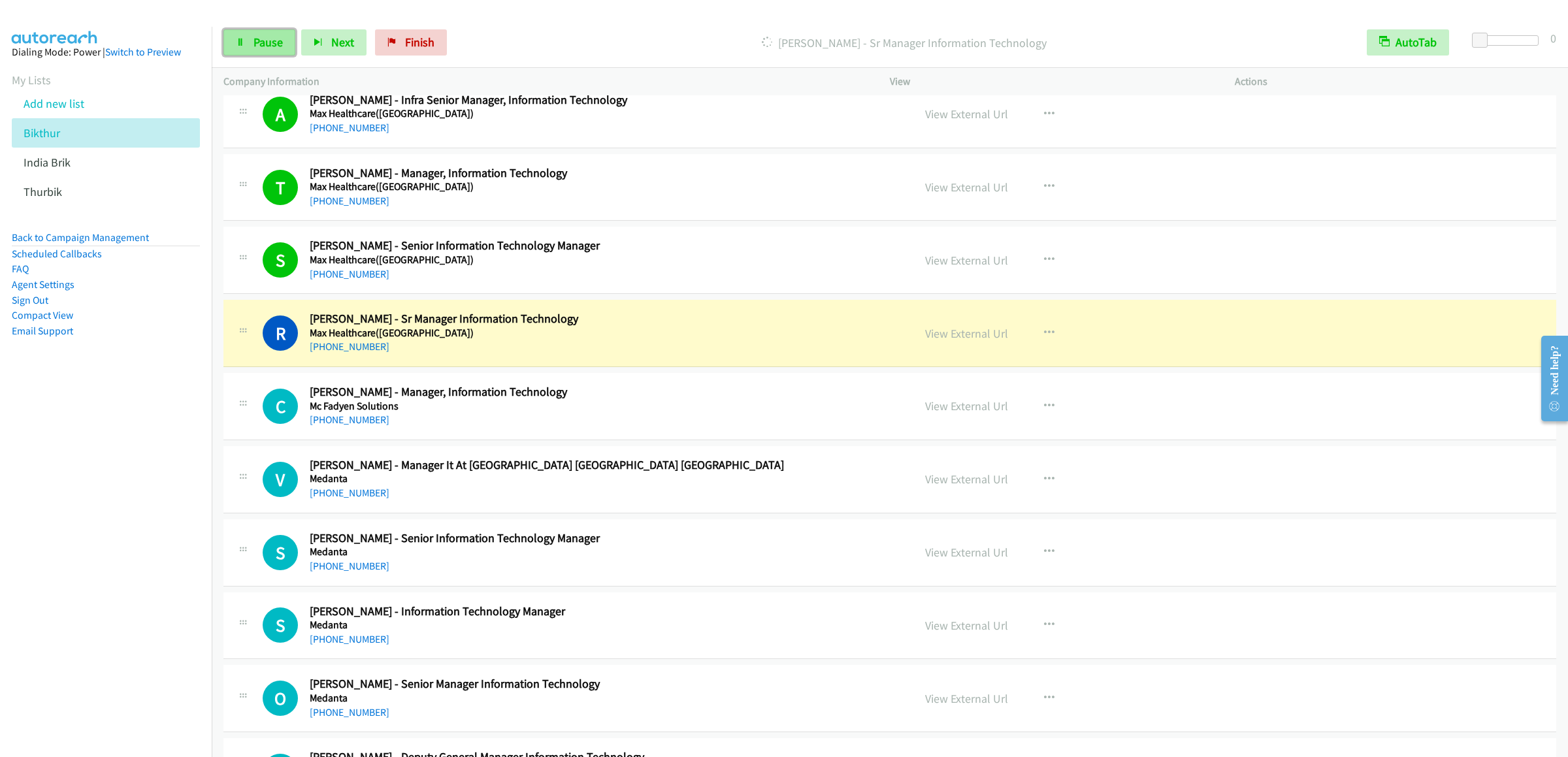
click at [251, 41] on link "Pause" at bounding box center [259, 42] width 72 height 26
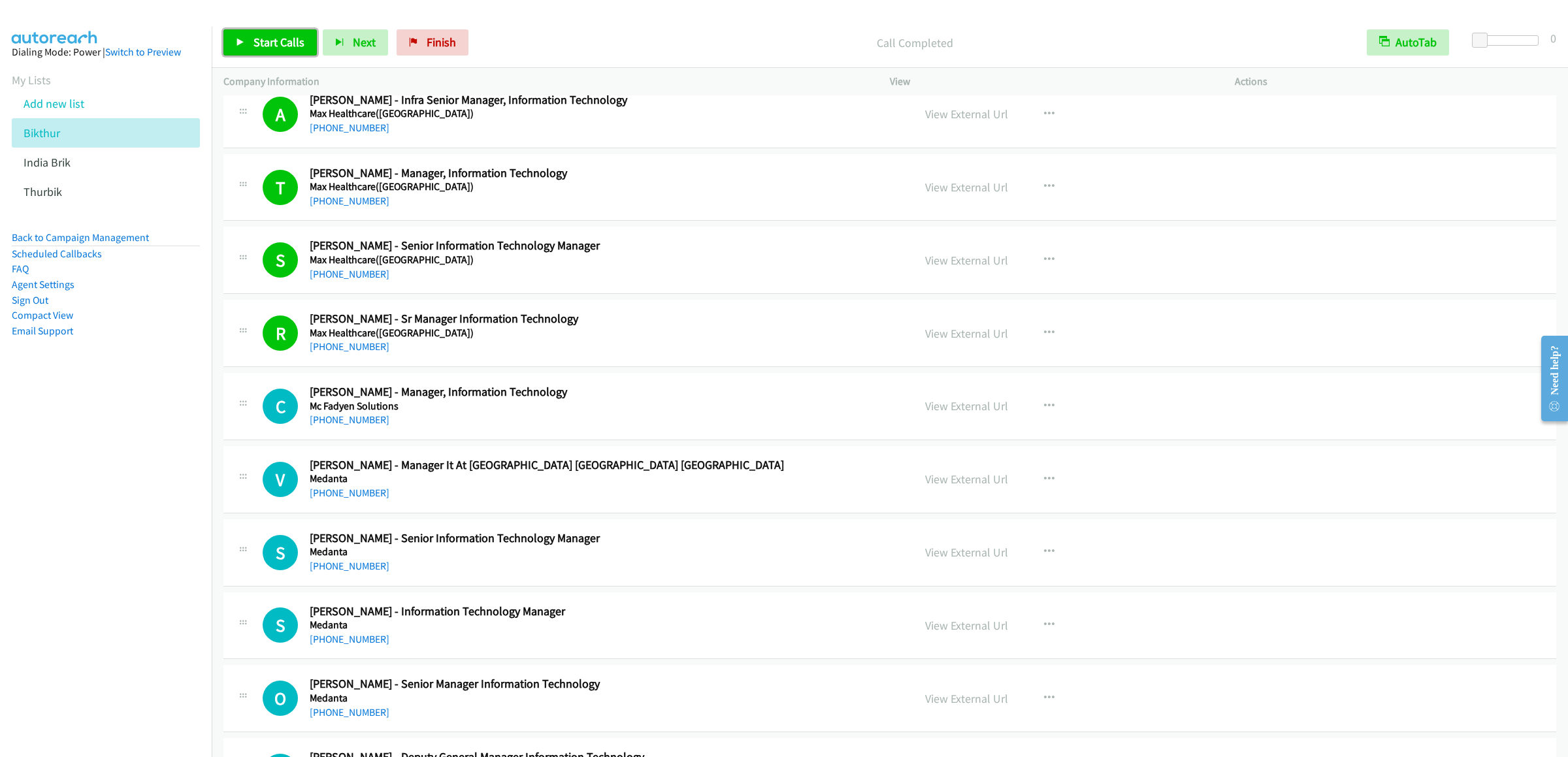
click at [281, 51] on link "Start Calls" at bounding box center [270, 42] width 94 height 26
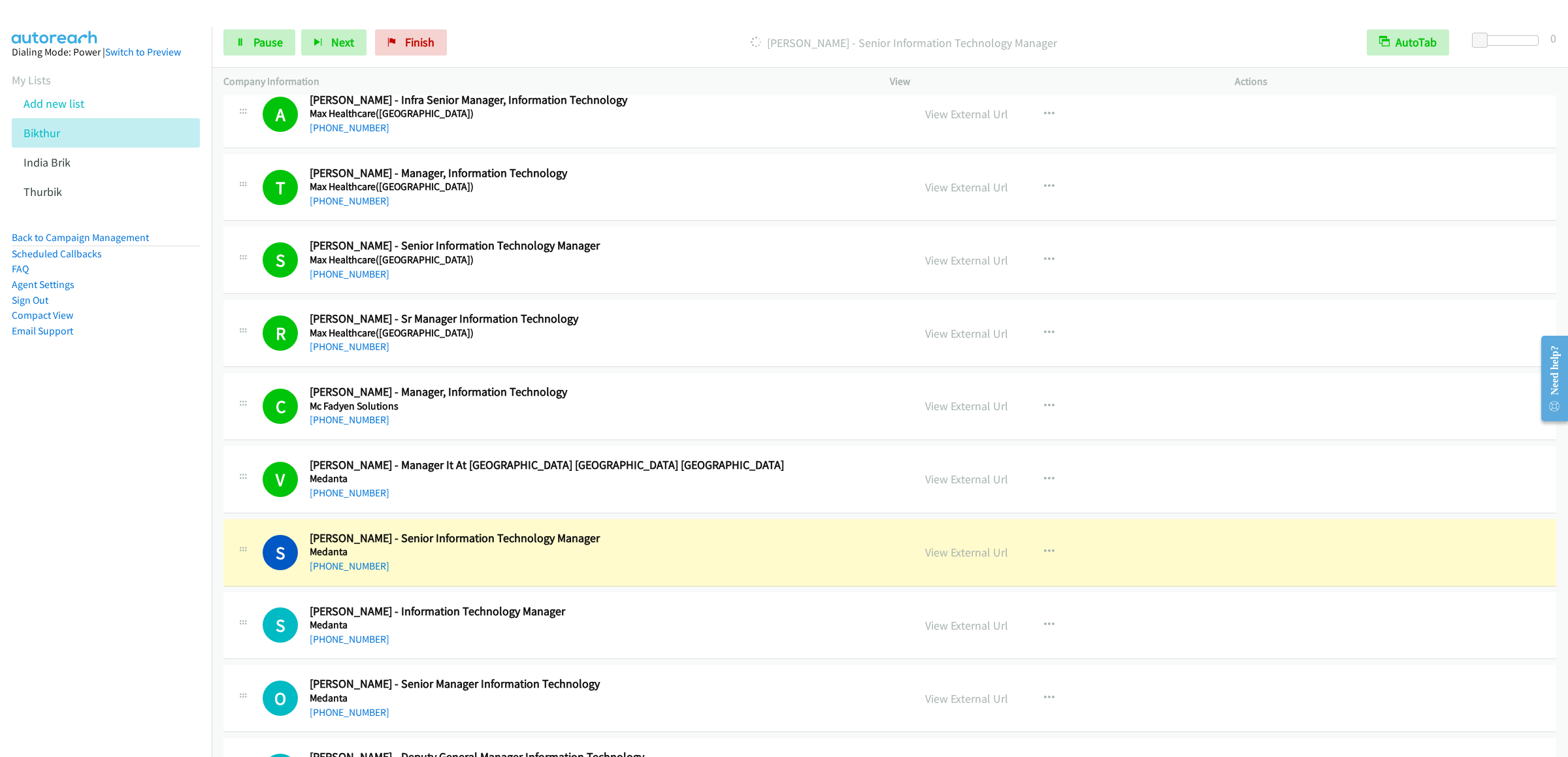
scroll to position [4572, 0]
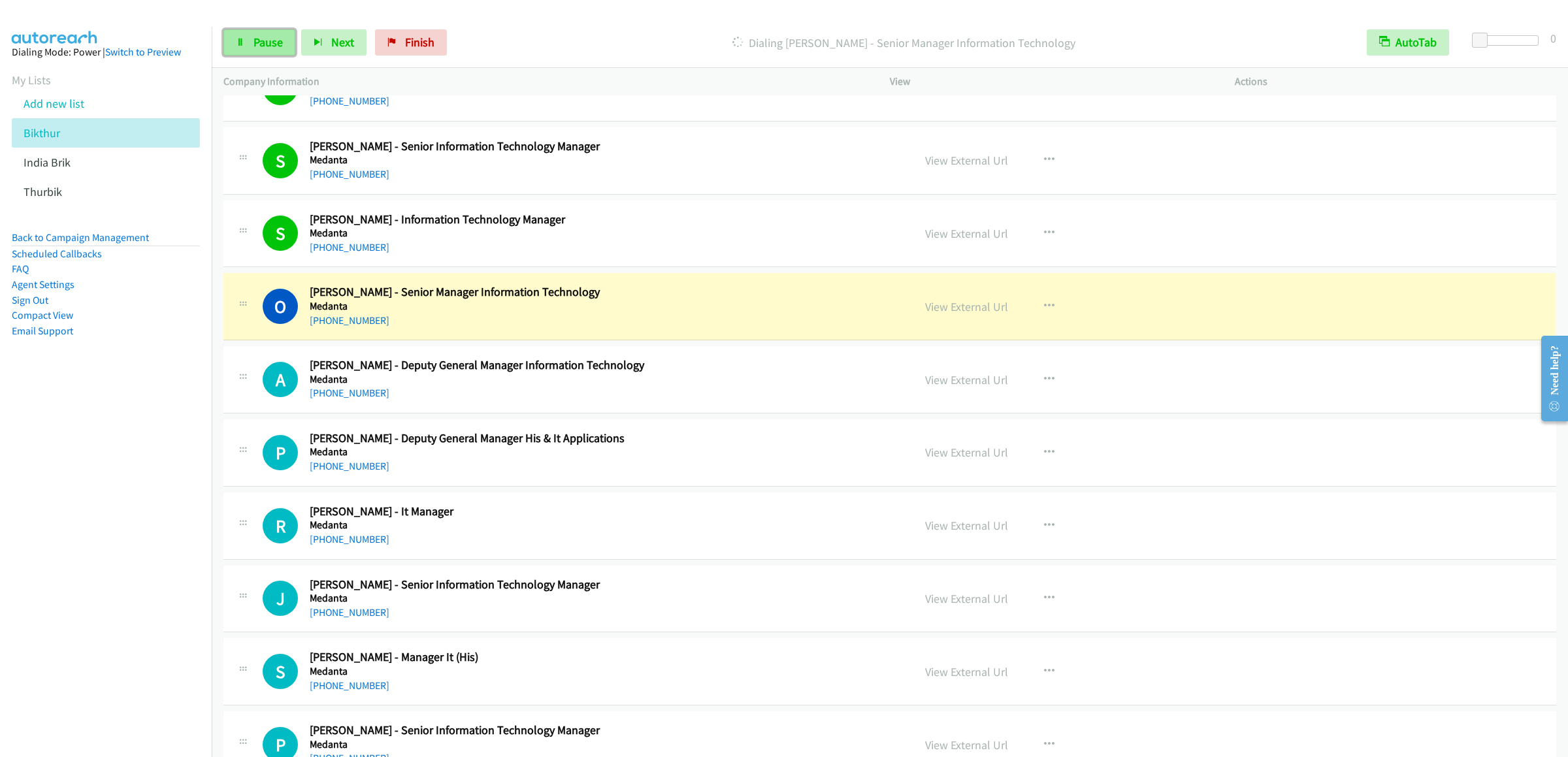
click at [272, 34] on link "Pause" at bounding box center [259, 42] width 72 height 26
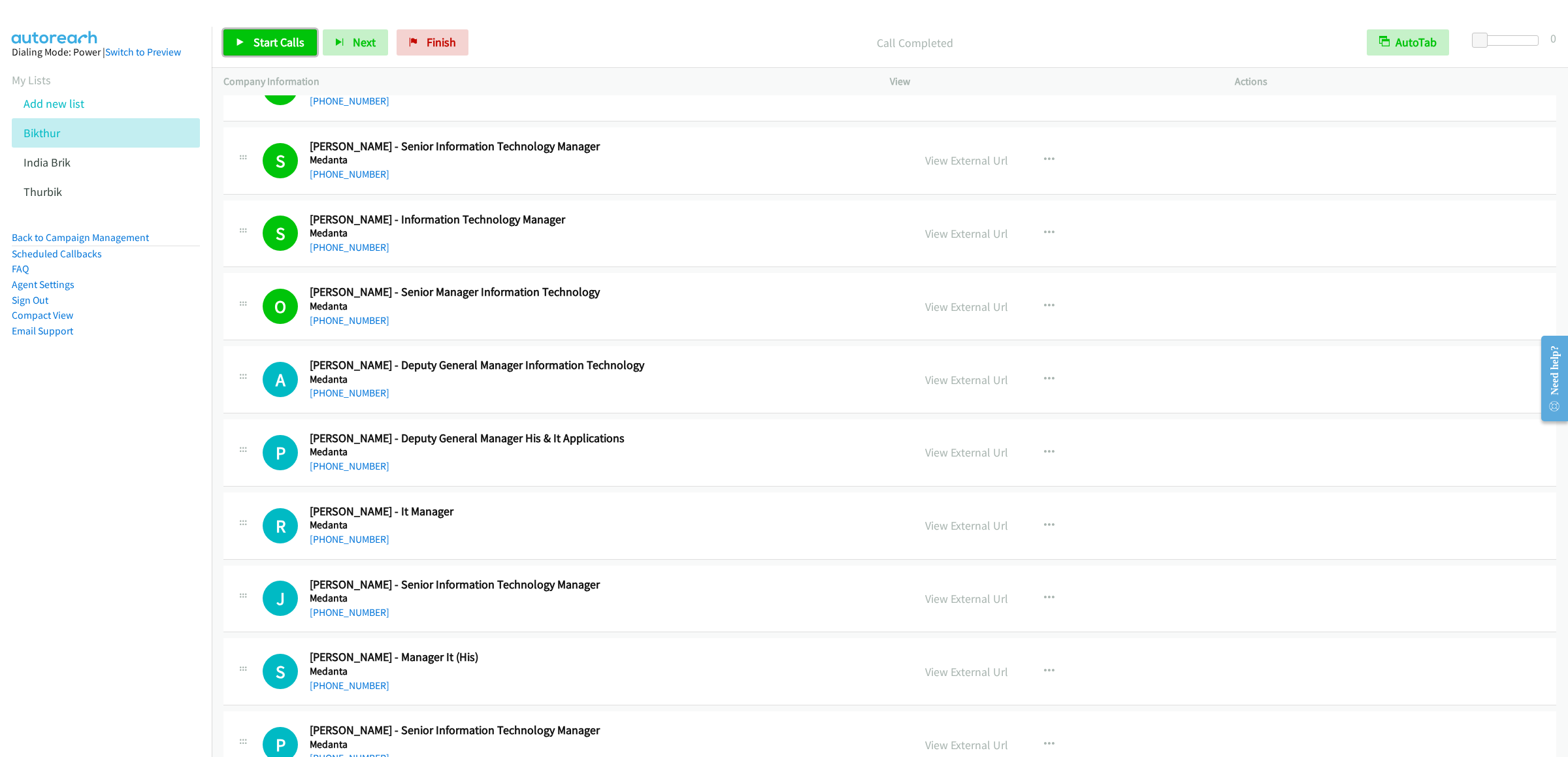
click at [281, 34] on link "Start Calls" at bounding box center [270, 42] width 94 height 26
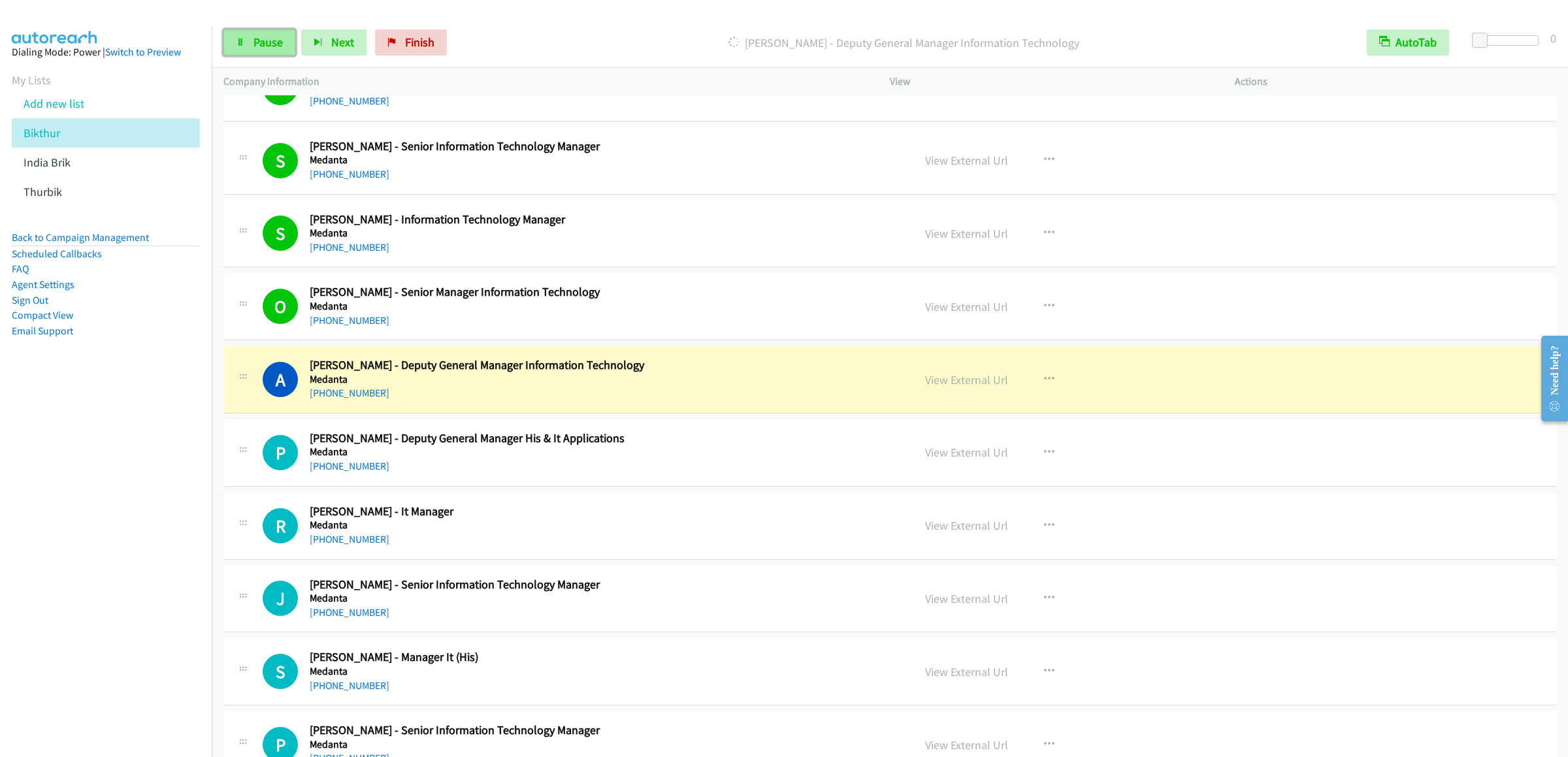
click at [230, 35] on link "Pause" at bounding box center [259, 42] width 72 height 26
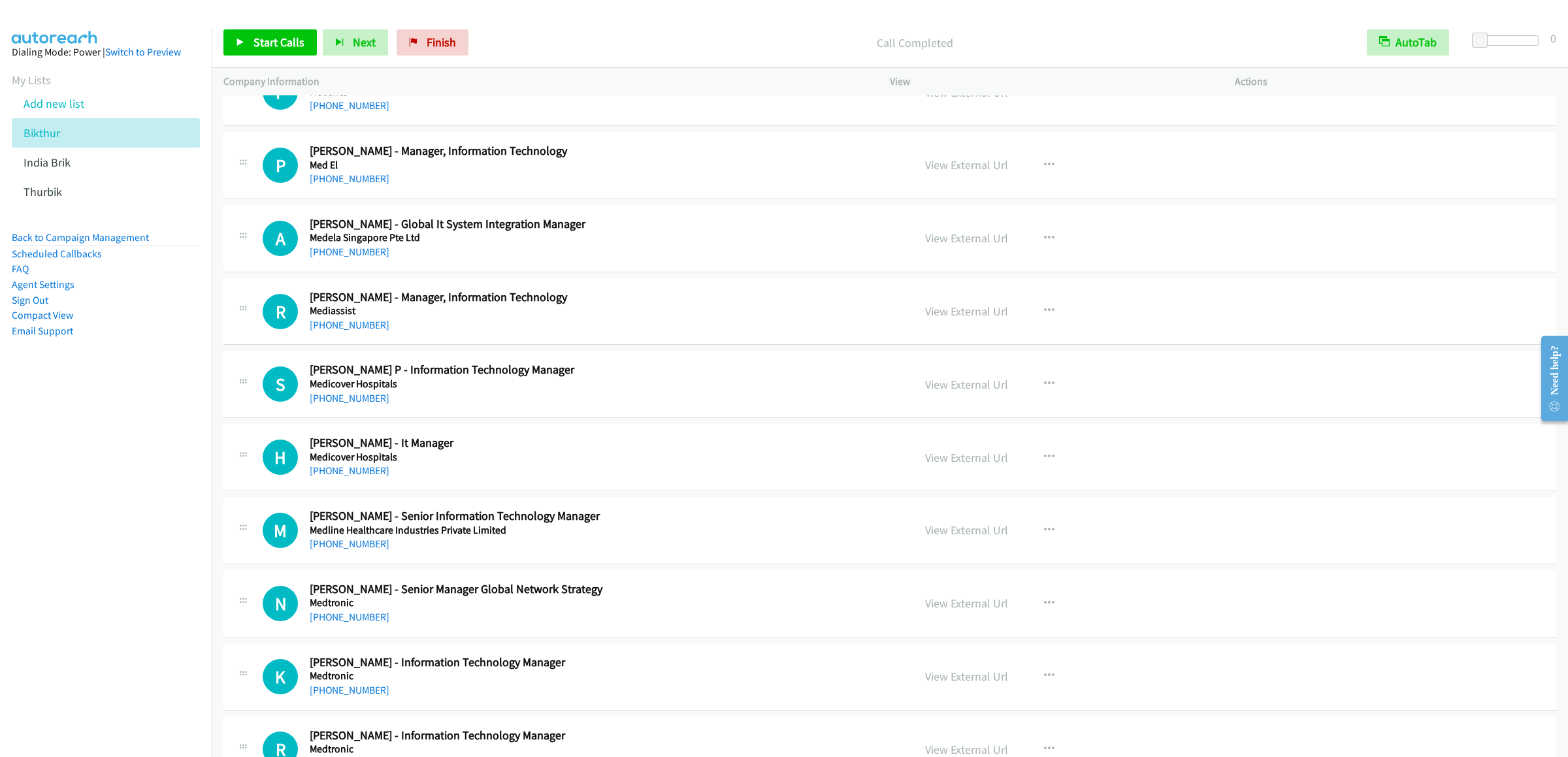
scroll to position [4964, 0]
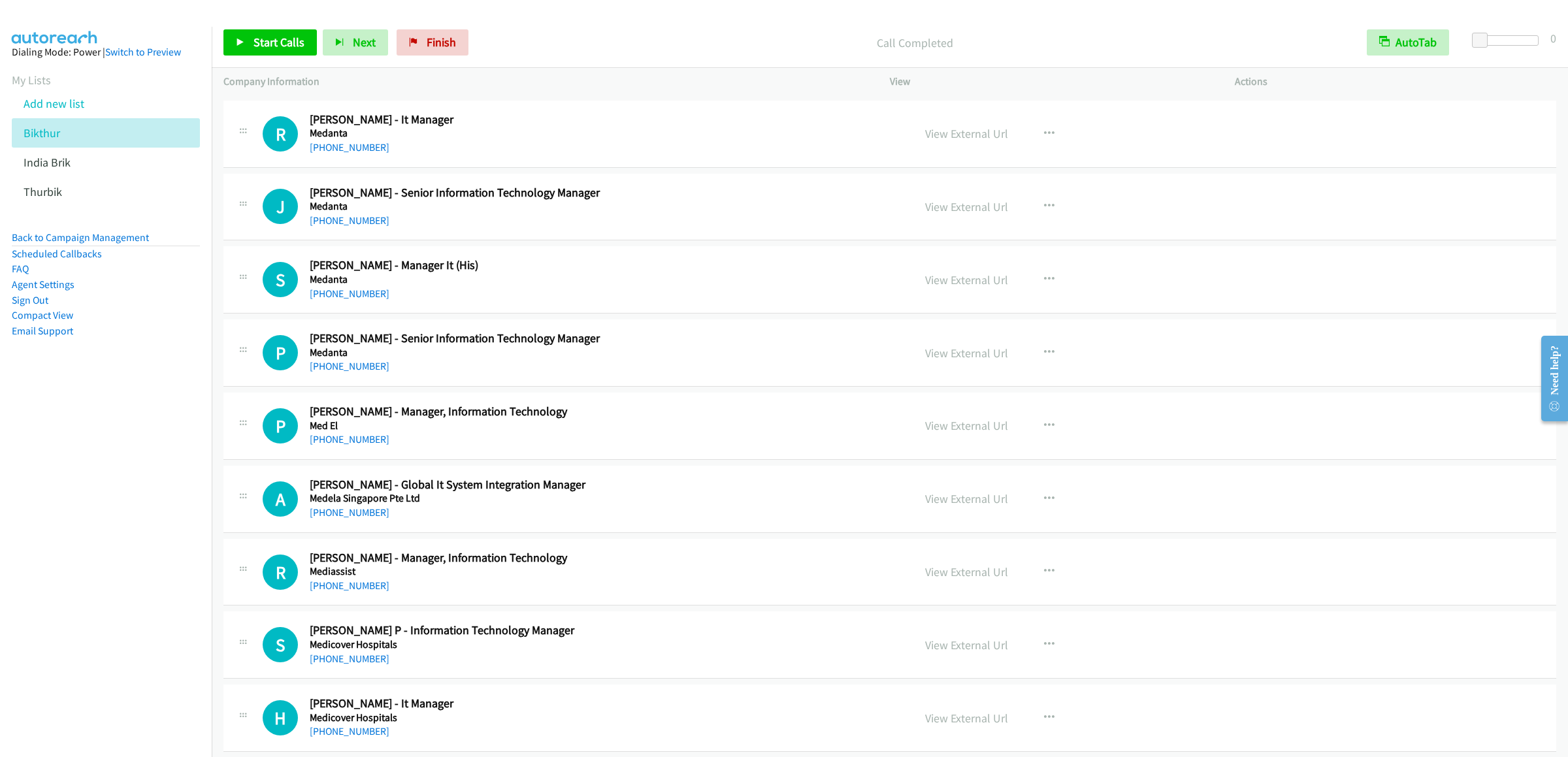
click at [267, 27] on div "Start Calls Pause Next Finish Call Completed AutoTab AutoTab 0" at bounding box center [889, 43] width 1356 height 50
click at [267, 39] on span "Start Calls" at bounding box center [279, 41] width 51 height 15
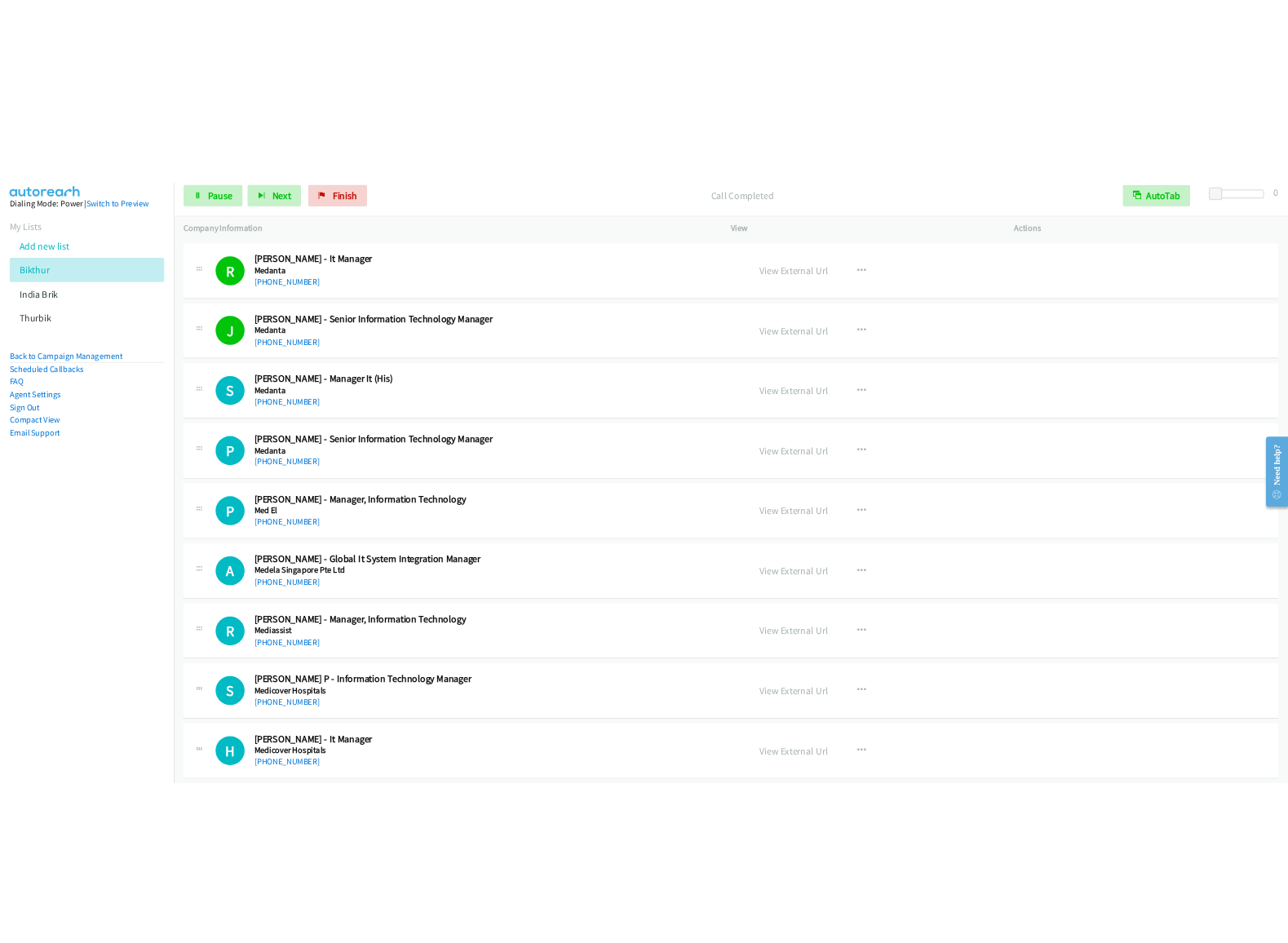
scroll to position [6364, 0]
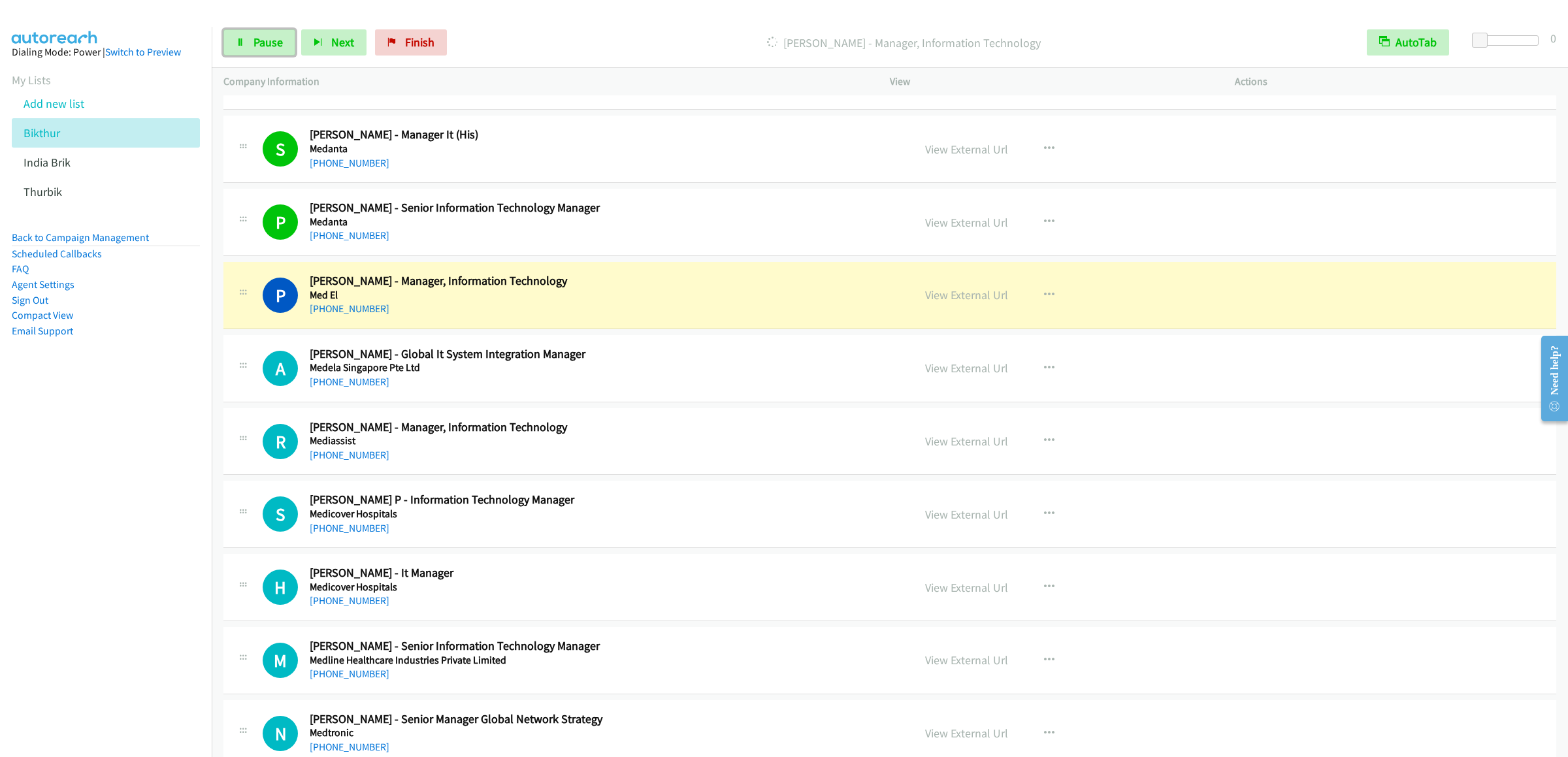
drag, startPoint x: 257, startPoint y: 47, endPoint x: 743, endPoint y: 20, distance: 486.7
click at [257, 47] on span "Pause" at bounding box center [268, 41] width 29 height 15
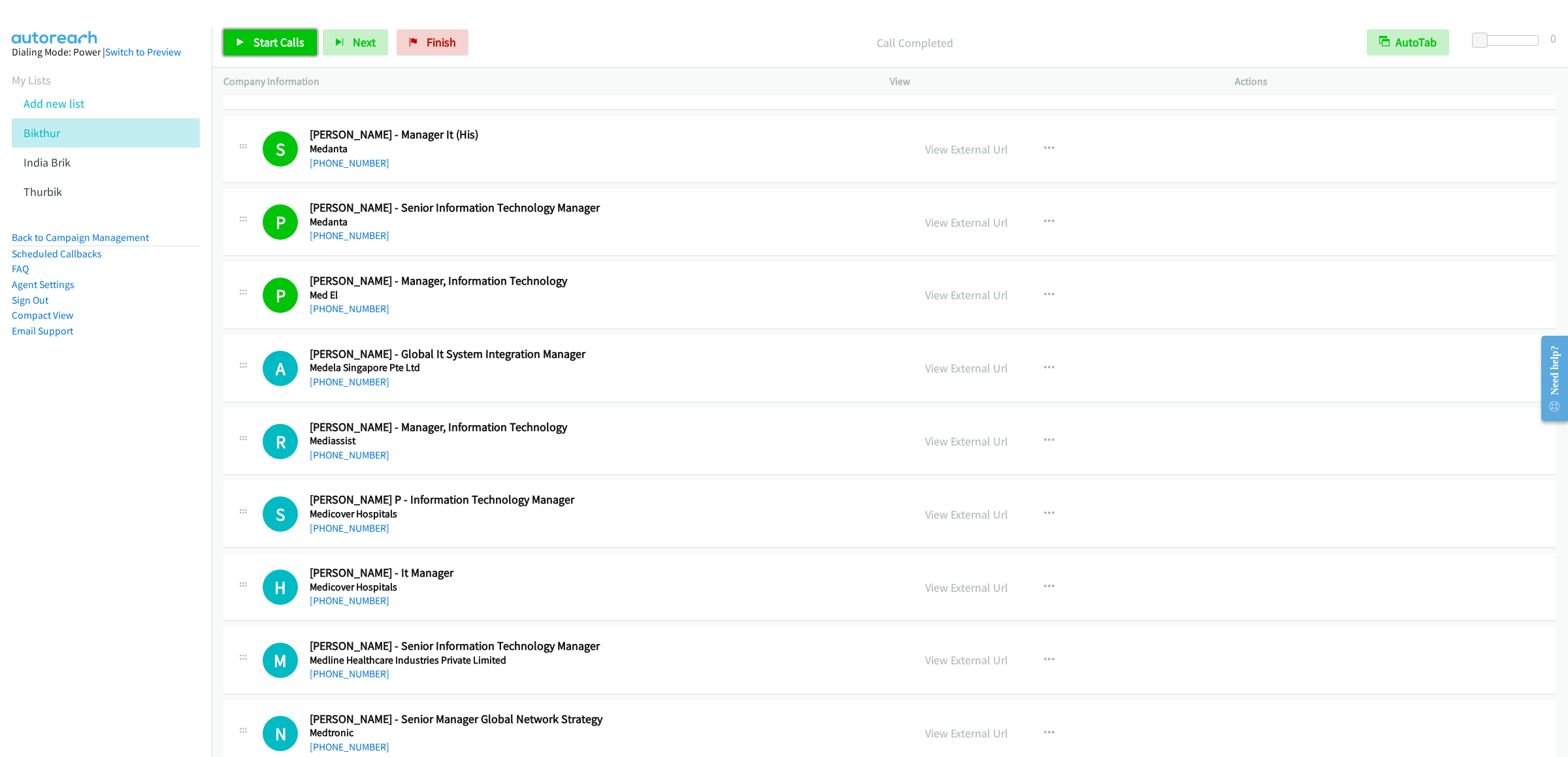
click at [263, 34] on link "Start Calls" at bounding box center [270, 42] width 94 height 26
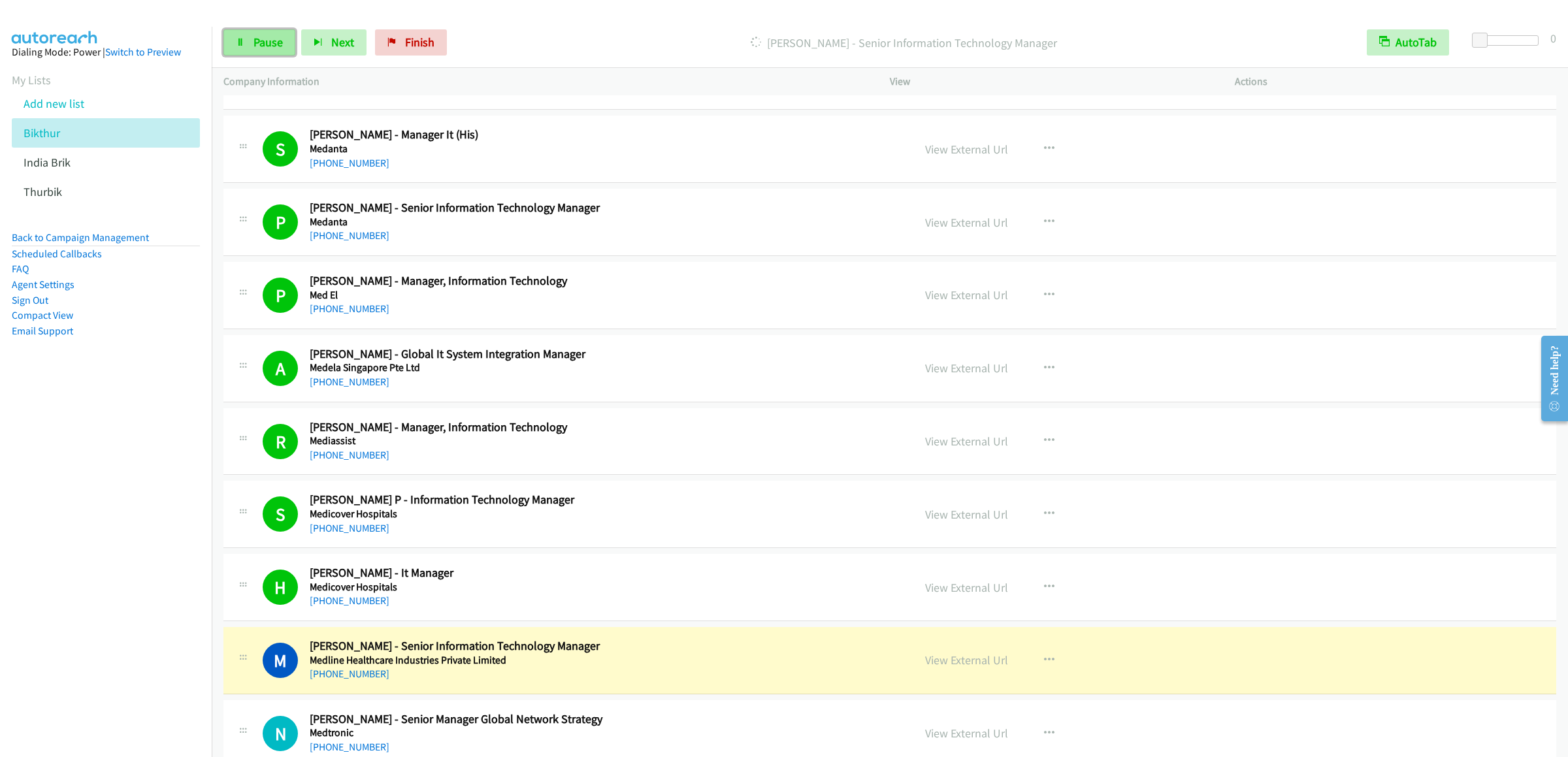
click at [241, 47] on link "Pause" at bounding box center [259, 42] width 72 height 26
